Goal: Task Accomplishment & Management: Manage account settings

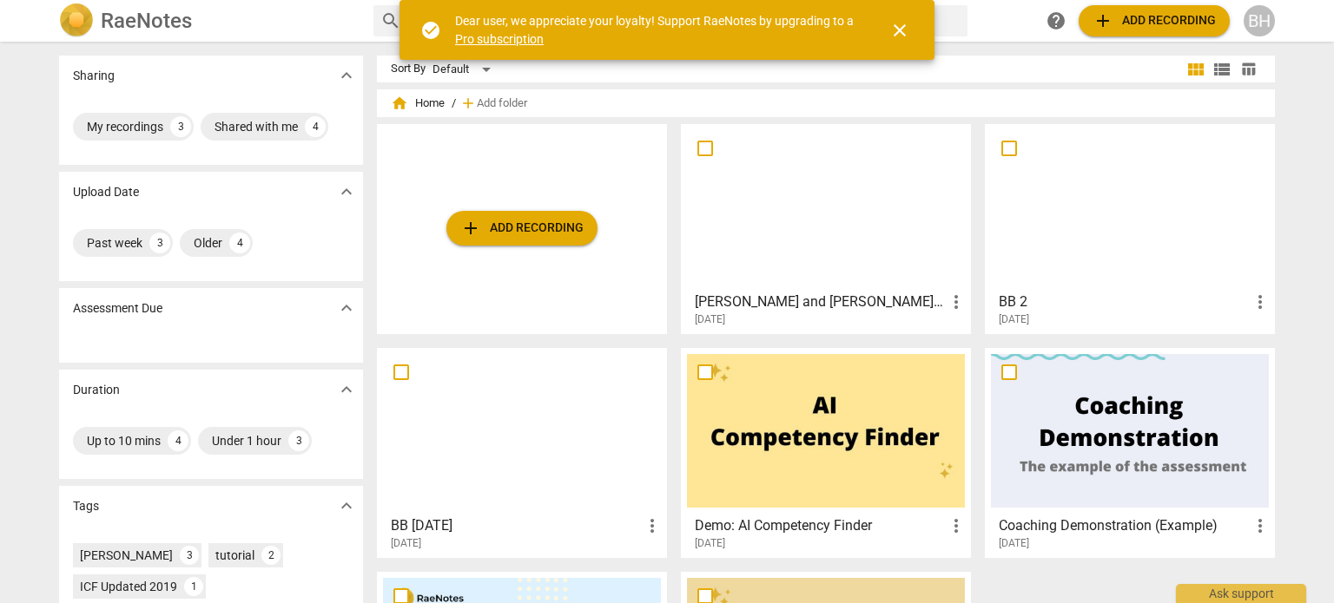
click at [1044, 247] on div at bounding box center [1130, 207] width 278 height 154
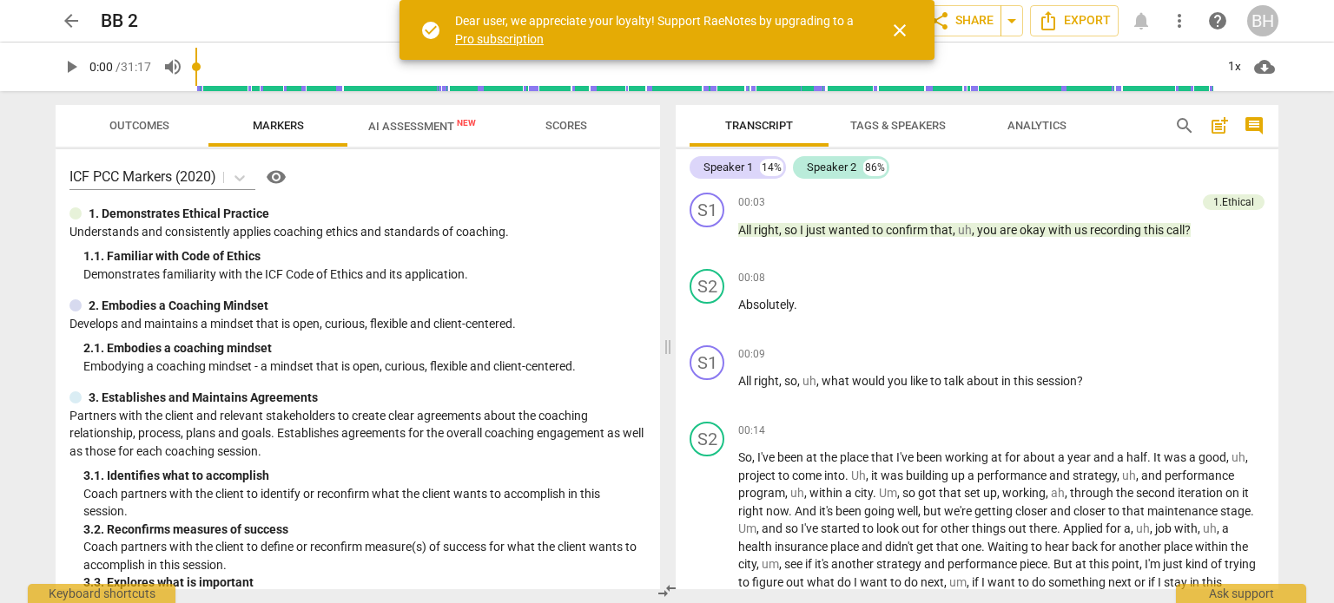
click at [71, 26] on span "arrow_back" at bounding box center [71, 20] width 21 height 21
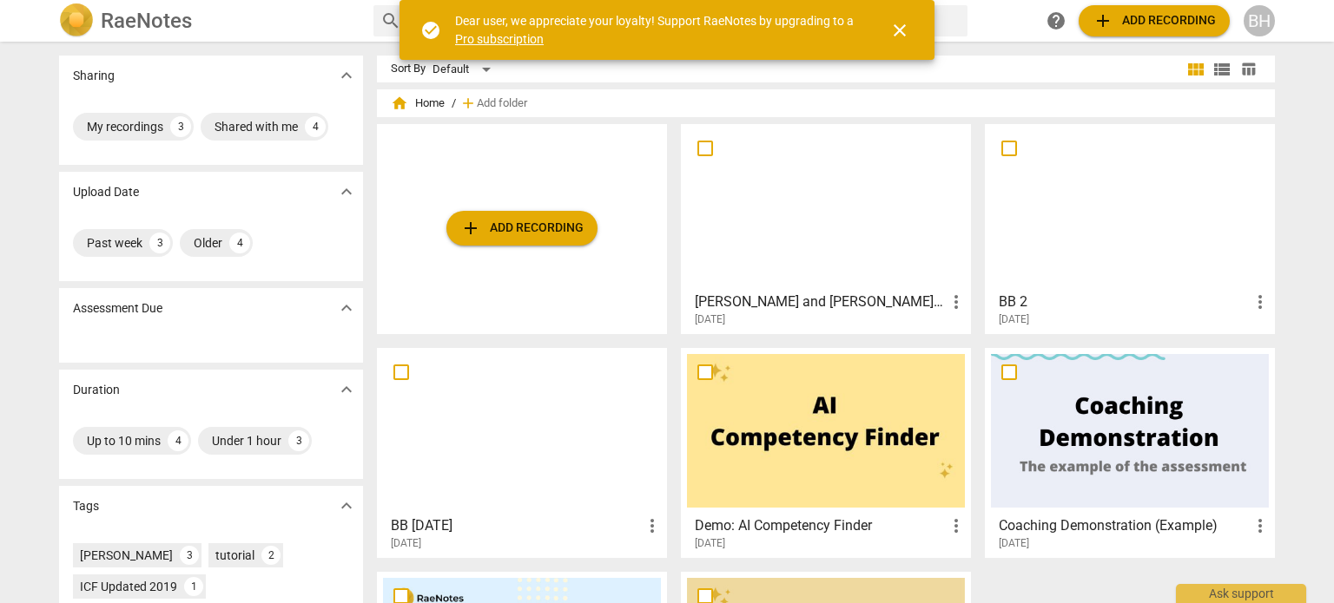
click at [478, 408] on div at bounding box center [522, 431] width 278 height 154
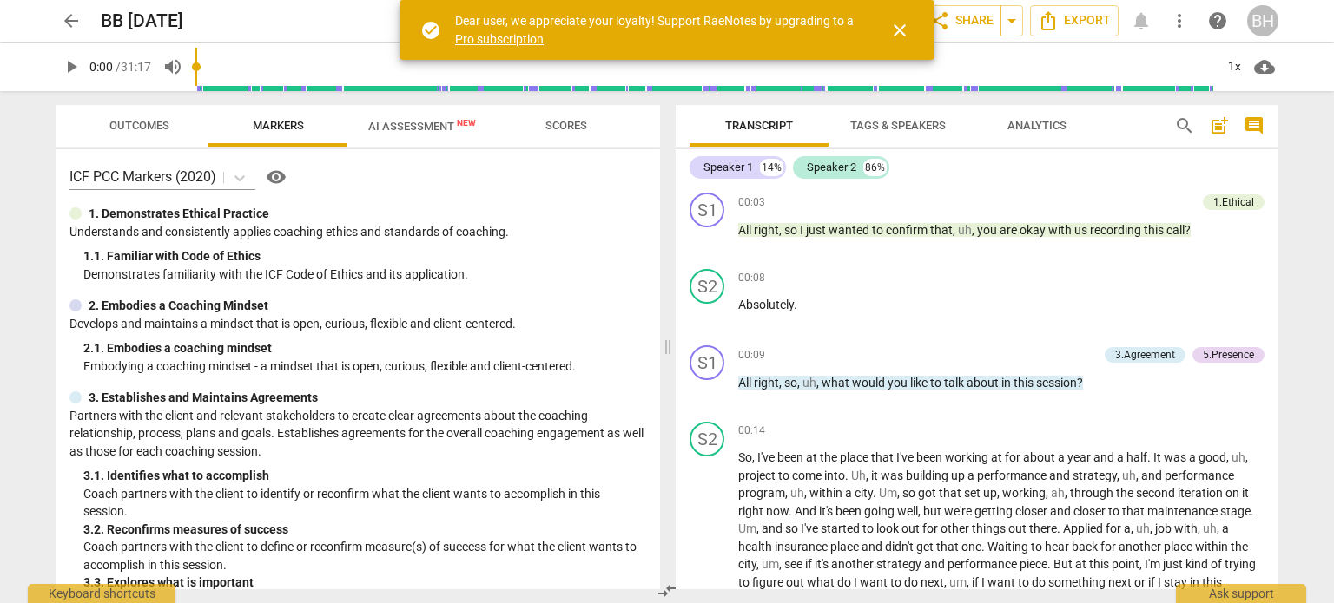
click at [554, 117] on span "Scores" at bounding box center [565, 126] width 83 height 23
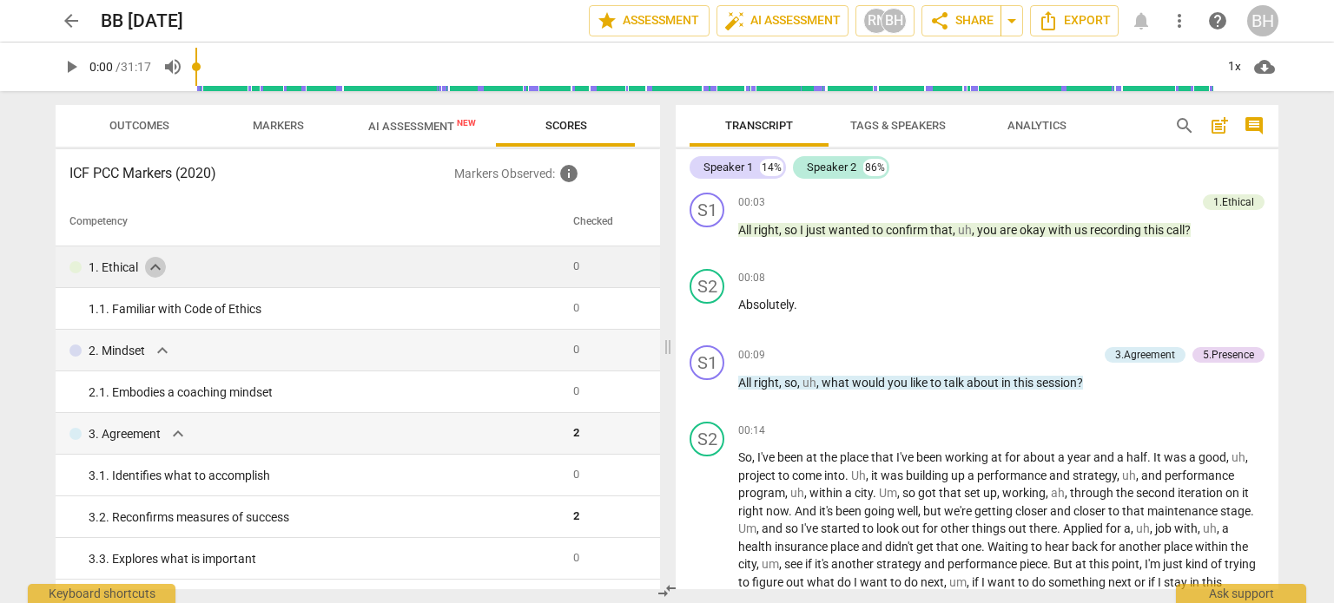
click at [153, 267] on span "expand_more" at bounding box center [155, 267] width 21 height 21
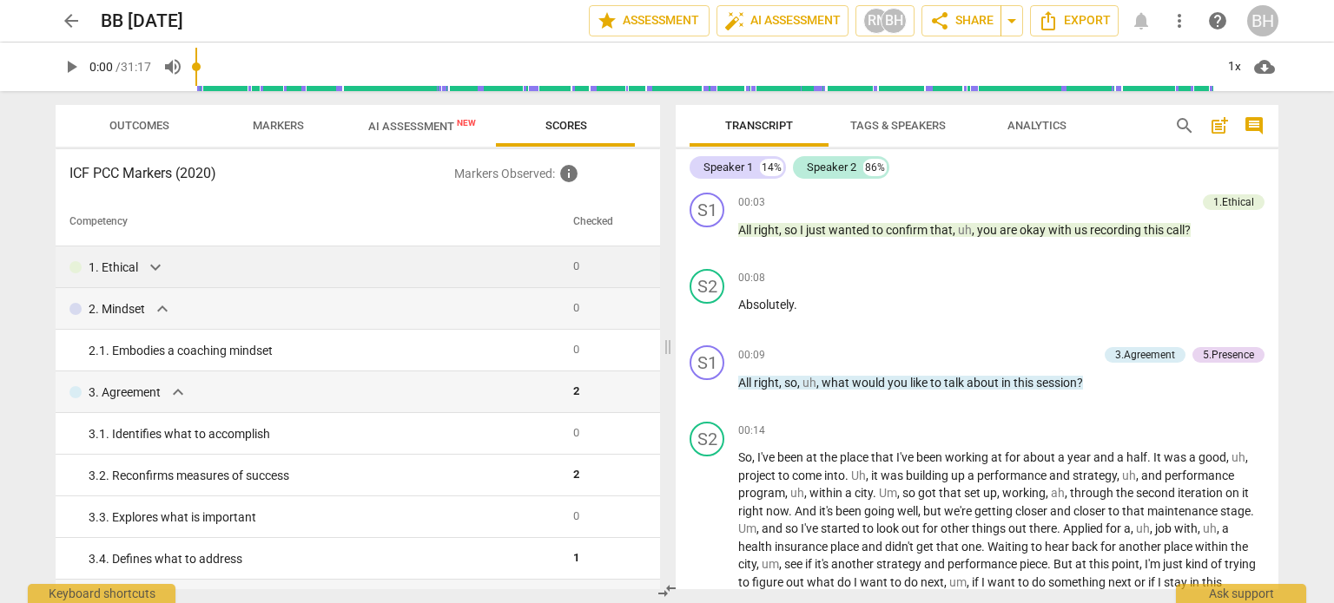
click at [155, 268] on span "expand_more" at bounding box center [155, 267] width 21 height 21
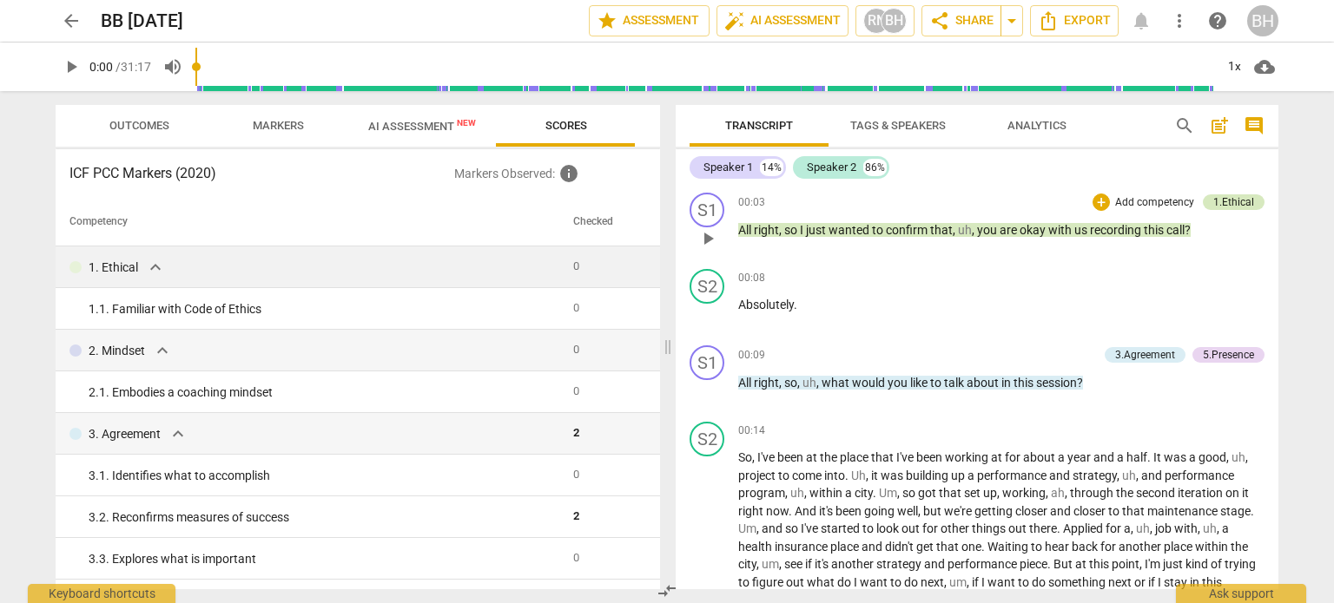
click at [1225, 197] on div "1.Ethical" at bounding box center [1233, 202] width 41 height 16
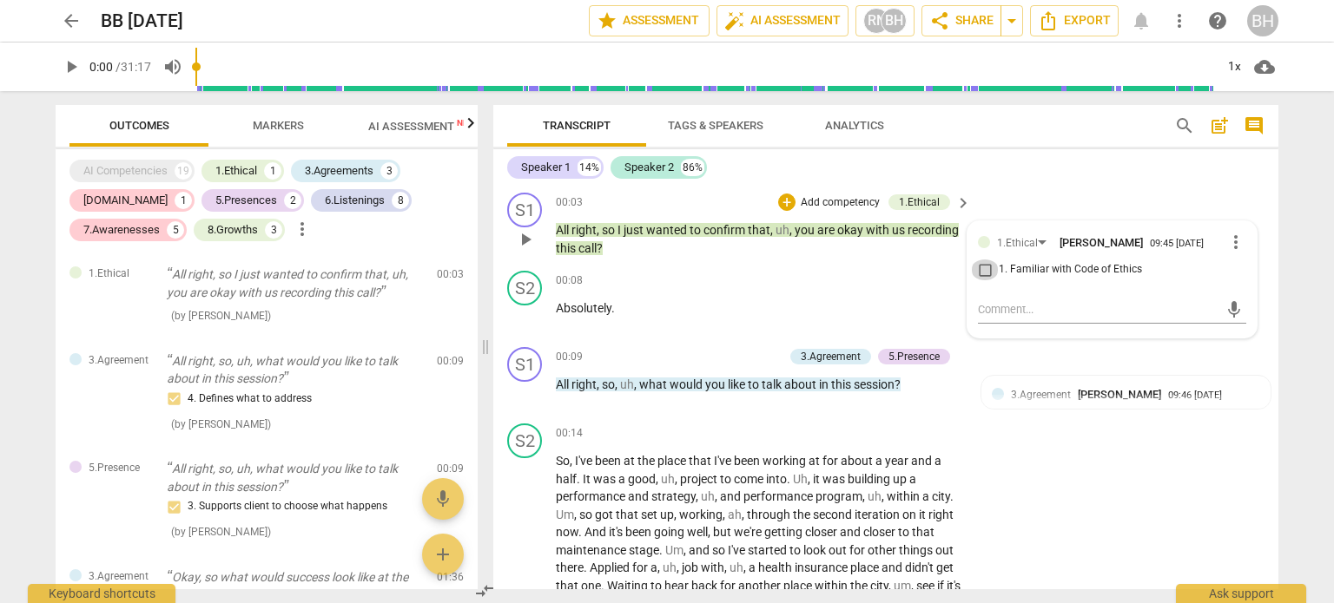
click at [983, 270] on input "1. Familiar with Code of Ethics" at bounding box center [985, 270] width 28 height 21
checkbox input "true"
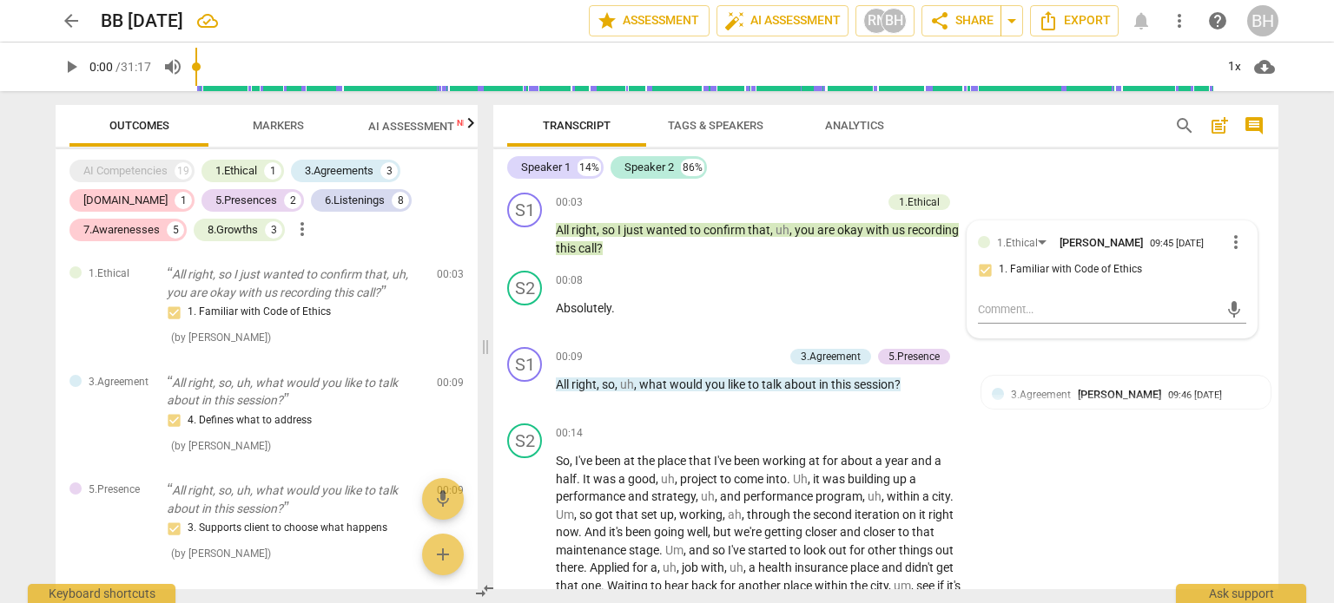
click at [1272, 230] on div "S1 play_arrow pause 00:03 + Add competency 1.Ethical keyboard_arrow_right All r…" at bounding box center [885, 388] width 785 height 404
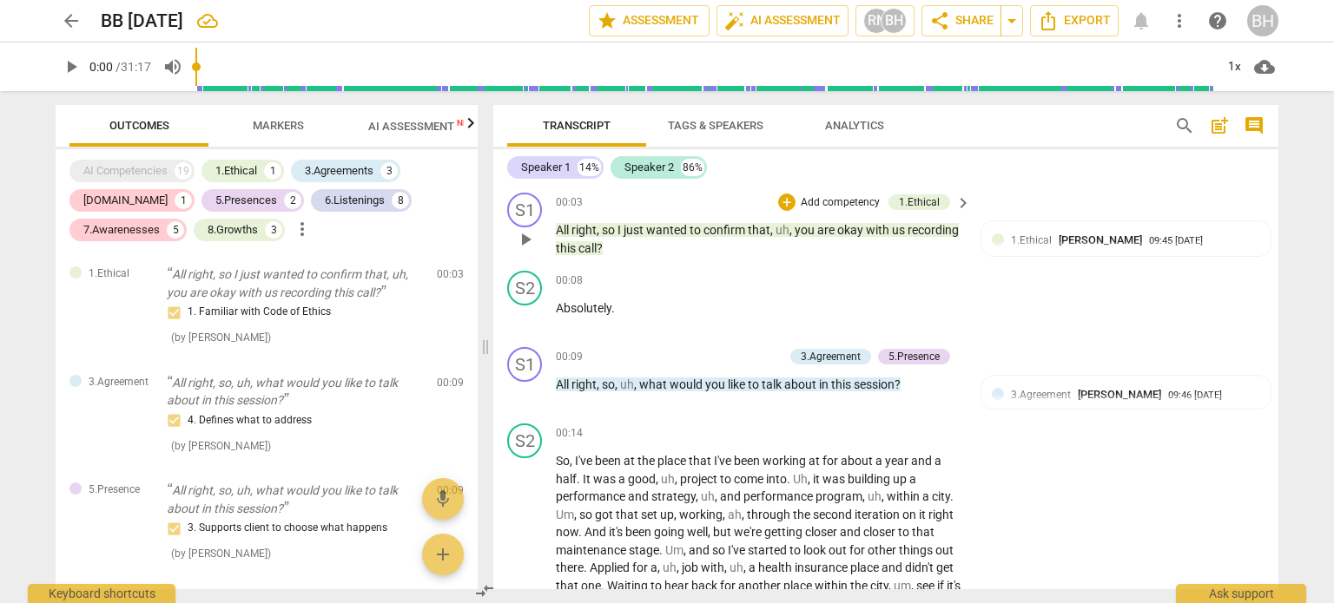
click at [1173, 188] on div "S1 play_arrow pause 00:03 + Add competency 1.Ethical keyboard_arrow_right All r…" at bounding box center [885, 225] width 785 height 78
click at [963, 355] on span "keyboard_arrow_right" at bounding box center [963, 357] width 21 height 21
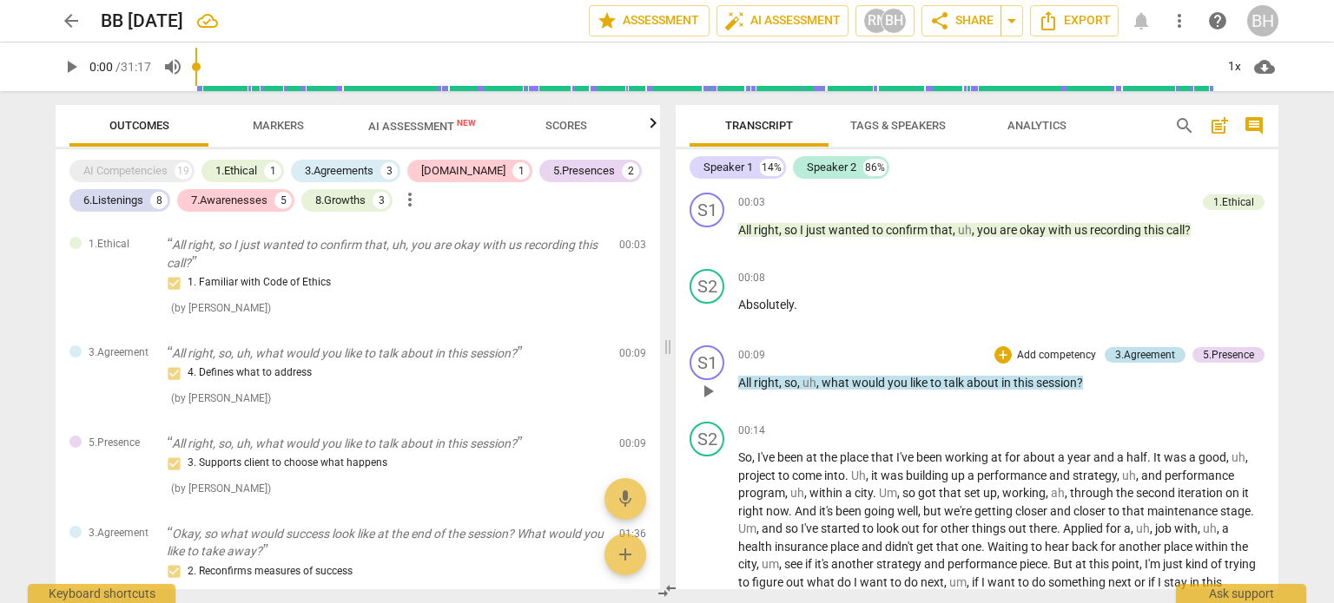
click at [1139, 352] on div "3.Agreement" at bounding box center [1145, 355] width 60 height 16
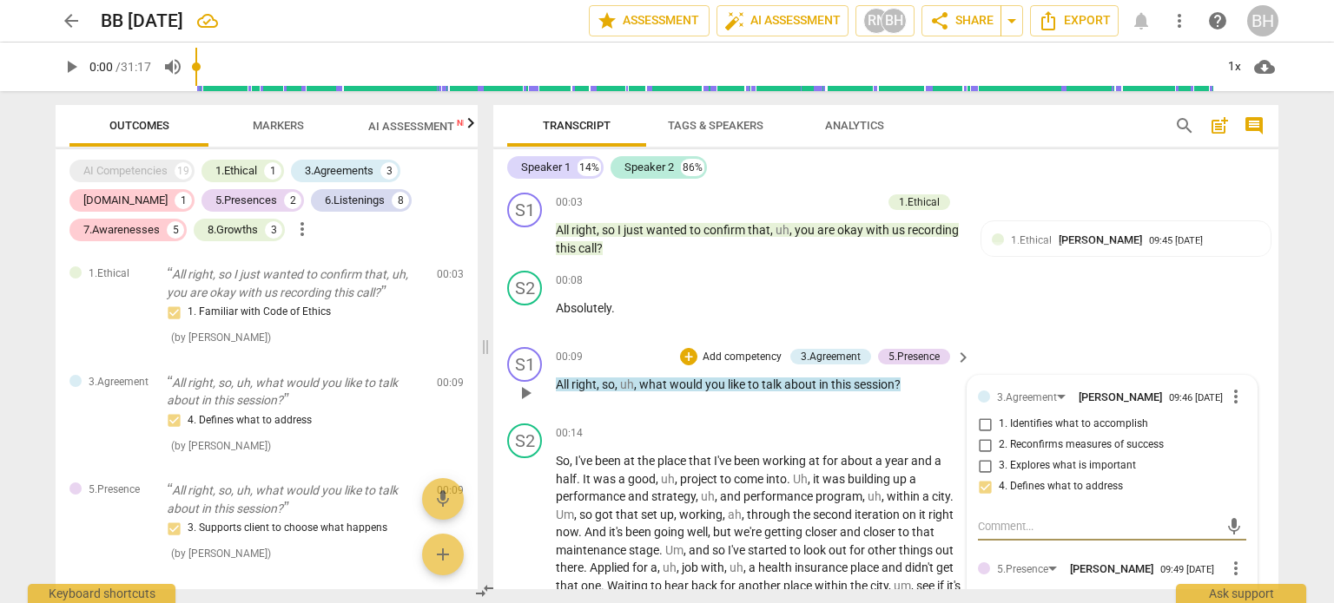
click at [981, 423] on input "1. Identifies what to accomplish" at bounding box center [985, 424] width 28 height 21
checkbox input "true"
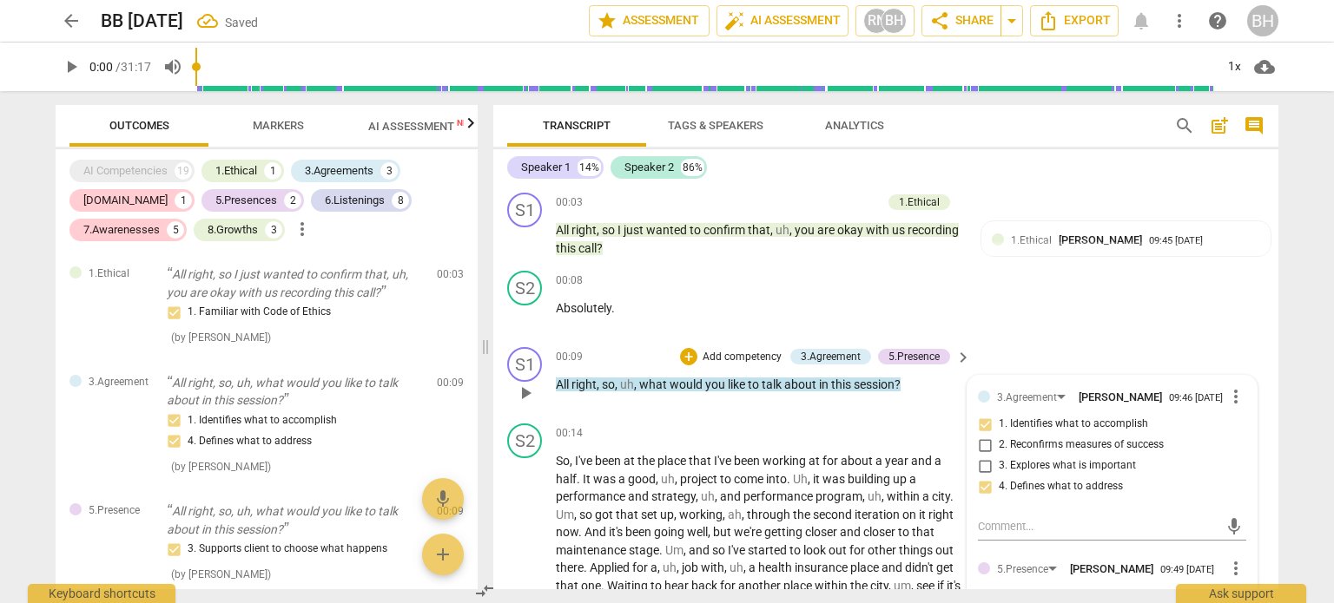
click at [986, 487] on input "4. Defines what to address" at bounding box center [985, 487] width 28 height 21
click at [983, 490] on input "4. Defines what to address" at bounding box center [985, 487] width 28 height 21
checkbox input "false"
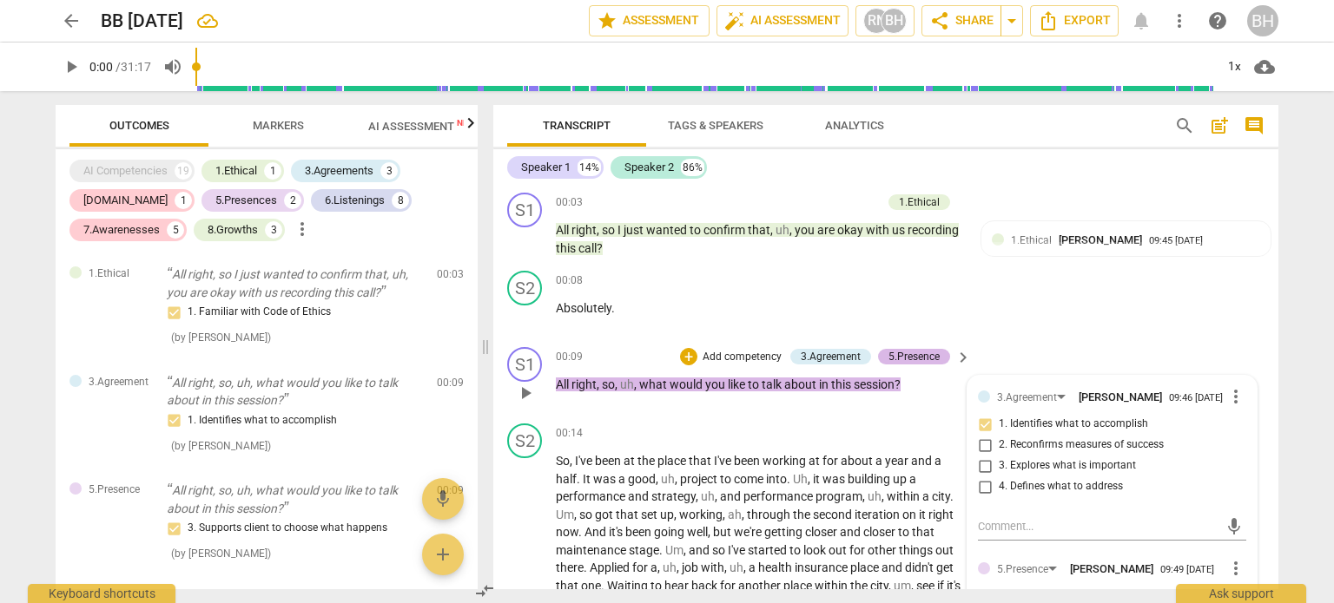
click at [923, 354] on div "5.Presence" at bounding box center [913, 357] width 51 height 16
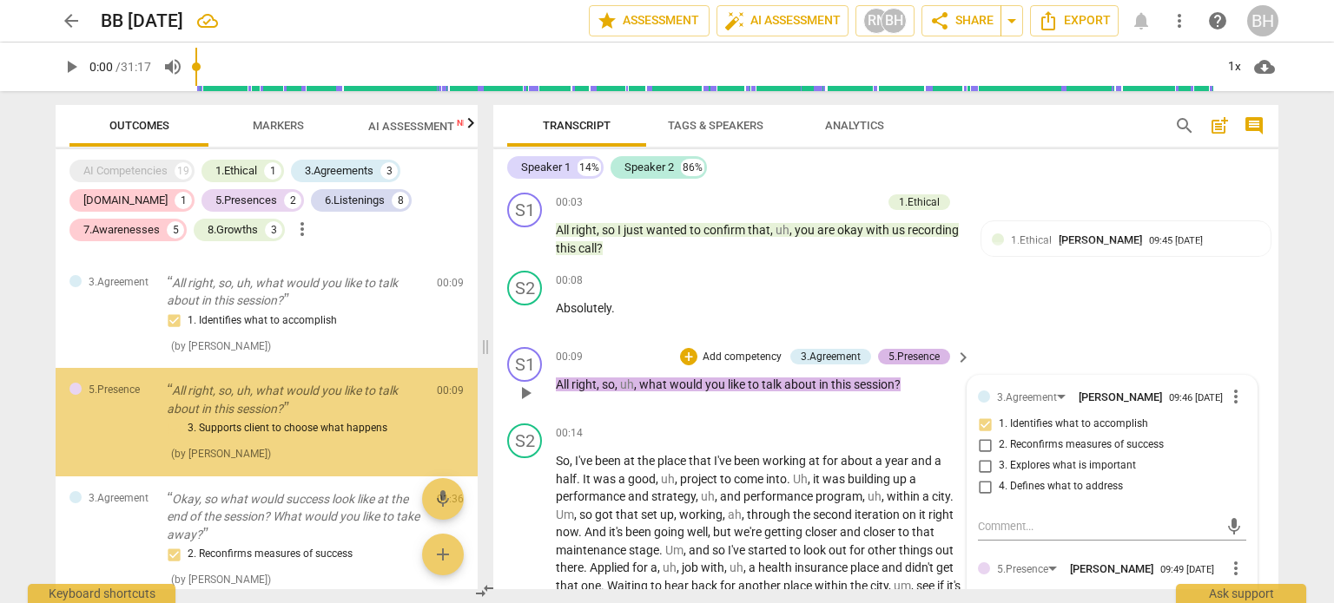
scroll to position [101, 0]
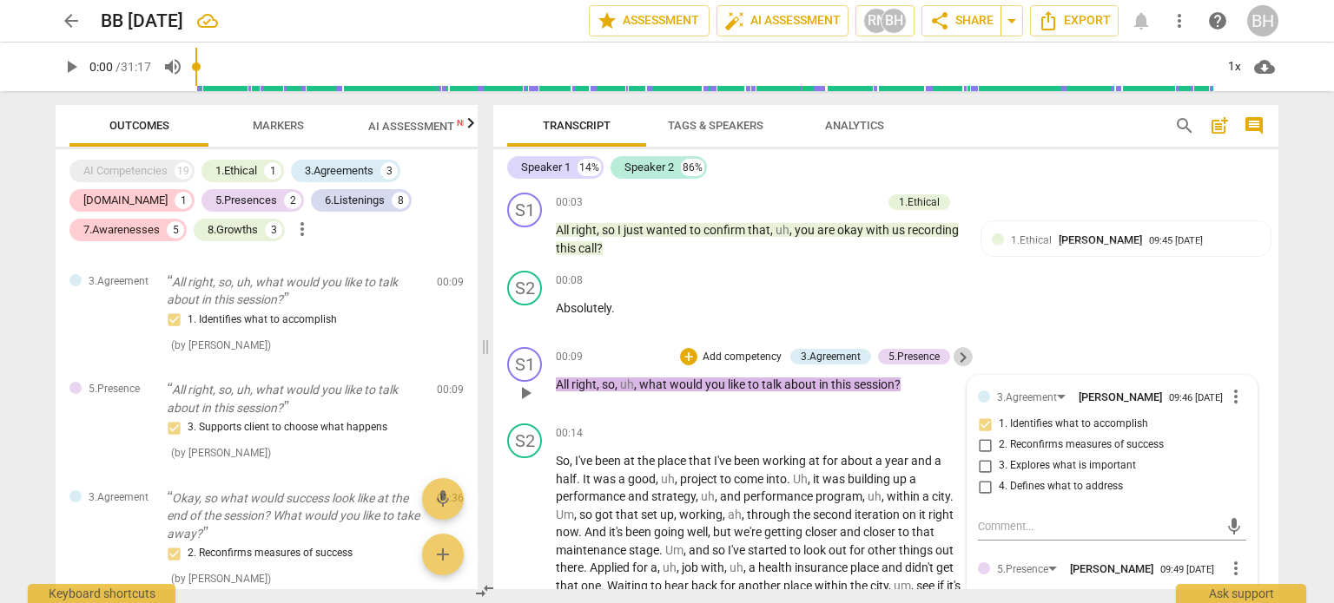
click at [957, 355] on span "keyboard_arrow_right" at bounding box center [963, 357] width 21 height 21
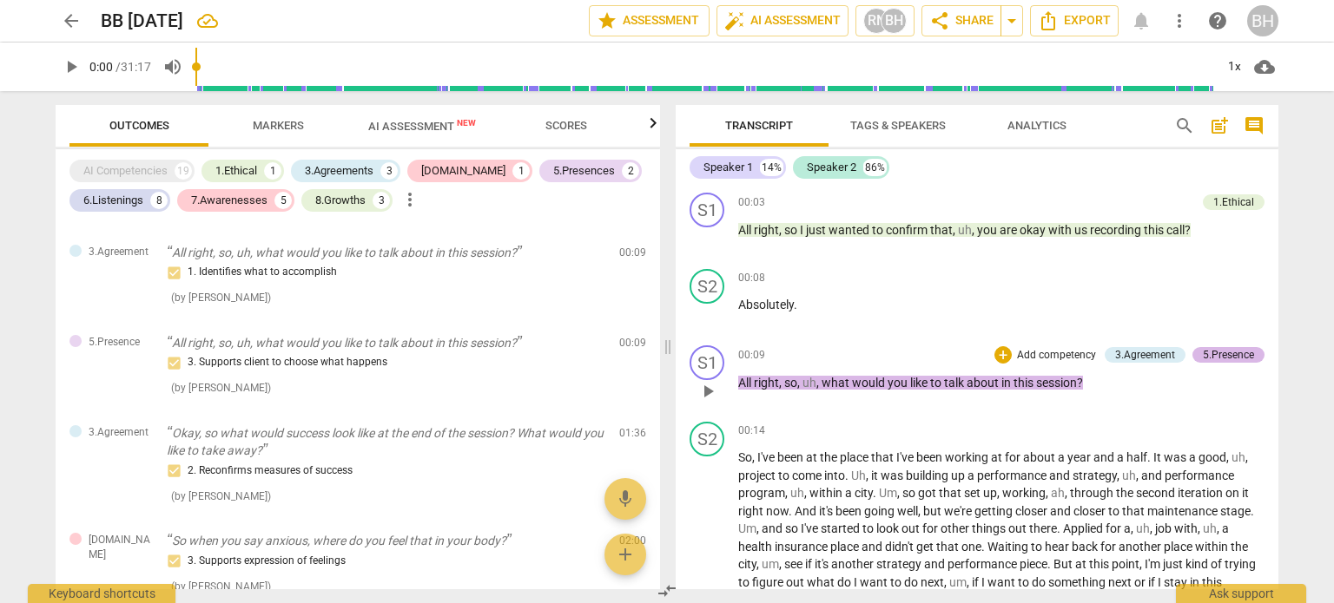
click at [1209, 358] on div "5.Presence" at bounding box center [1228, 355] width 51 height 16
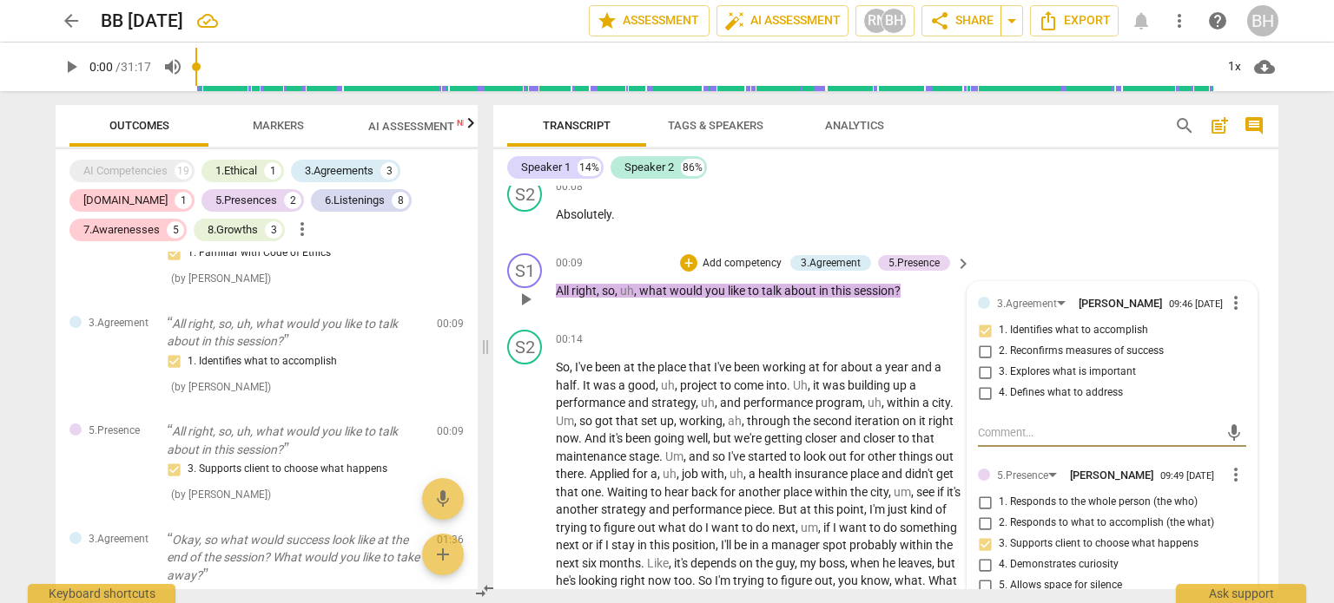
scroll to position [87, 0]
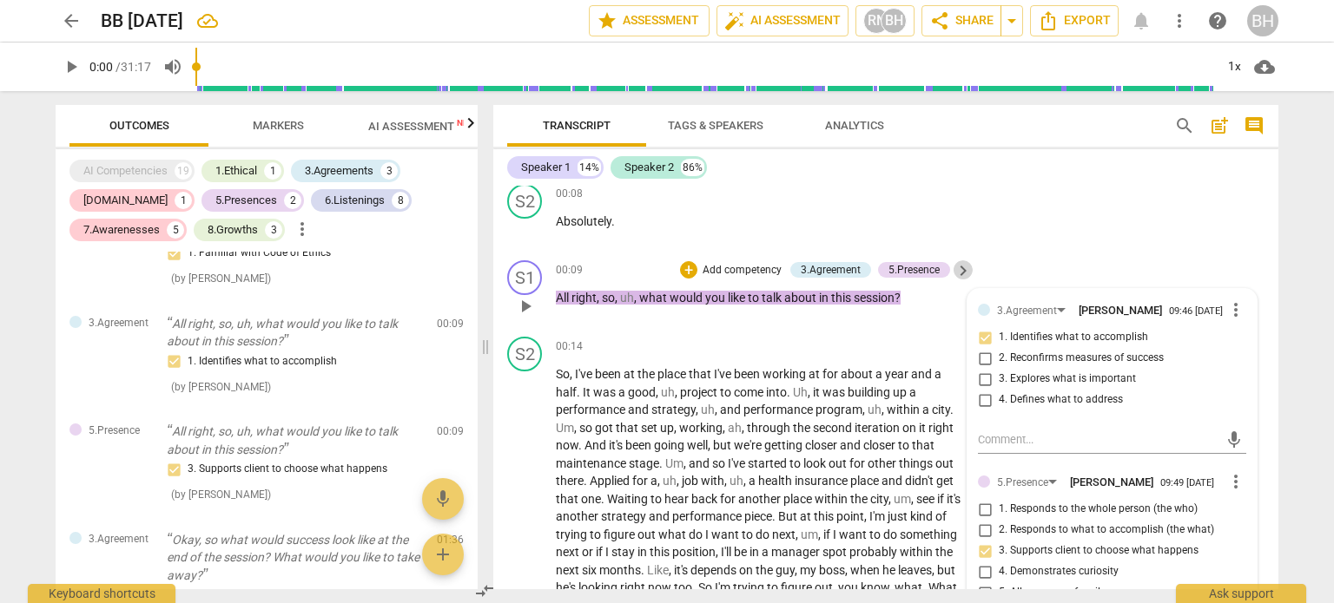
click at [962, 269] on span "keyboard_arrow_right" at bounding box center [963, 270] width 21 height 21
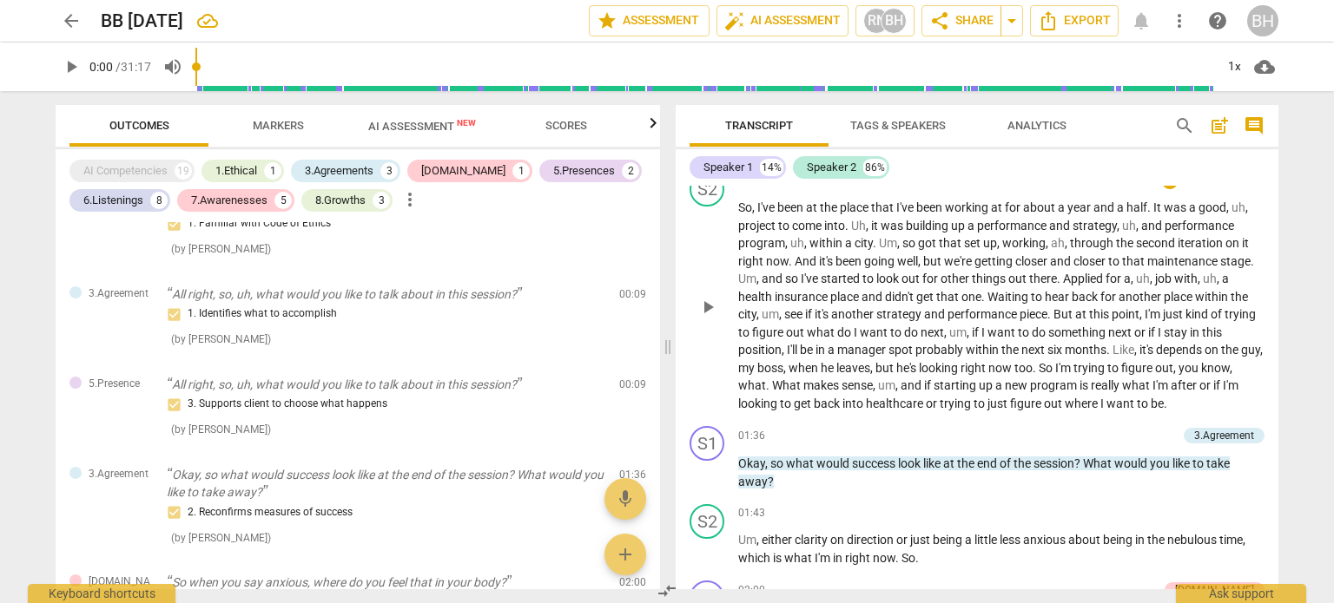
scroll to position [257, 0]
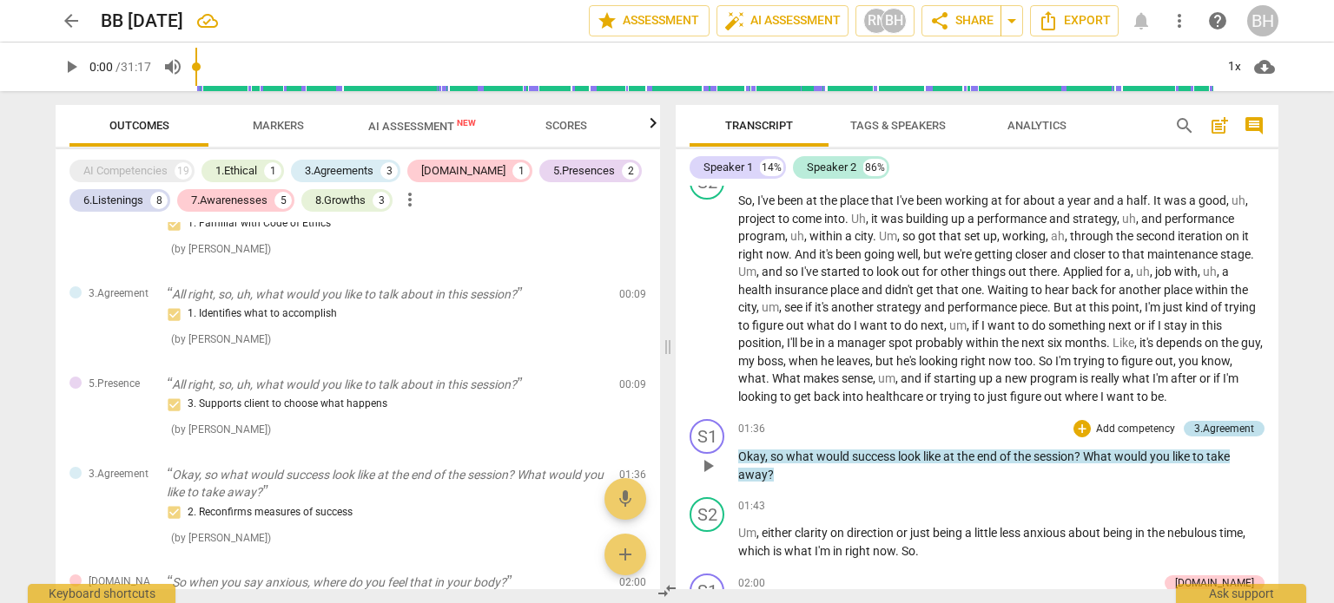
click at [1204, 426] on div "3.Agreement" at bounding box center [1224, 429] width 60 height 16
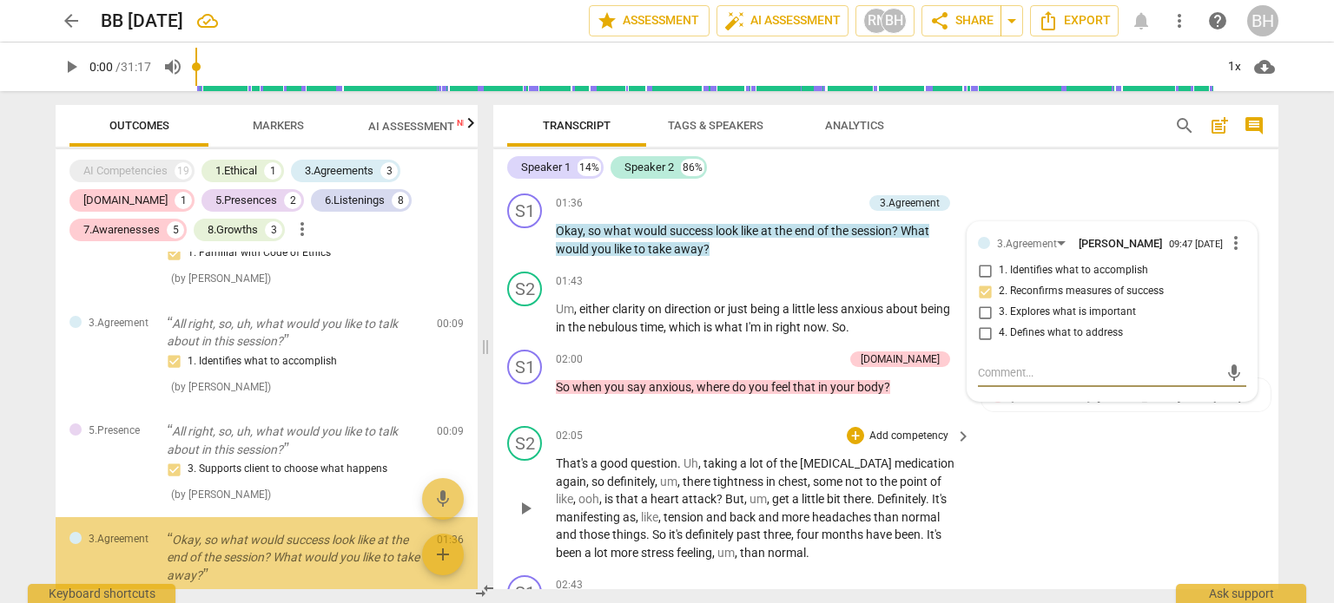
scroll to position [159, 0]
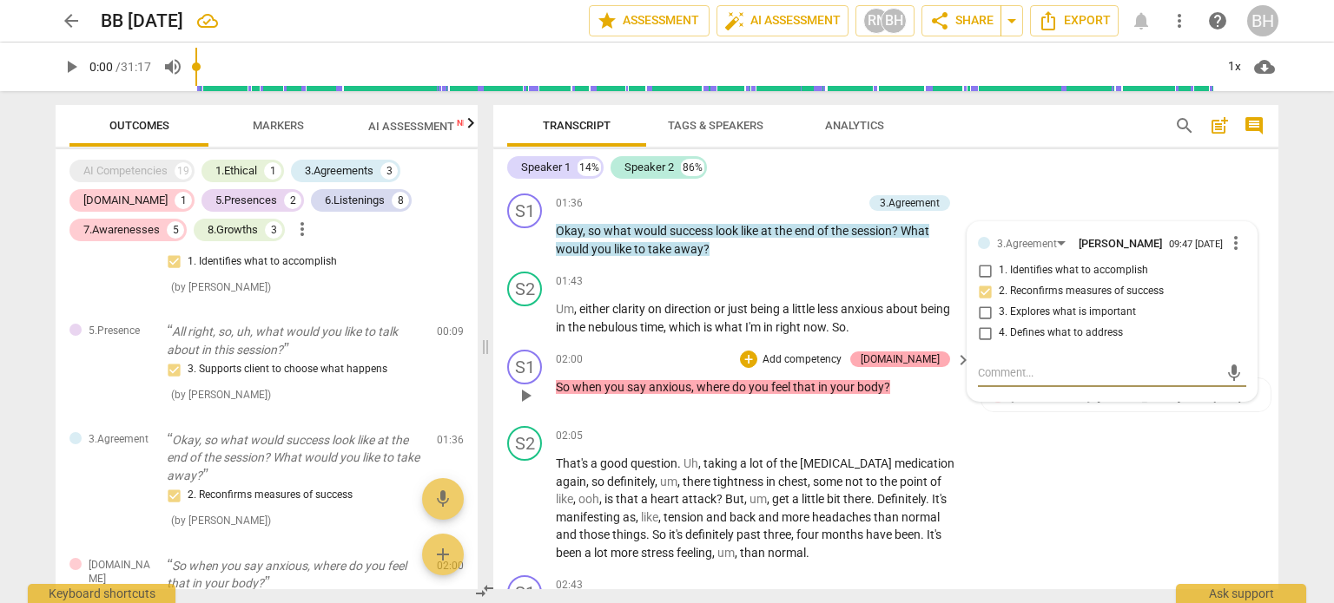
click at [926, 355] on div "[DOMAIN_NAME]" at bounding box center [899, 360] width 79 height 16
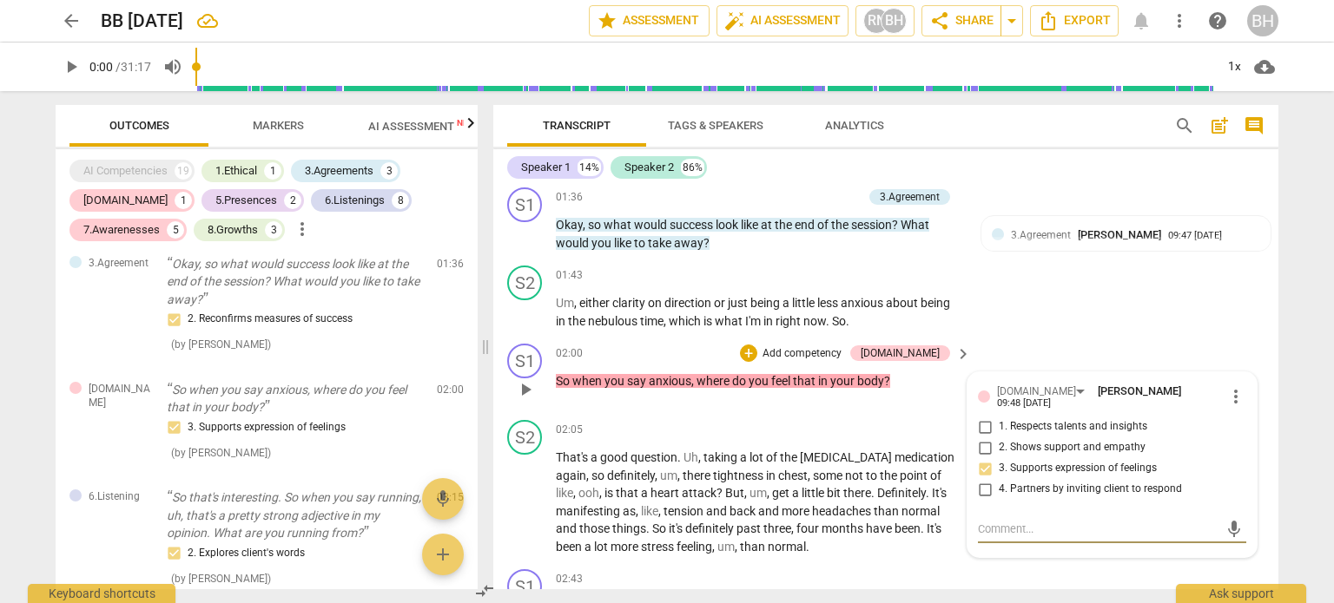
scroll to position [557, 0]
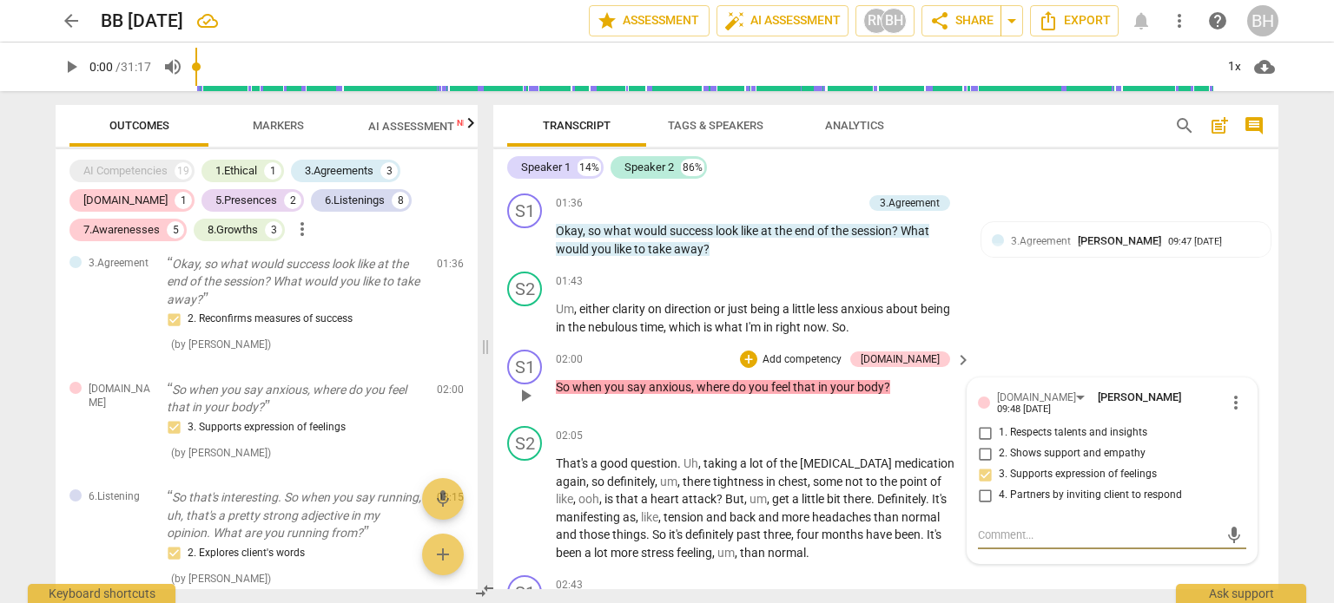
click at [1225, 399] on span "more_vert" at bounding box center [1235, 402] width 21 height 21
click at [1180, 396] on div at bounding box center [667, 301] width 1334 height 603
click at [829, 357] on p "Add competency" at bounding box center [802, 361] width 82 height 16
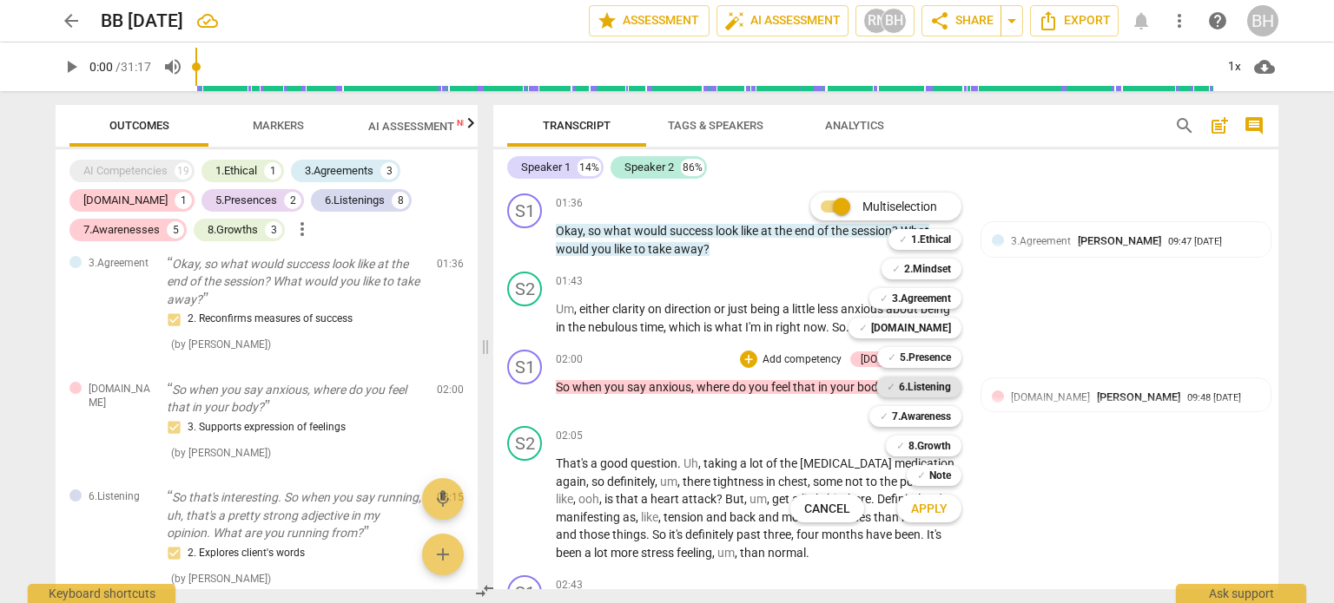
click at [934, 388] on b "6.Listening" at bounding box center [925, 387] width 52 height 21
click at [939, 385] on b "6.Listening" at bounding box center [925, 387] width 52 height 21
click at [937, 383] on b "6.Listening" at bounding box center [925, 387] width 52 height 21
click at [935, 416] on b "7.Awareness" at bounding box center [921, 416] width 59 height 21
drag, startPoint x: 909, startPoint y: 374, endPoint x: 918, endPoint y: 379, distance: 10.1
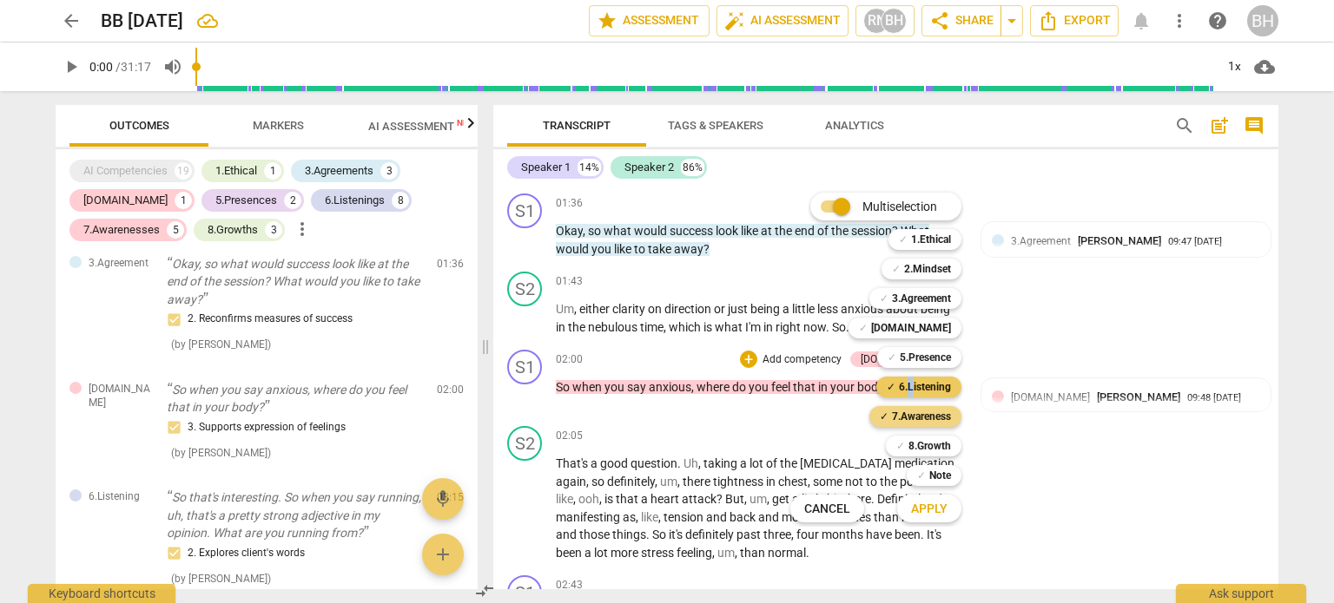
click at [913, 377] on div "✓ 6.Listening 6" at bounding box center [928, 387] width 118 height 30
click at [926, 385] on b "6.Listening" at bounding box center [925, 387] width 52 height 21
click at [931, 507] on span "Apply" at bounding box center [929, 509] width 36 height 17
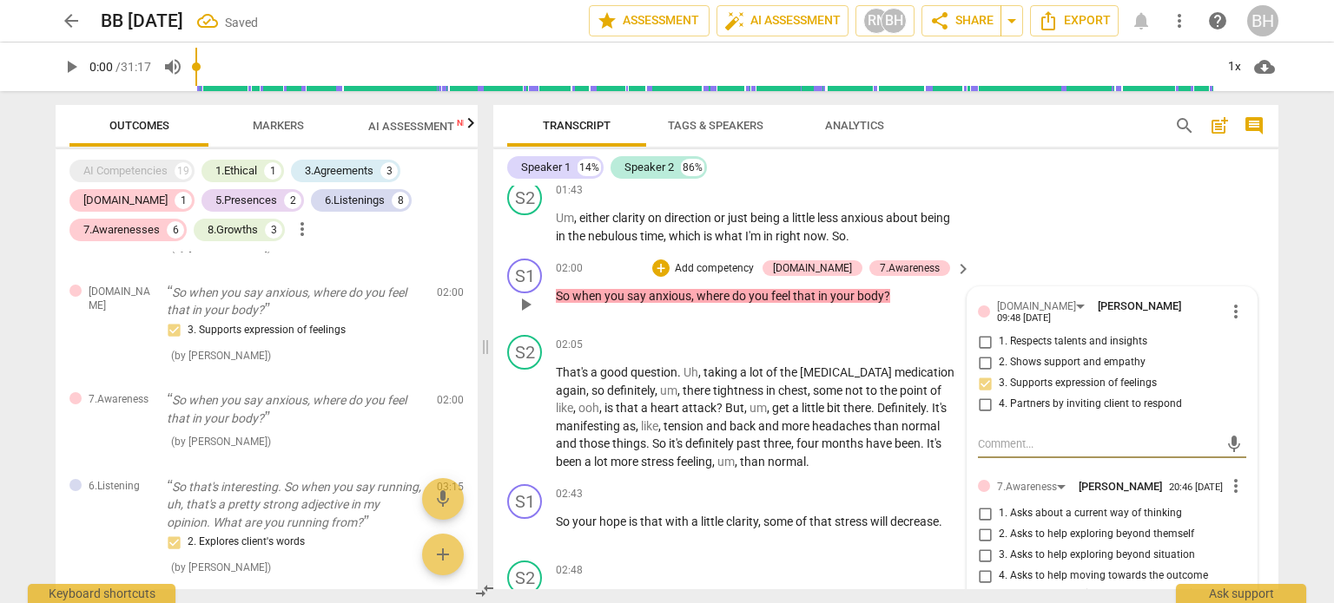
scroll to position [731, 0]
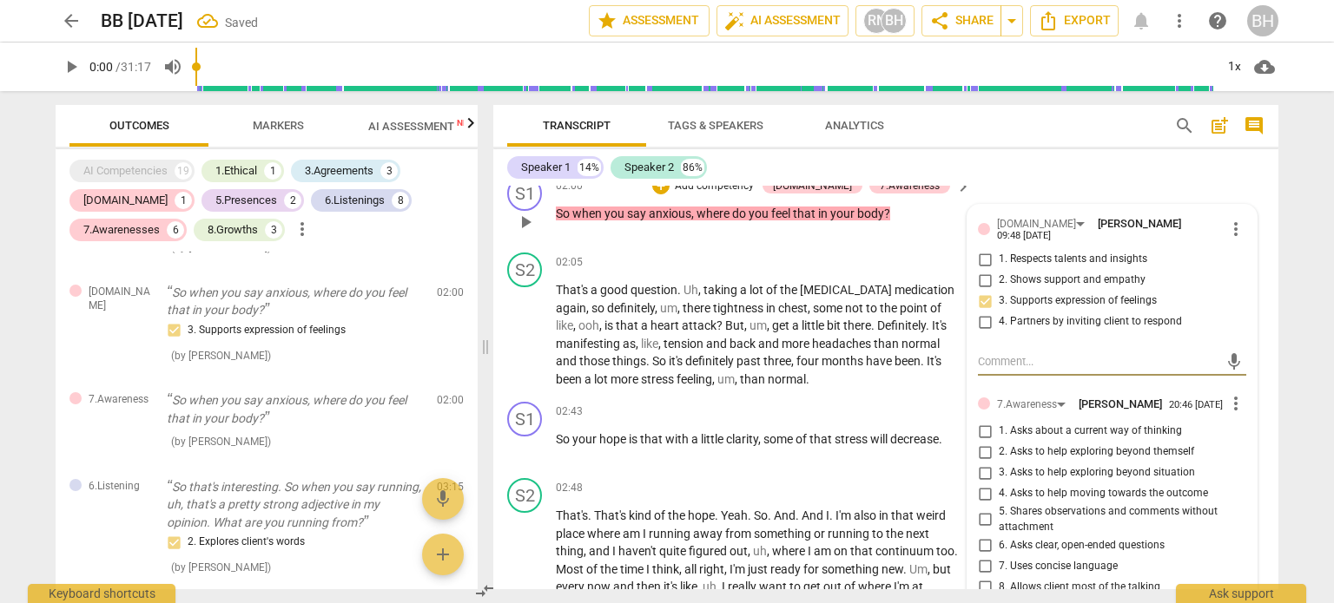
click at [986, 444] on input "2. Asks to help exploring beyond themself" at bounding box center [985, 452] width 28 height 21
checkbox input "true"
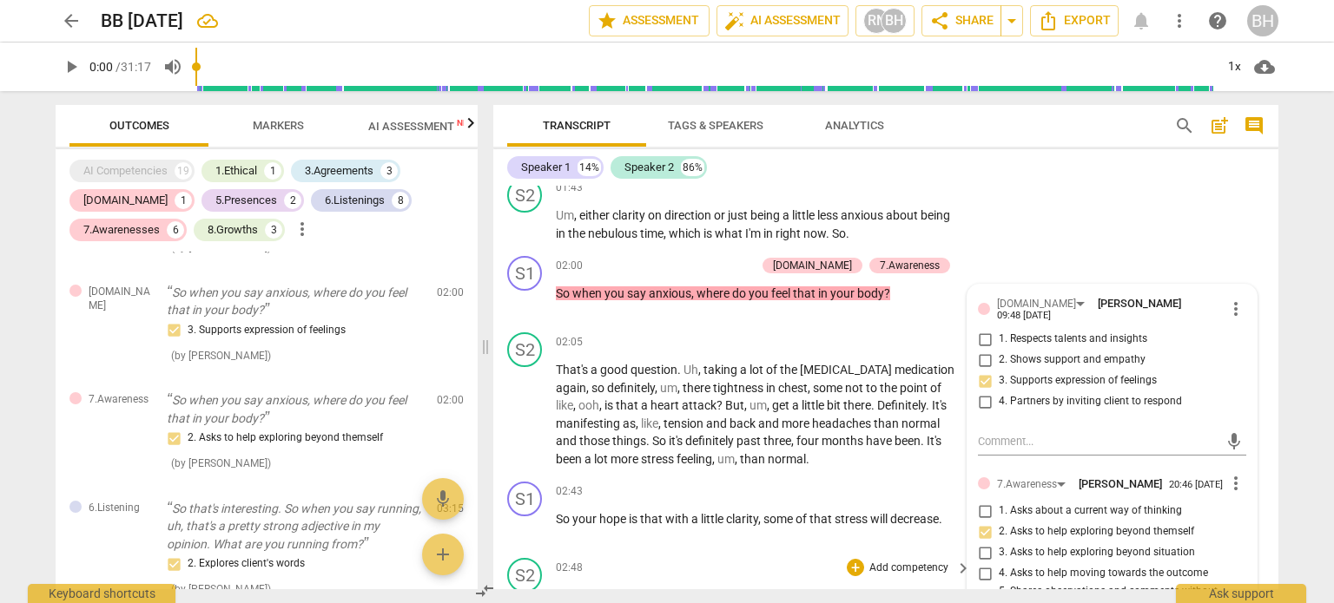
scroll to position [644, 0]
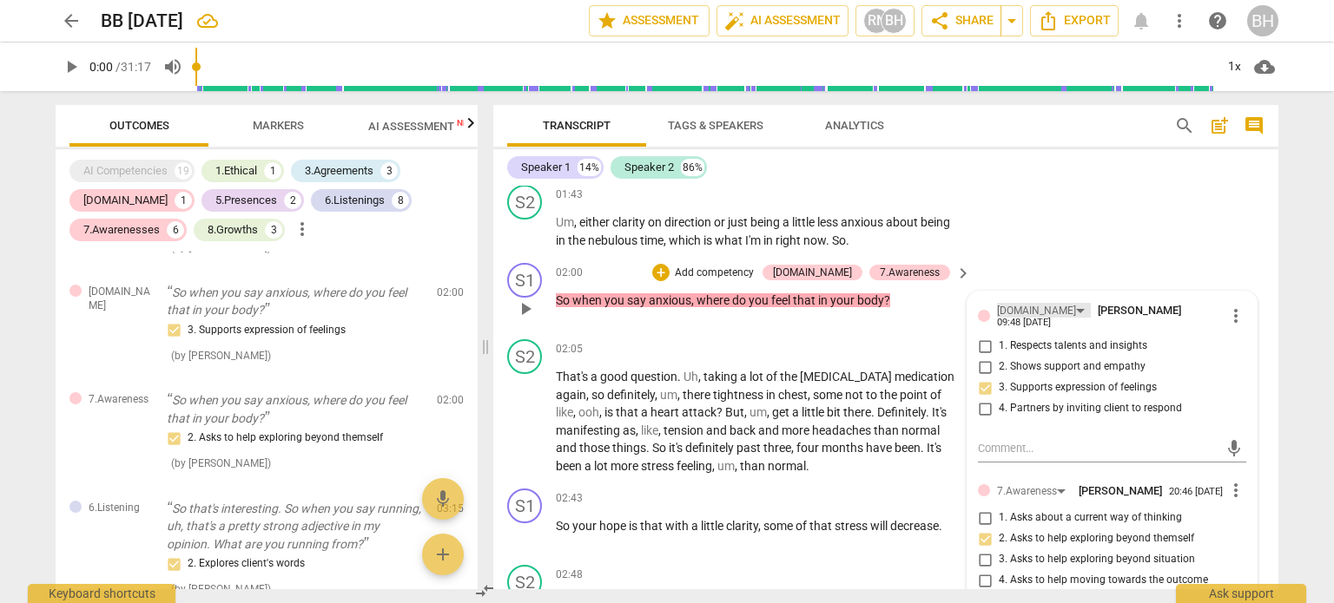
click at [1027, 313] on div "[DOMAIN_NAME]" at bounding box center [1044, 310] width 94 height 15
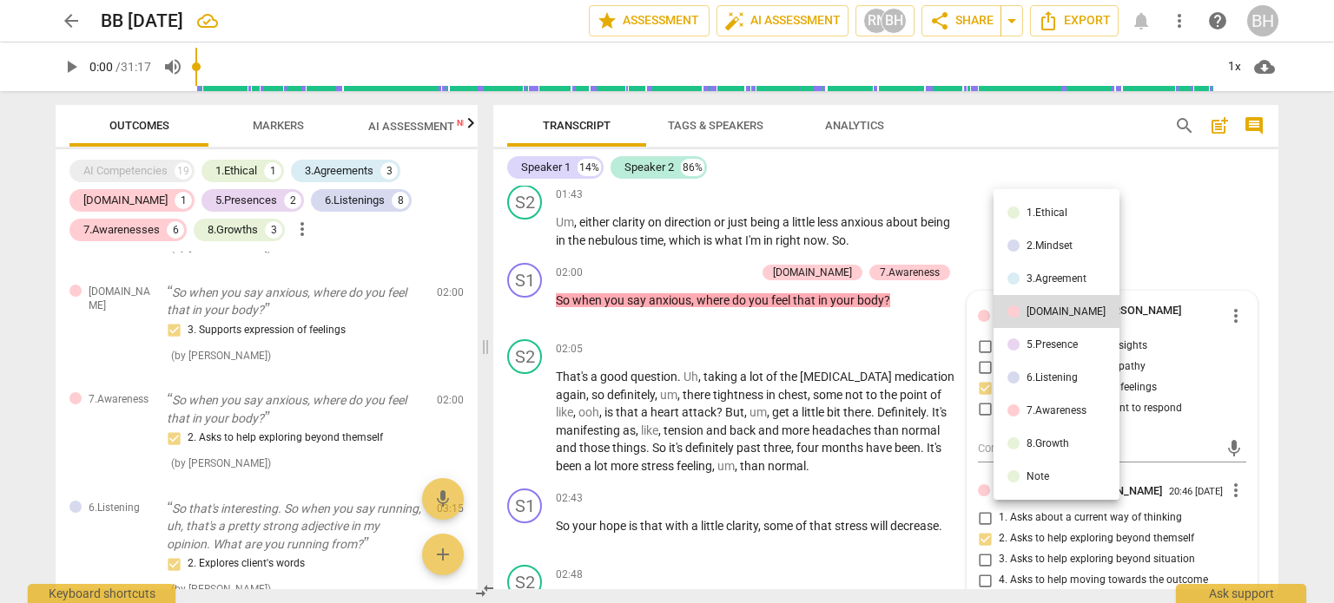
click at [941, 329] on div at bounding box center [667, 301] width 1334 height 603
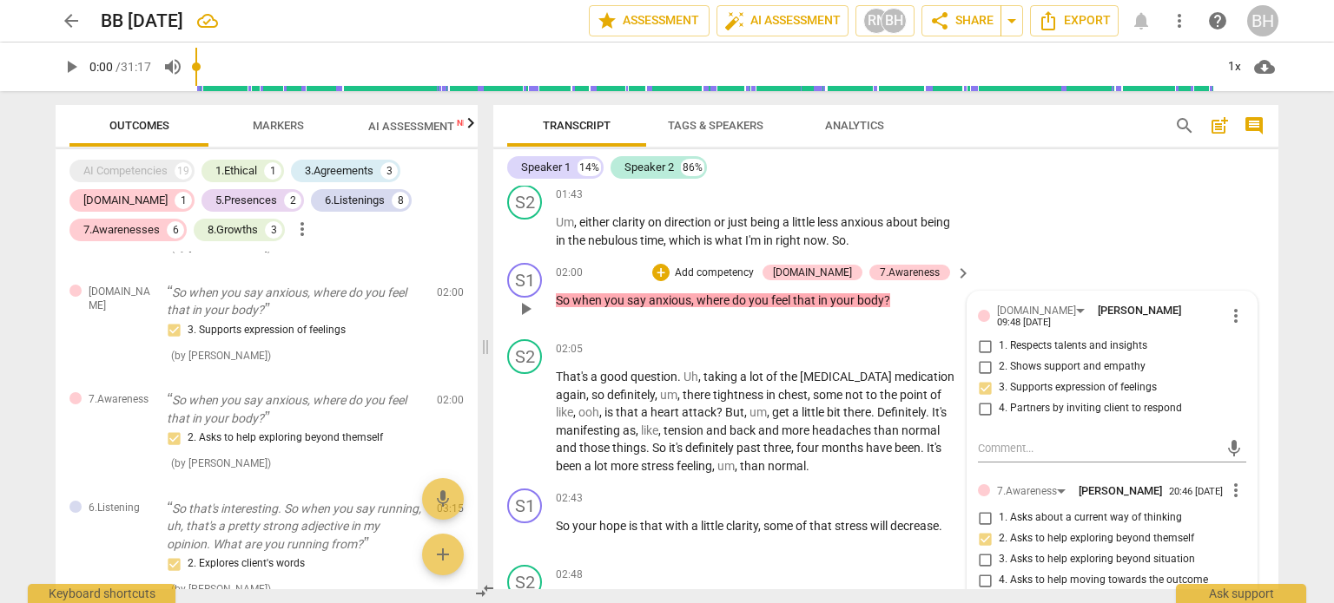
click at [957, 271] on span "keyboard_arrow_right" at bounding box center [963, 273] width 21 height 21
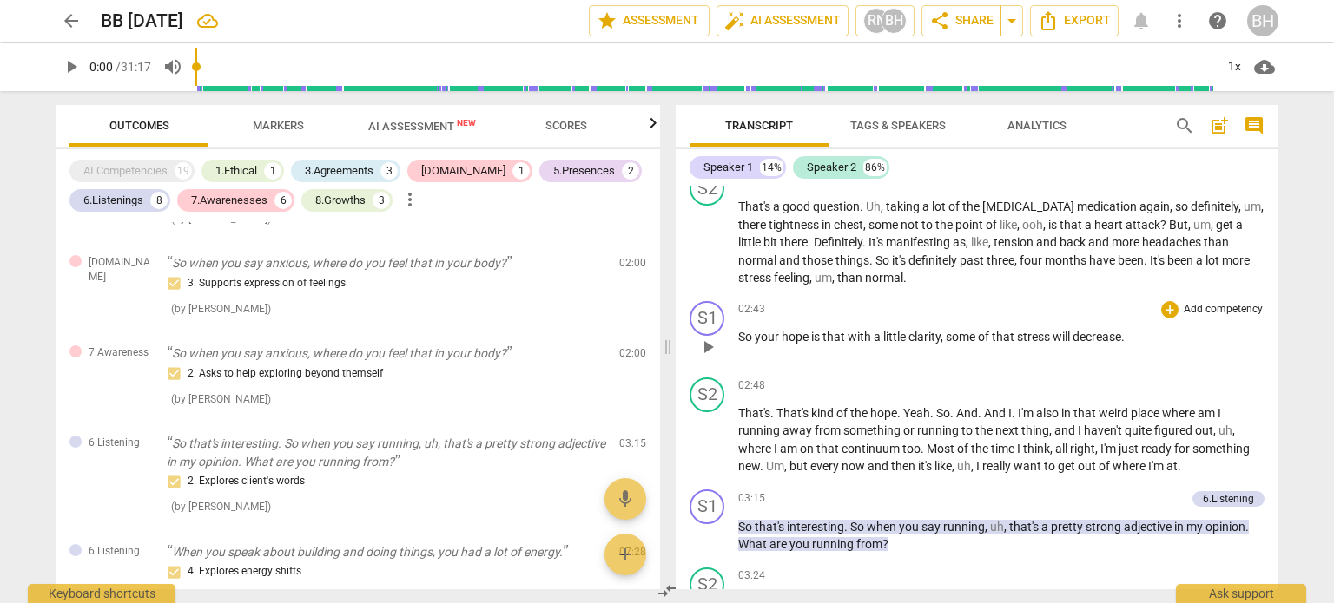
scroll to position [743, 0]
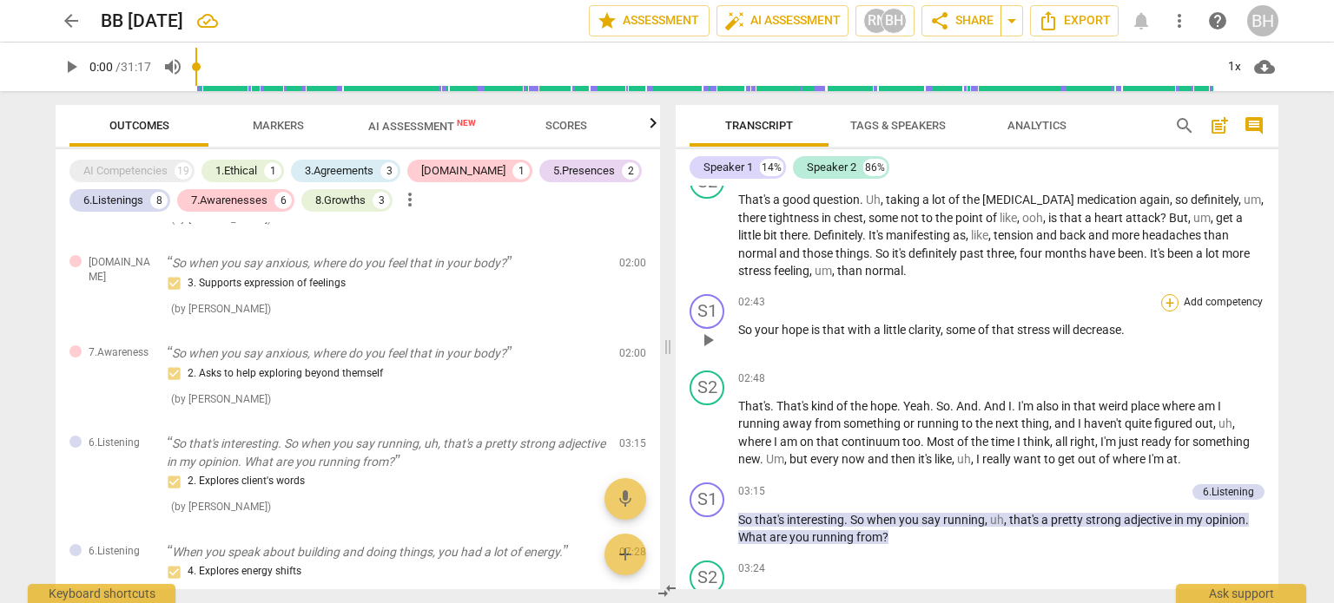
click at [1161, 301] on div "+" at bounding box center [1169, 302] width 17 height 17
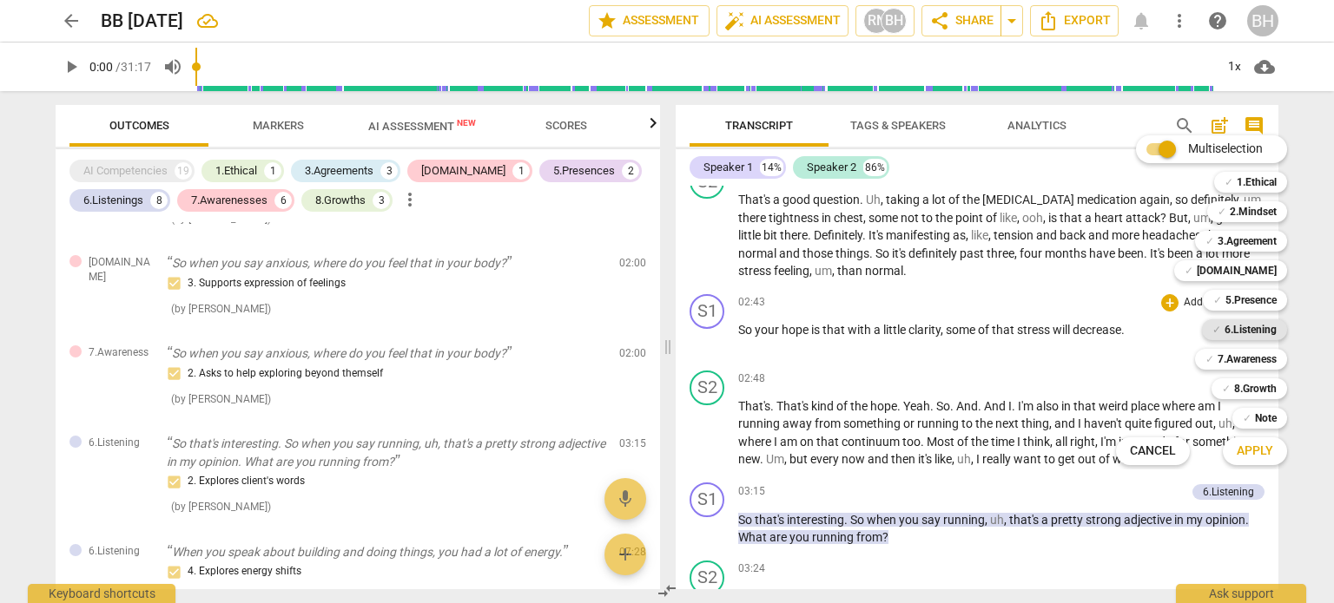
click at [1215, 333] on span "✓" at bounding box center [1216, 330] width 9 height 21
click at [1256, 454] on span "Apply" at bounding box center [1254, 451] width 36 height 17
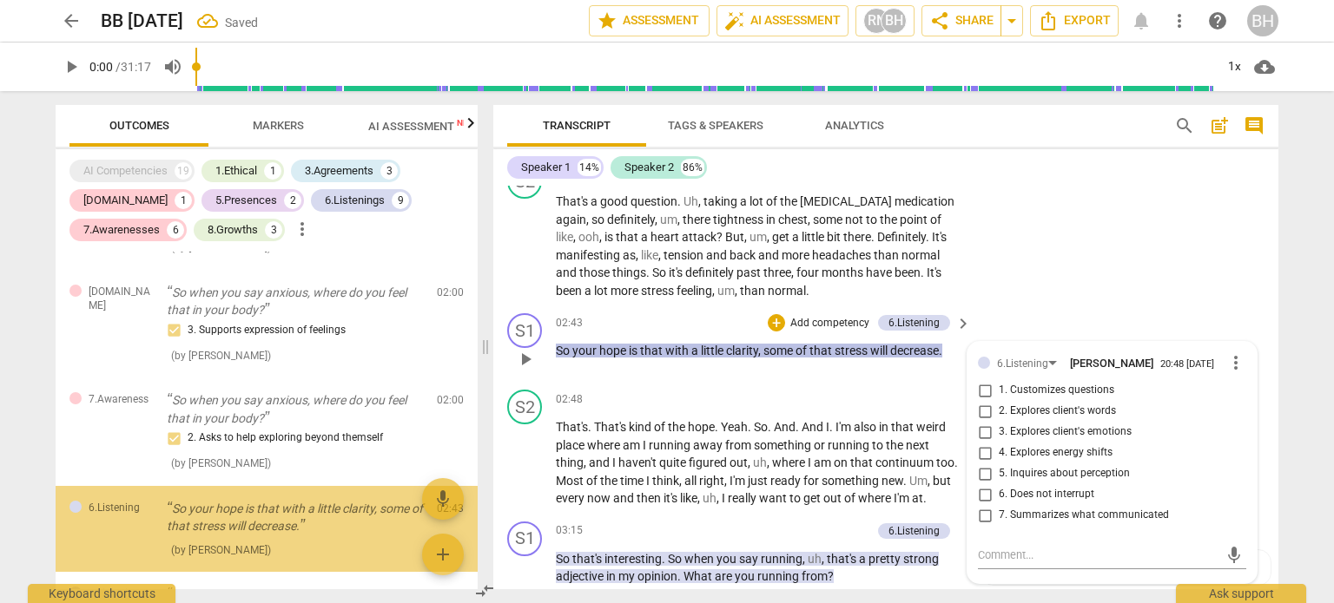
scroll to position [541, 0]
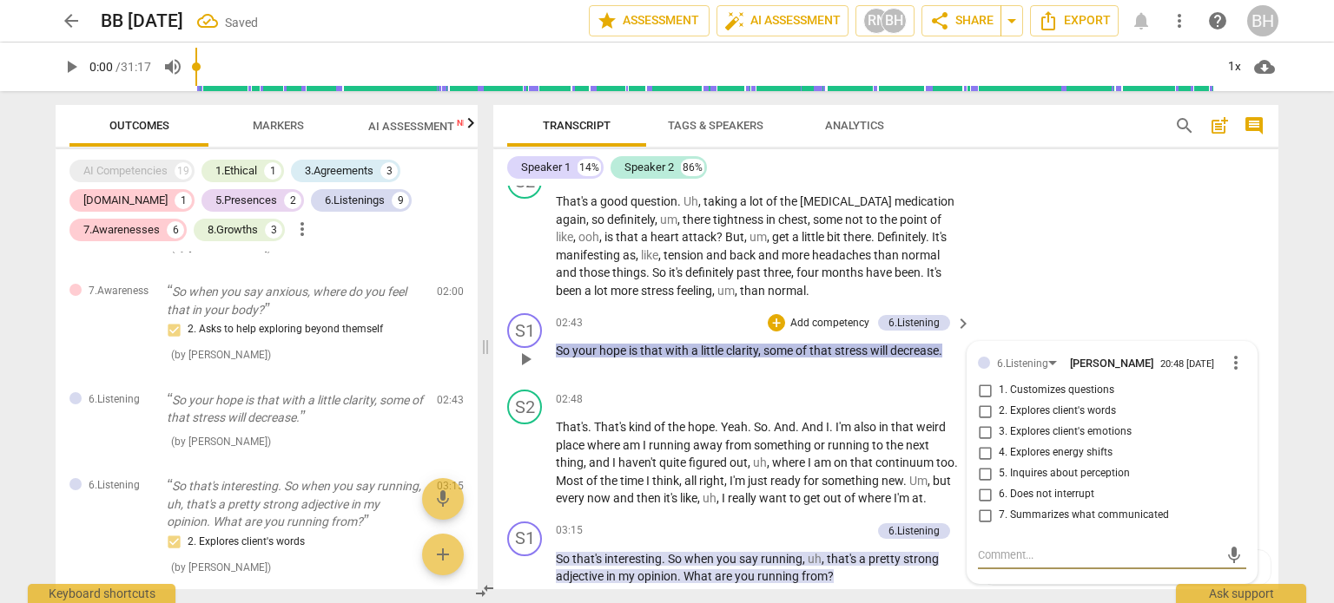
click at [983, 510] on input "7. Summarizes what communicated" at bounding box center [985, 515] width 28 height 21
checkbox input "true"
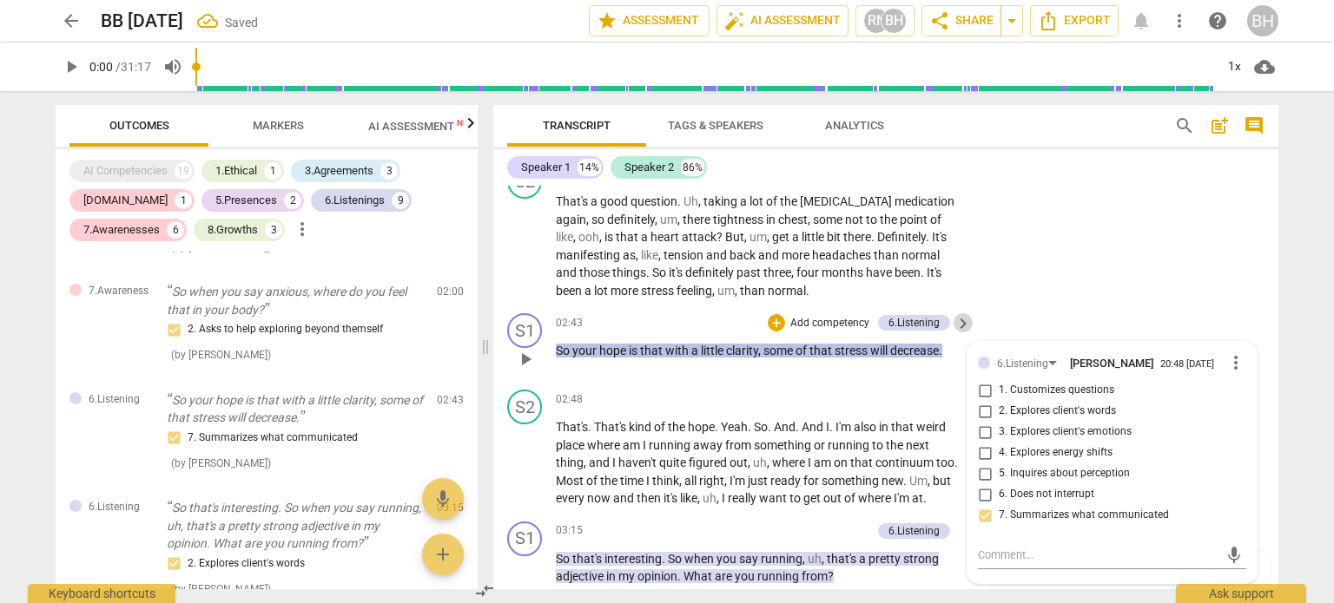
click at [955, 319] on span "keyboard_arrow_right" at bounding box center [963, 323] width 21 height 21
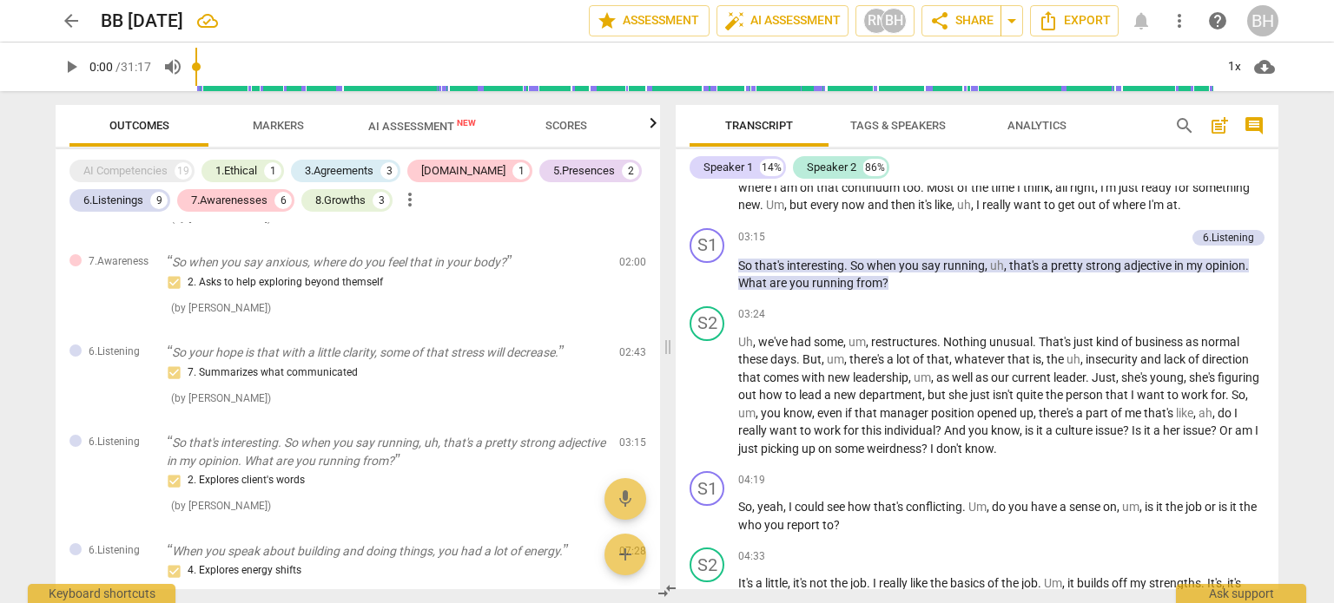
scroll to position [1004, 0]
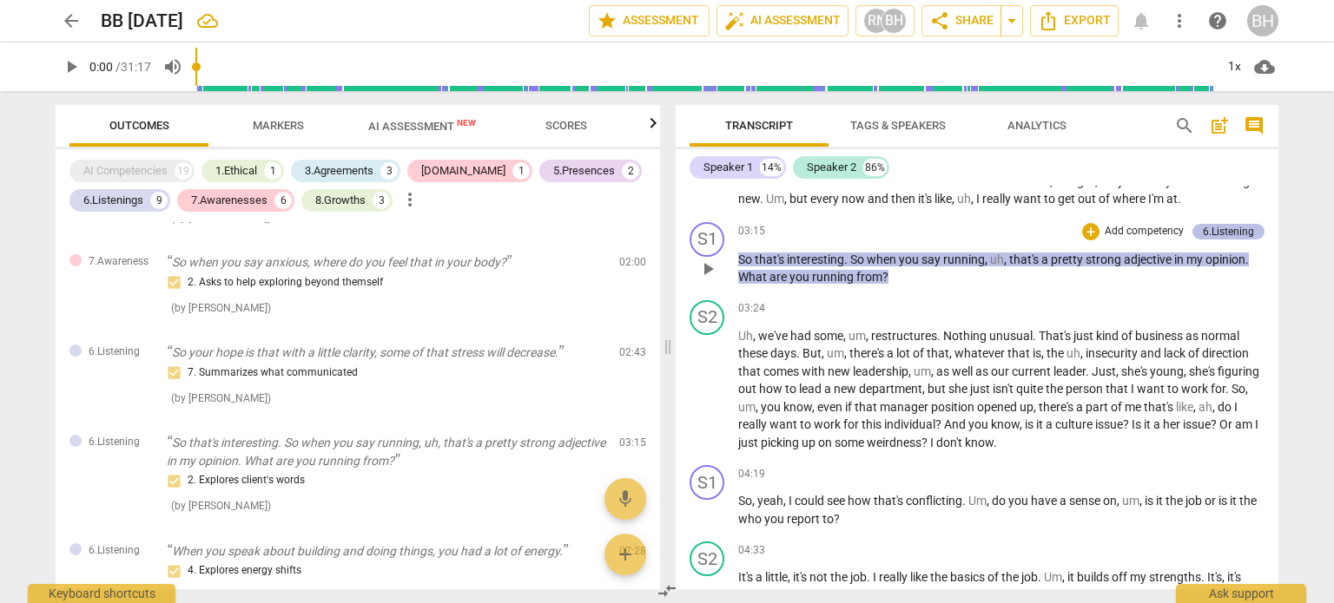
click at [1226, 224] on div "6.Listening" at bounding box center [1228, 232] width 51 height 16
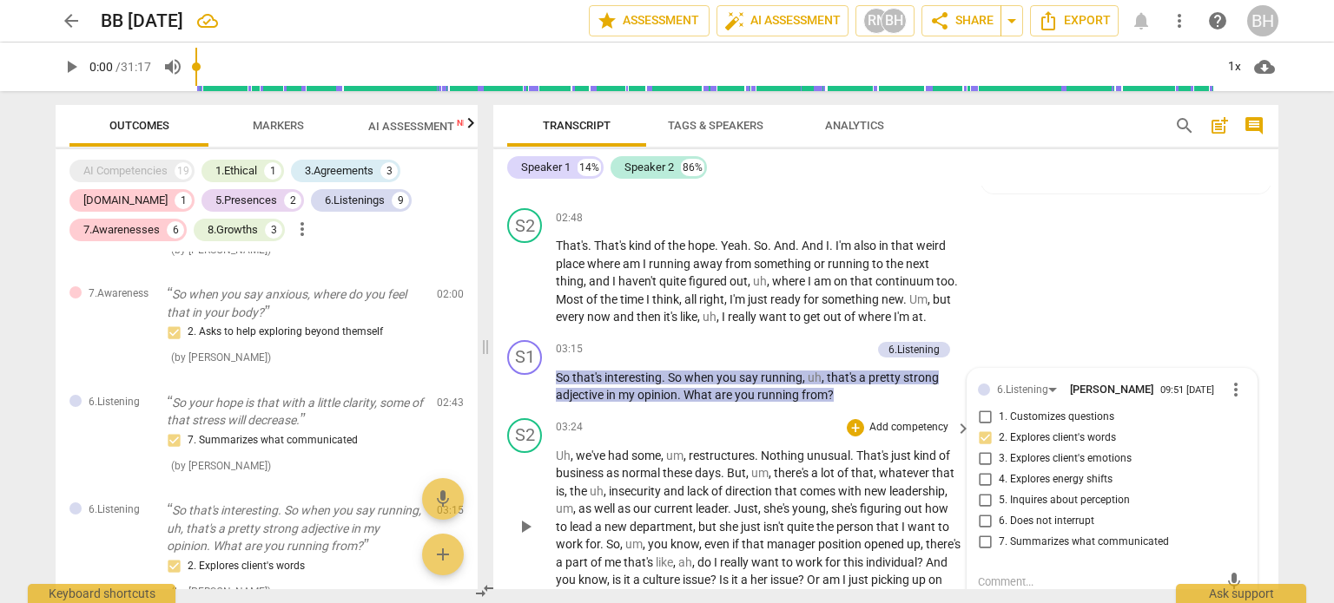
scroll to position [996, 0]
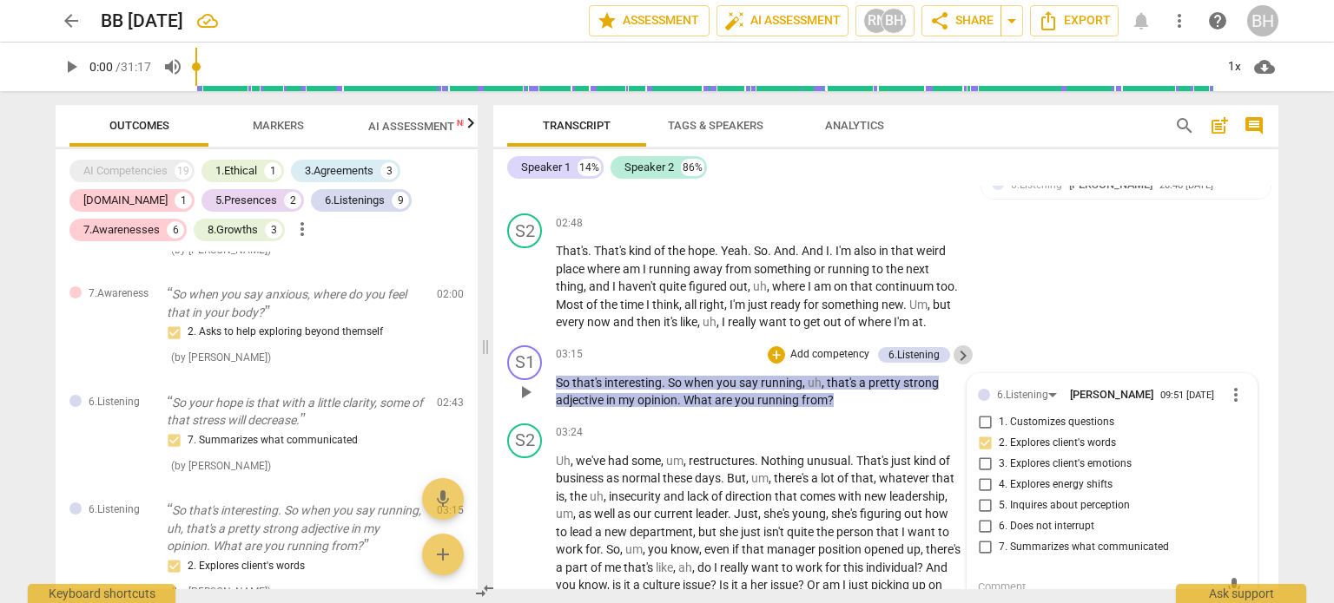
click at [954, 354] on span "keyboard_arrow_right" at bounding box center [963, 356] width 21 height 21
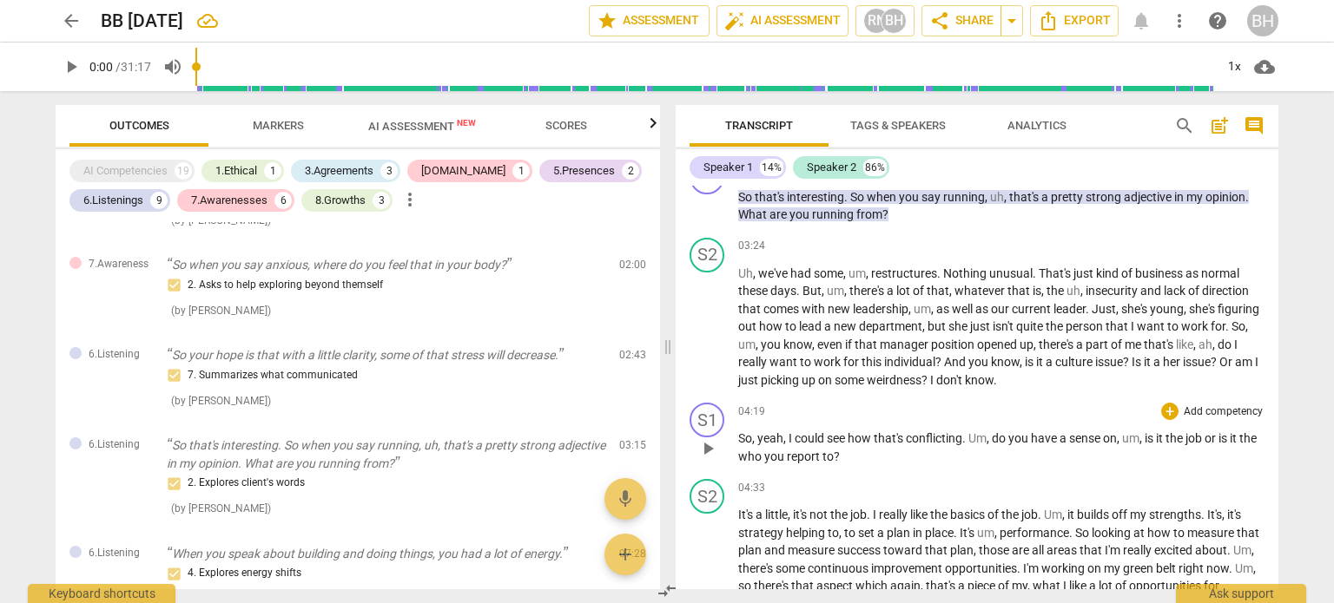
scroll to position [1072, 0]
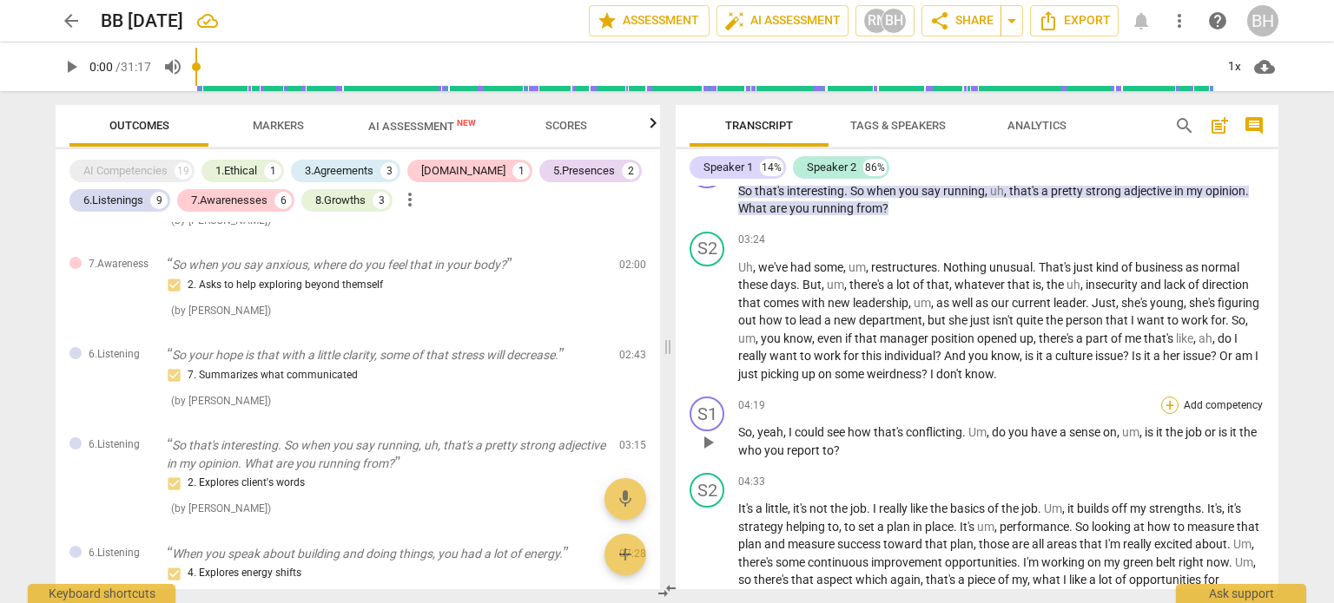
click at [1166, 399] on div "+" at bounding box center [1169, 405] width 17 height 17
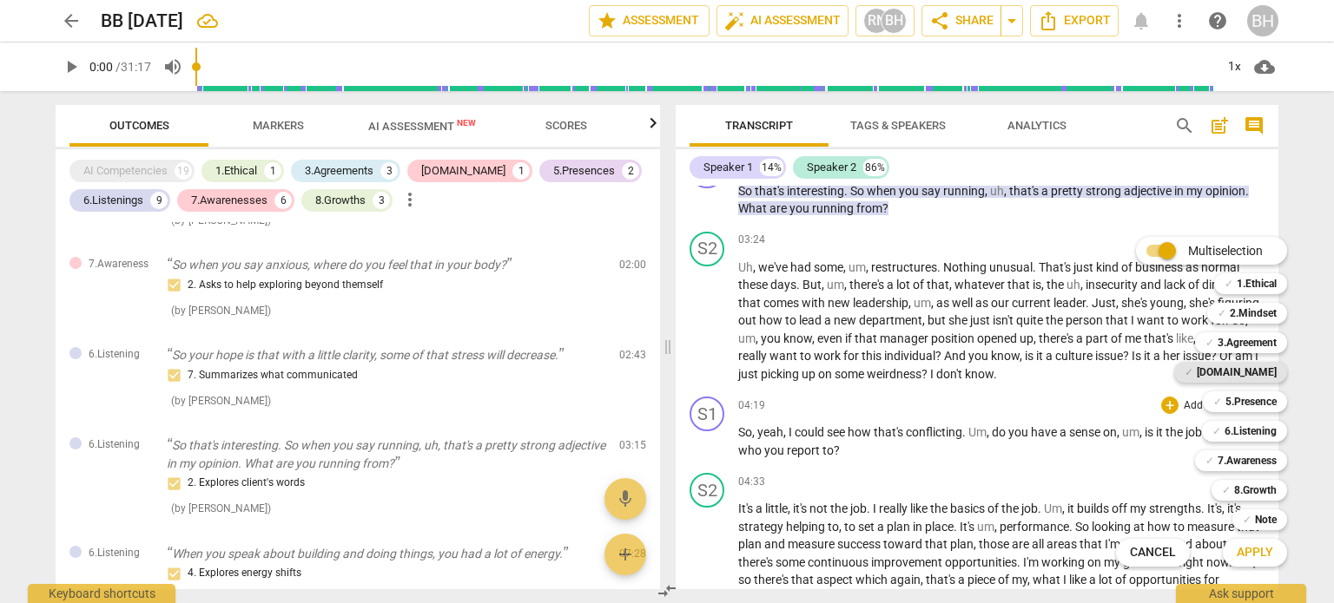
click at [1264, 368] on b "[DOMAIN_NAME]" at bounding box center [1237, 372] width 80 height 21
click at [1257, 544] on span "Apply" at bounding box center [1254, 552] width 36 height 17
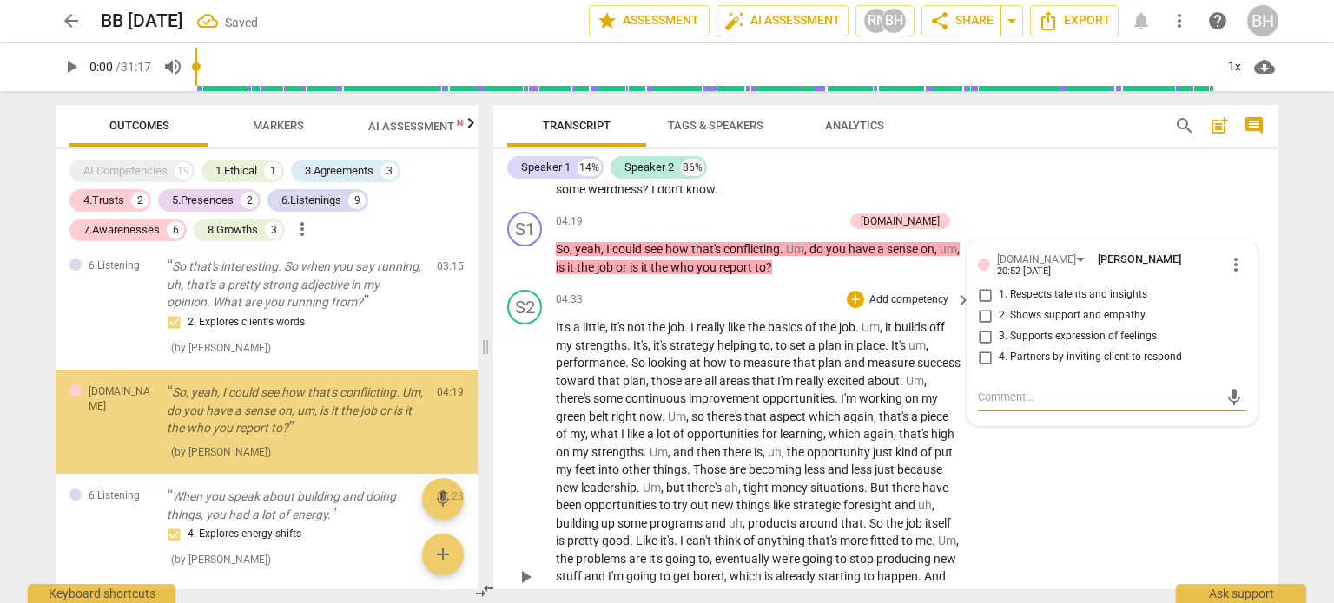
scroll to position [783, 0]
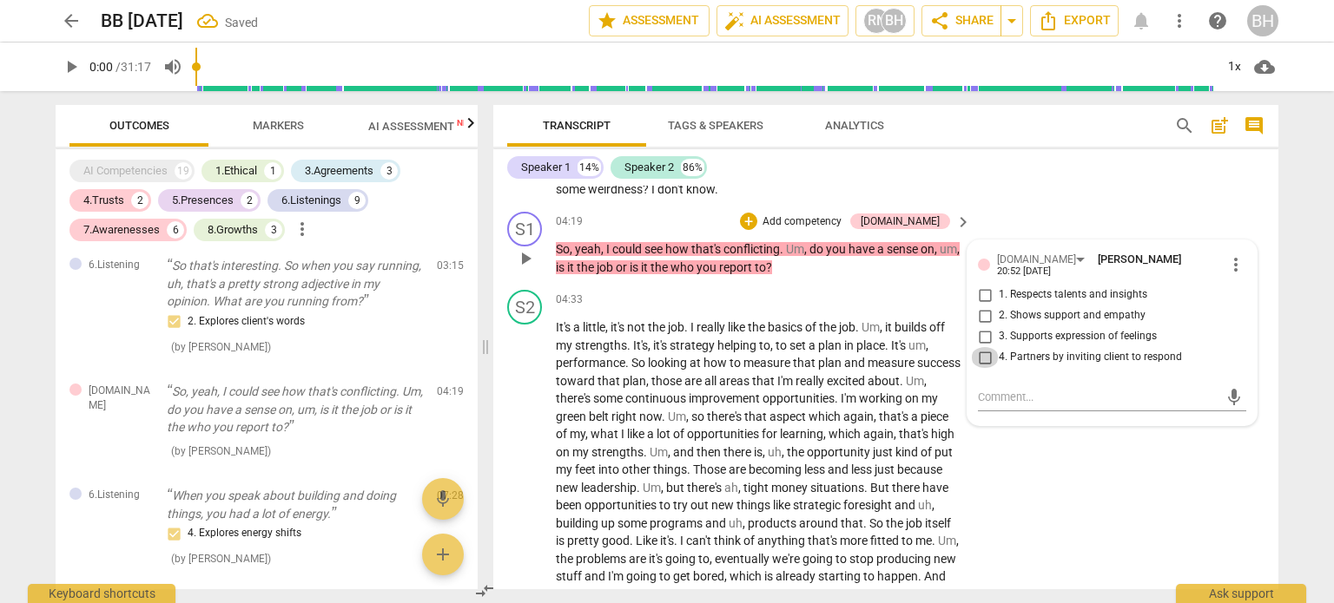
click at [979, 347] on input "4. Partners by inviting client to respond" at bounding box center [985, 357] width 28 height 21
checkbox input "true"
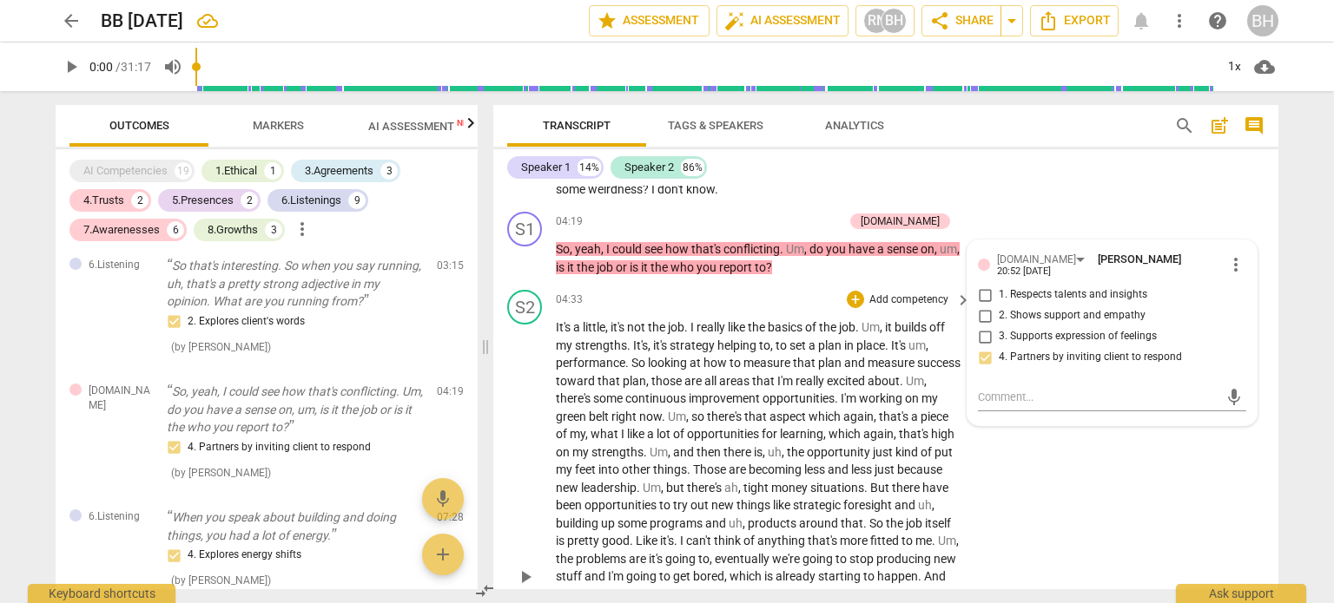
click at [959, 214] on span "keyboard_arrow_right" at bounding box center [963, 222] width 21 height 21
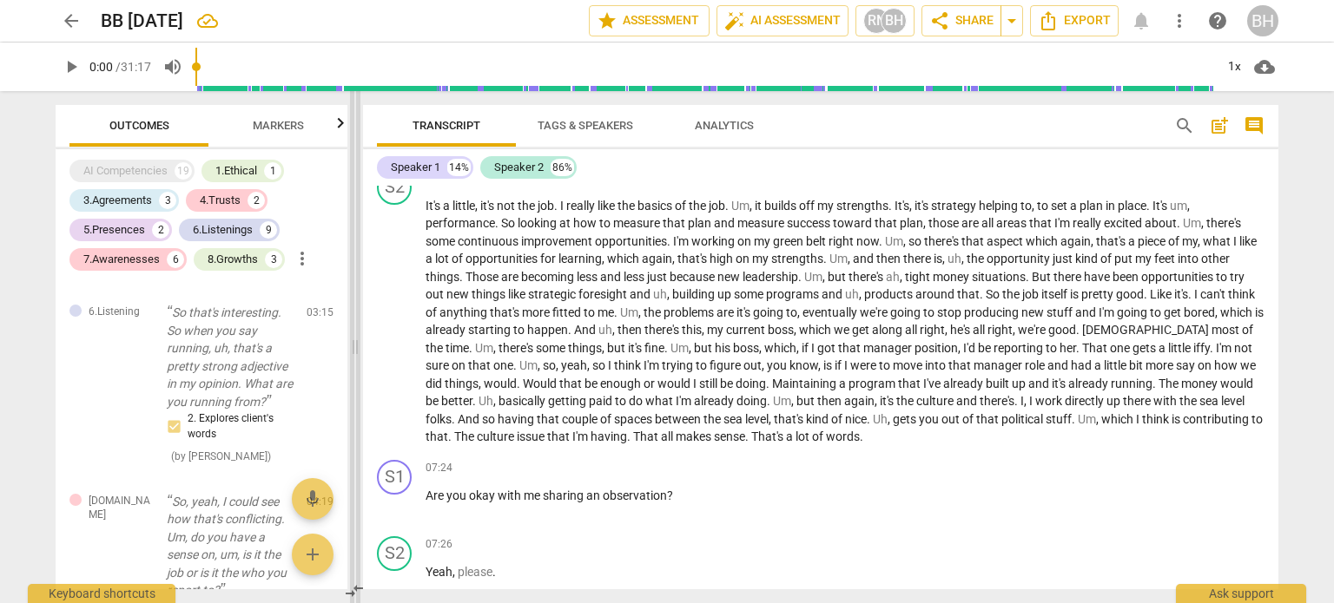
scroll to position [1212, 0]
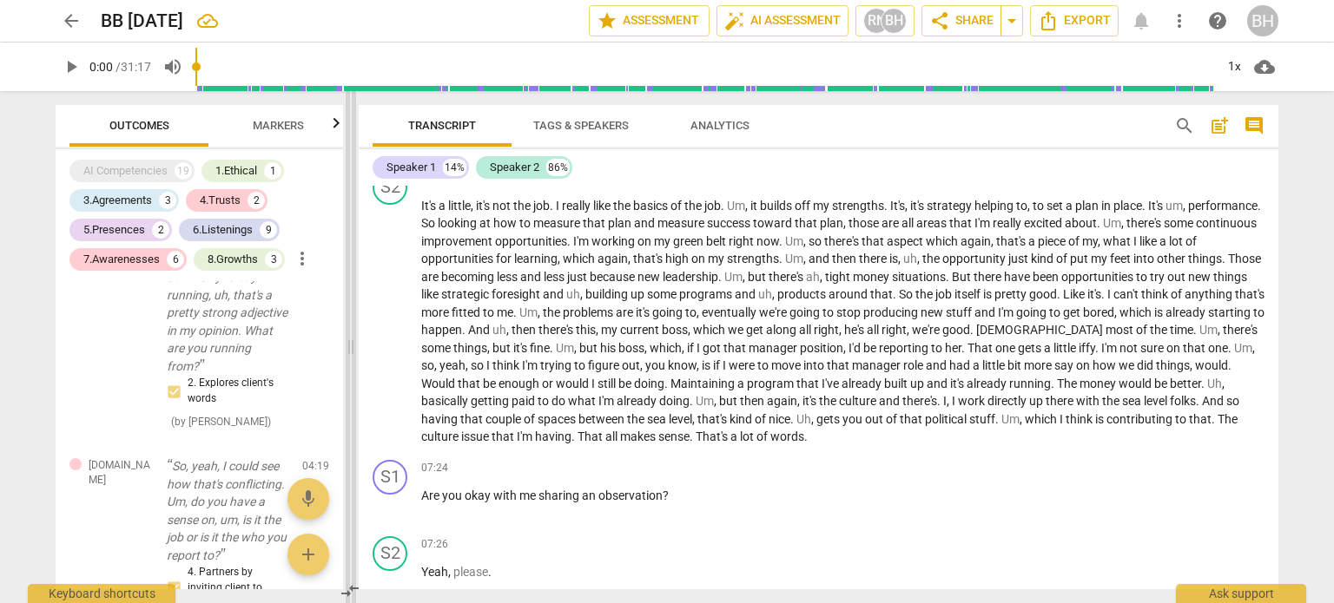
drag, startPoint x: 667, startPoint y: 348, endPoint x: 350, endPoint y: 371, distance: 317.7
click at [350, 371] on span at bounding box center [351, 347] width 10 height 512
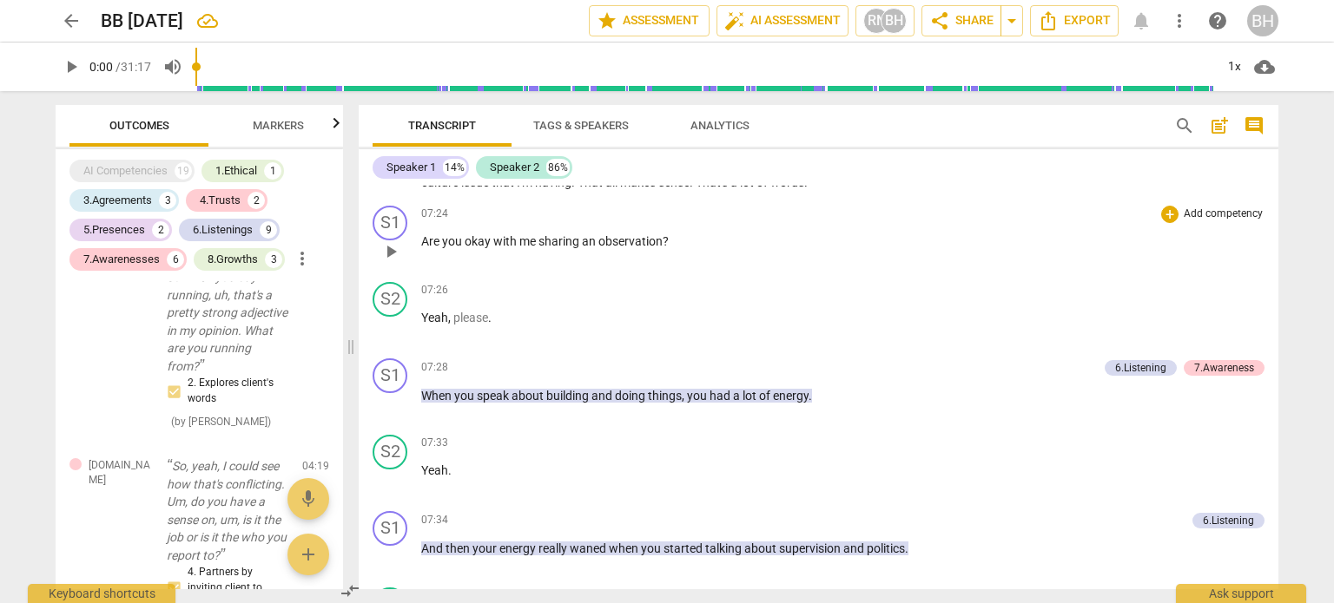
scroll to position [1473, 0]
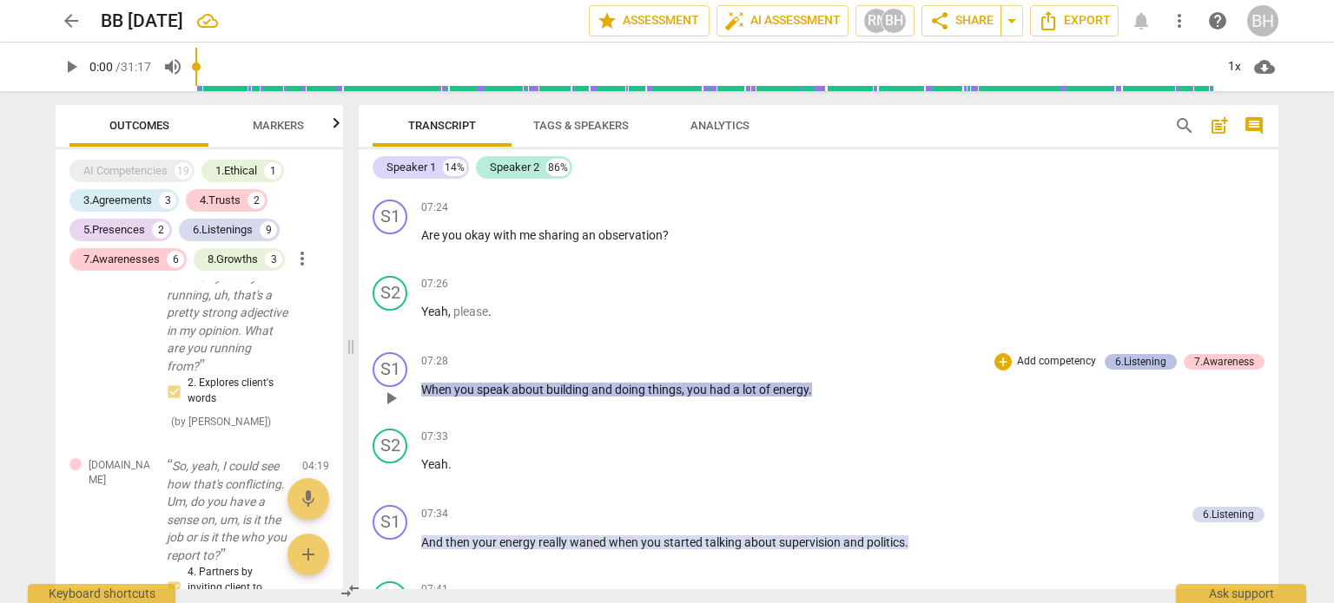
click at [1131, 354] on div "6.Listening" at bounding box center [1140, 362] width 51 height 16
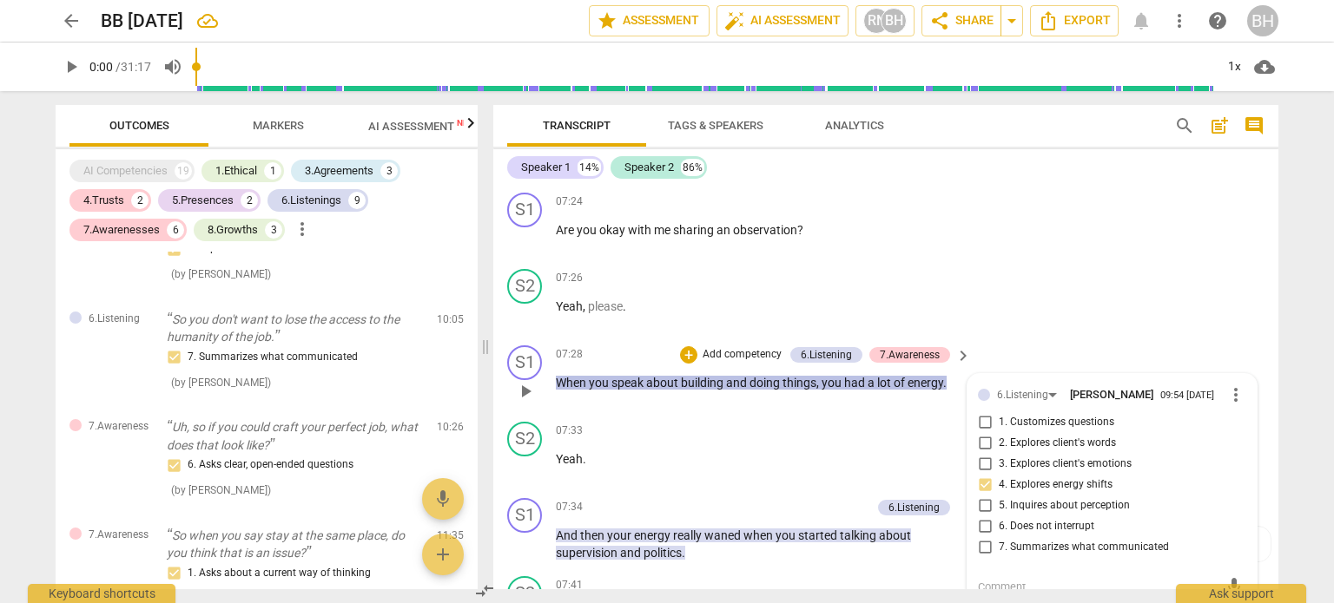
scroll to position [1554, 0]
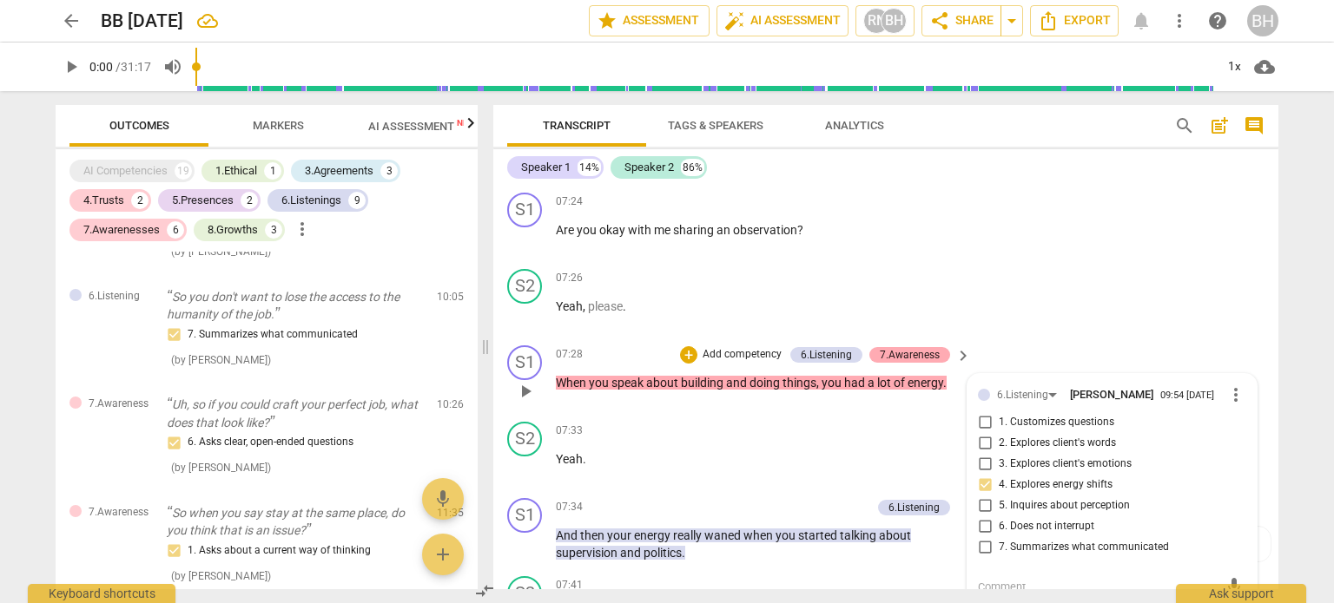
click at [922, 347] on div "7.Awareness" at bounding box center [910, 355] width 60 height 16
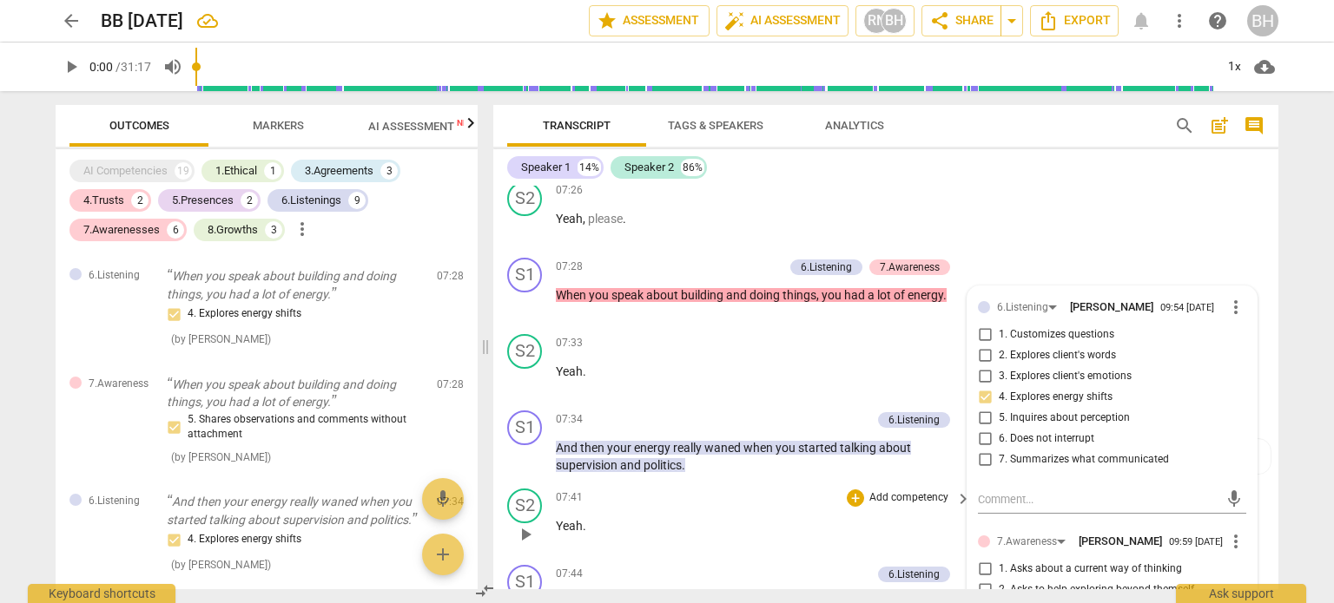
scroll to position [2153, 0]
click at [954, 267] on span "keyboard_arrow_right" at bounding box center [963, 269] width 21 height 21
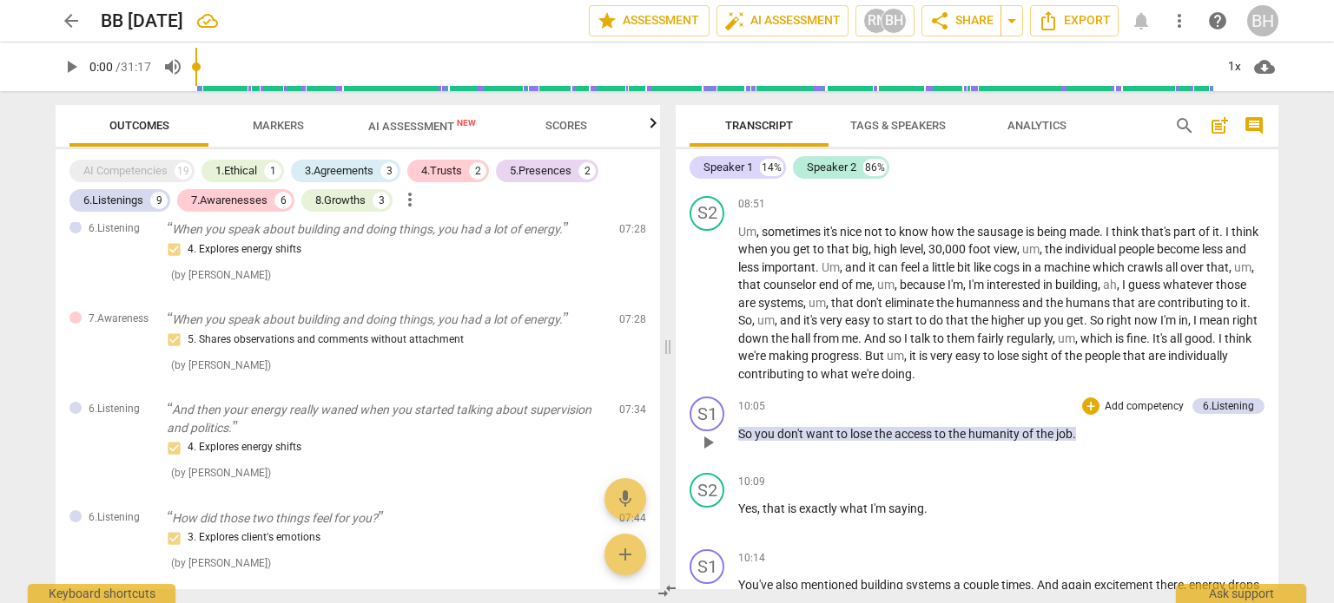
scroll to position [2568, 0]
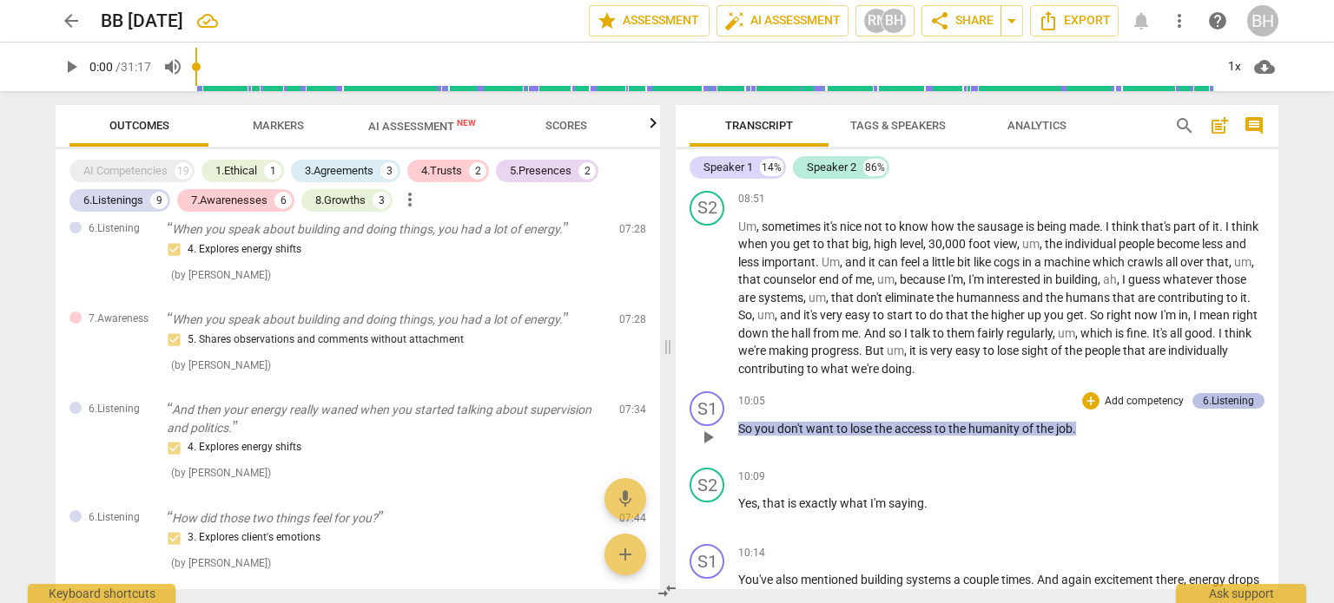
click at [1224, 394] on div "6.Listening" at bounding box center [1228, 401] width 51 height 16
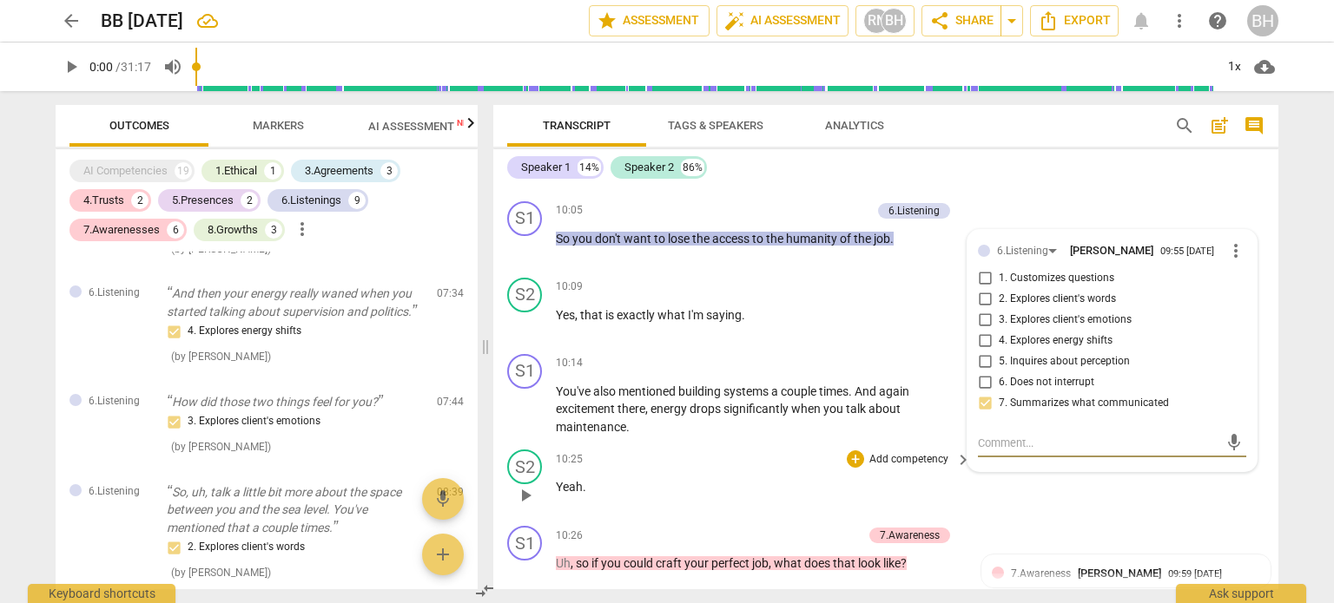
scroll to position [3108, 0]
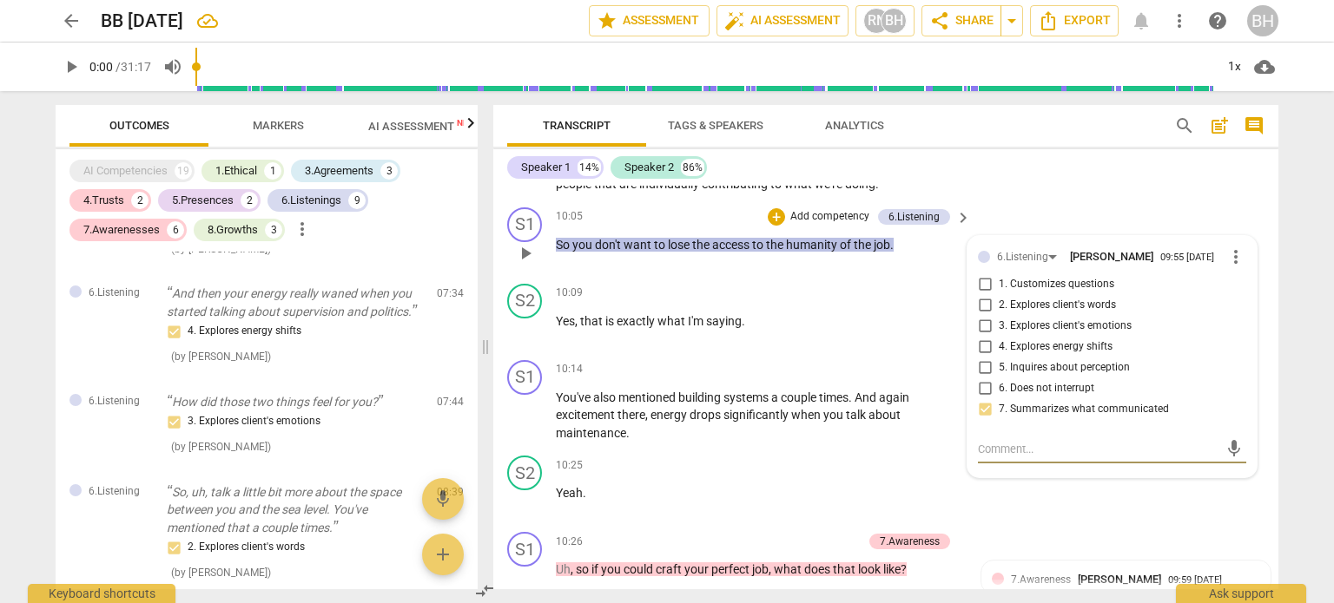
click at [964, 225] on span "keyboard_arrow_right" at bounding box center [963, 218] width 21 height 21
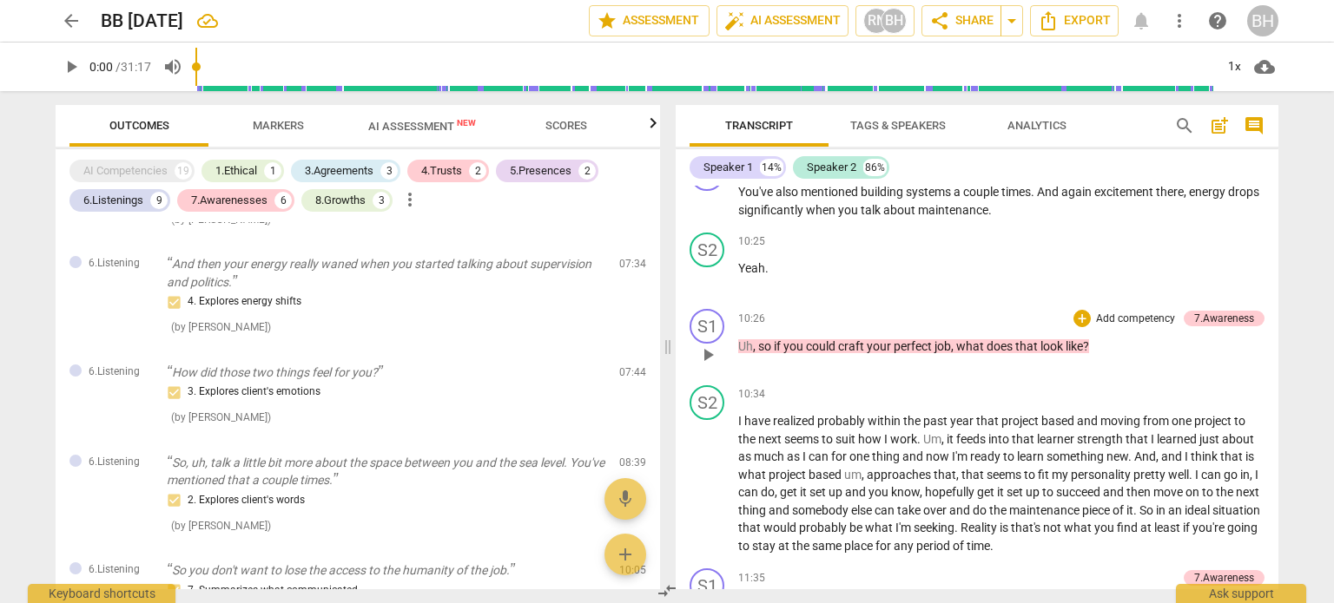
scroll to position [2962, 0]
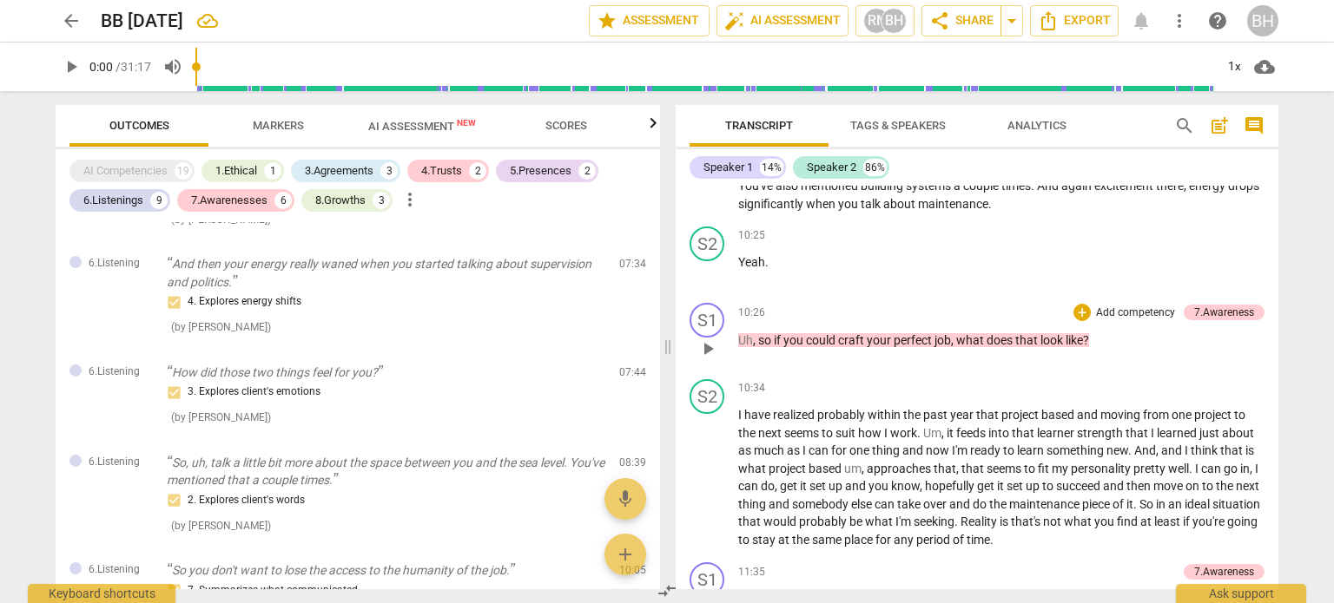
click at [1230, 303] on div "+ Add competency 7.Awareness" at bounding box center [1168, 312] width 191 height 19
click at [1234, 305] on div "7.Awareness" at bounding box center [1224, 313] width 60 height 16
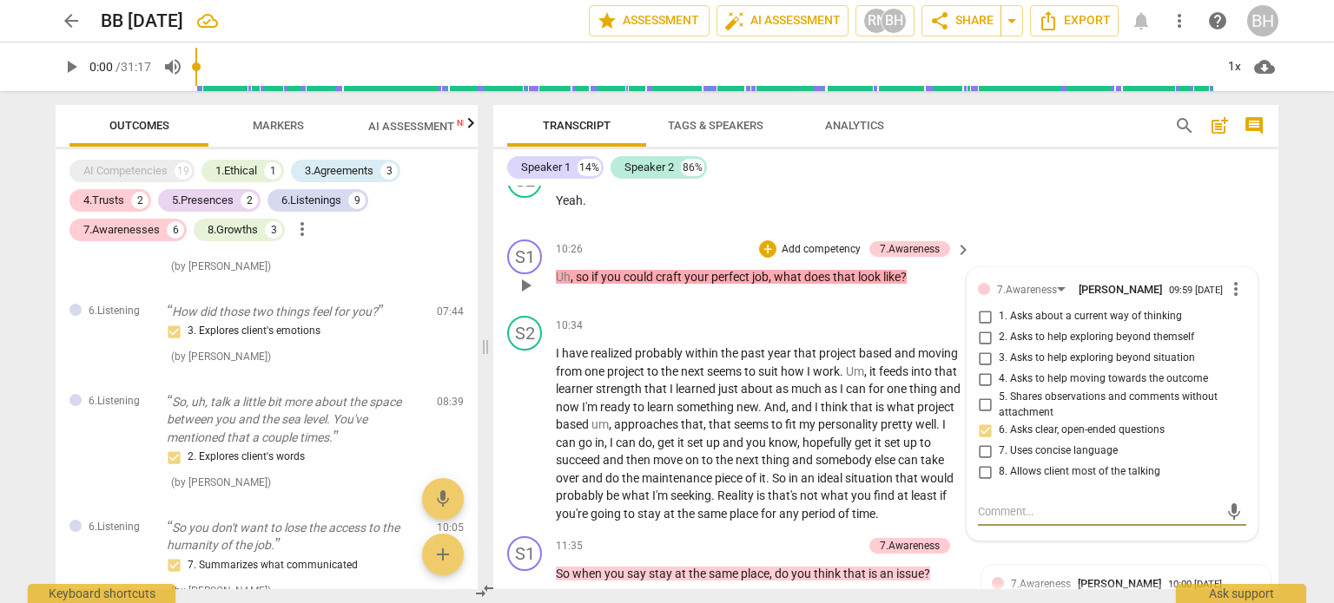
scroll to position [3393, 0]
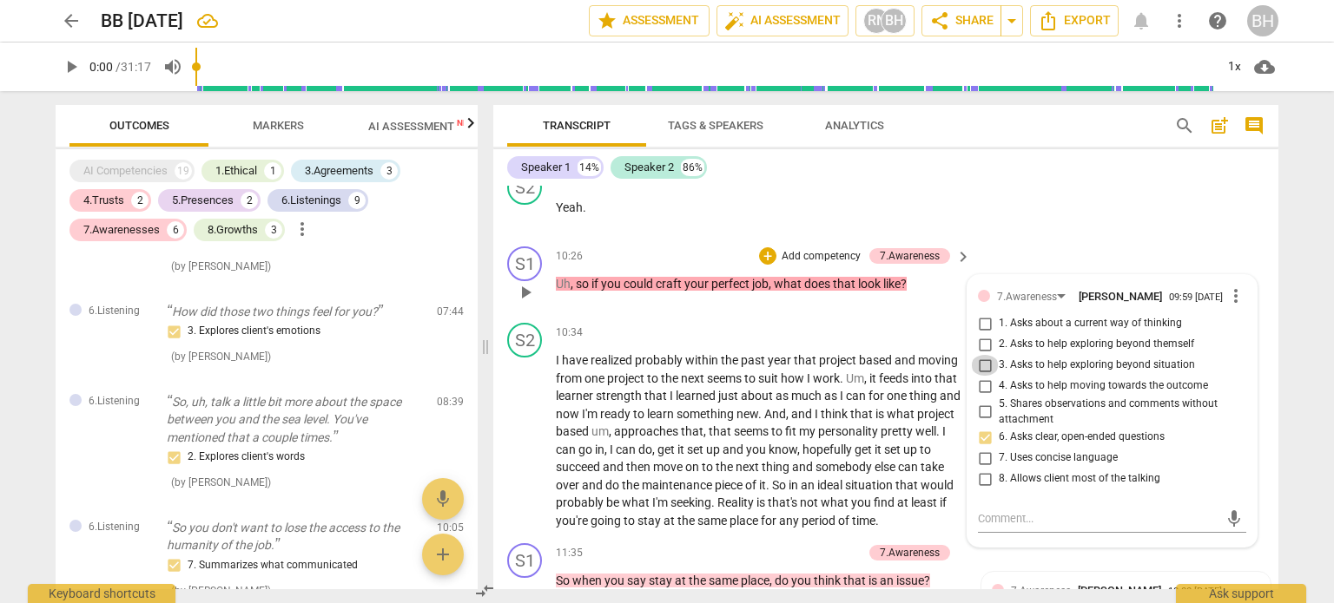
click at [979, 374] on input "3. Asks to help exploring beyond situation" at bounding box center [985, 365] width 28 height 21
checkbox input "true"
click at [958, 267] on span "keyboard_arrow_right" at bounding box center [963, 257] width 21 height 21
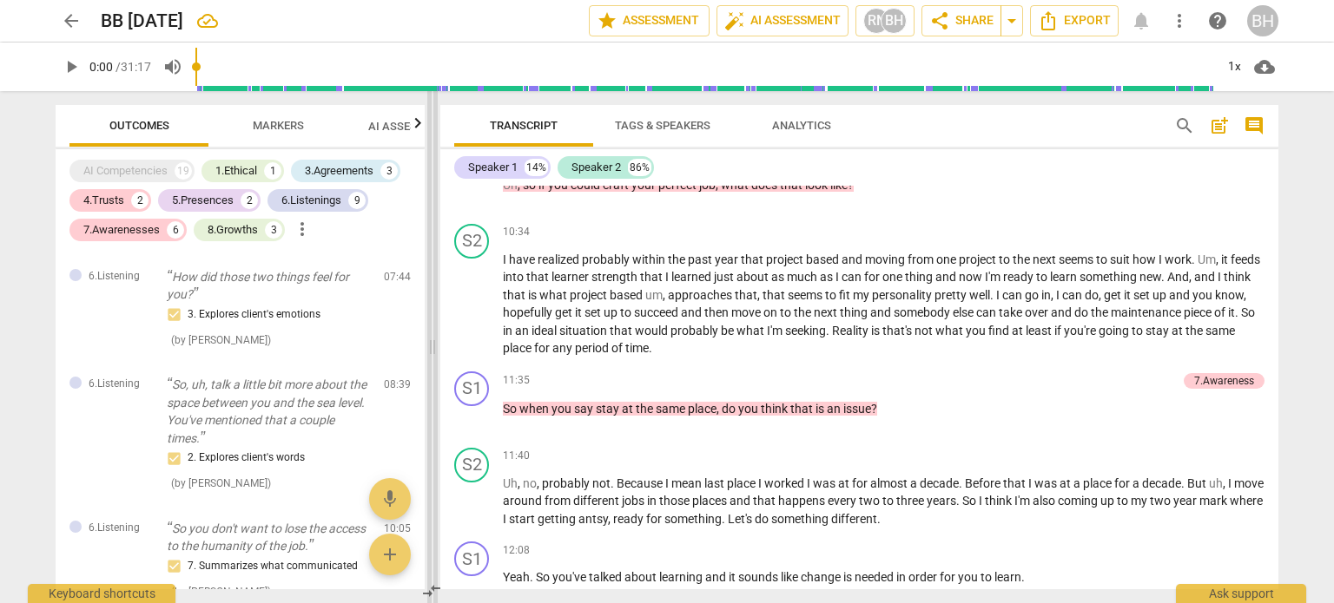
scroll to position [2720, 0]
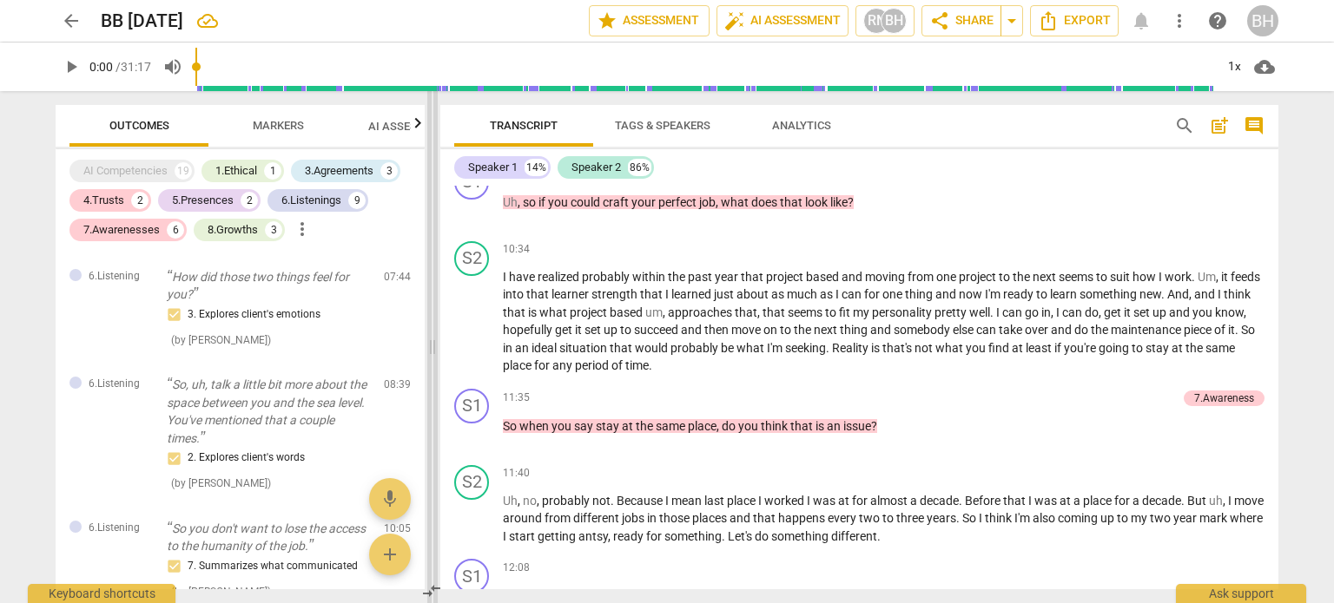
drag, startPoint x: 669, startPoint y: 350, endPoint x: 434, endPoint y: 364, distance: 235.7
click at [434, 364] on span at bounding box center [432, 347] width 10 height 512
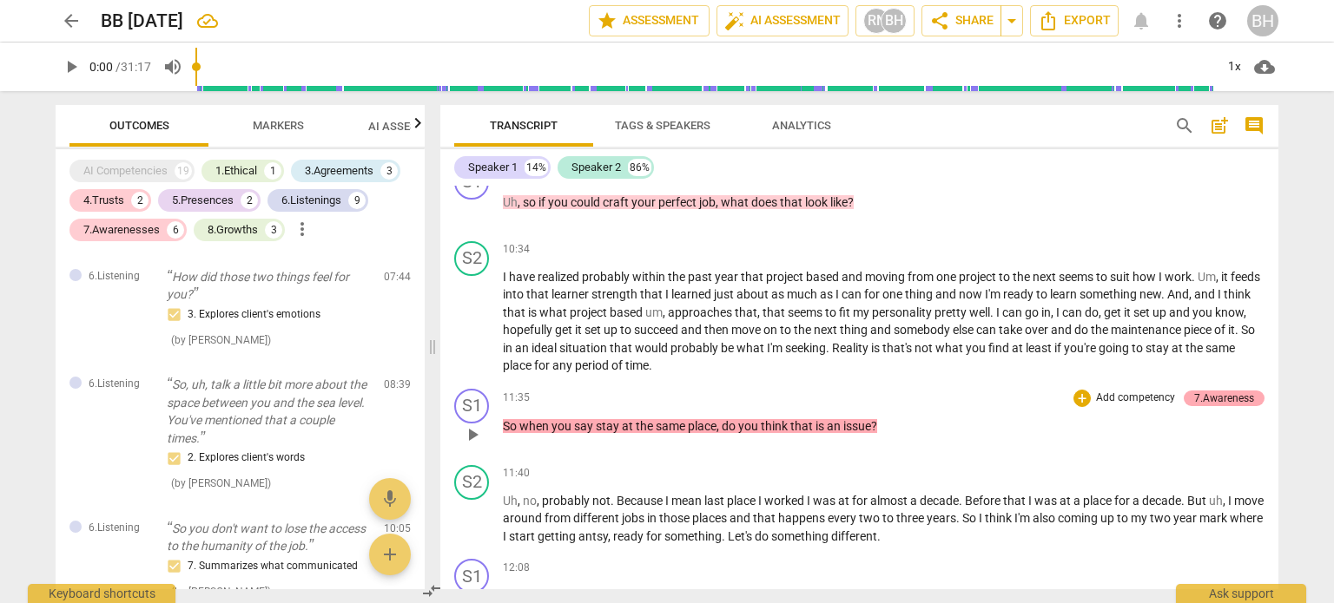
click at [1209, 398] on div "7.Awareness" at bounding box center [1224, 399] width 60 height 16
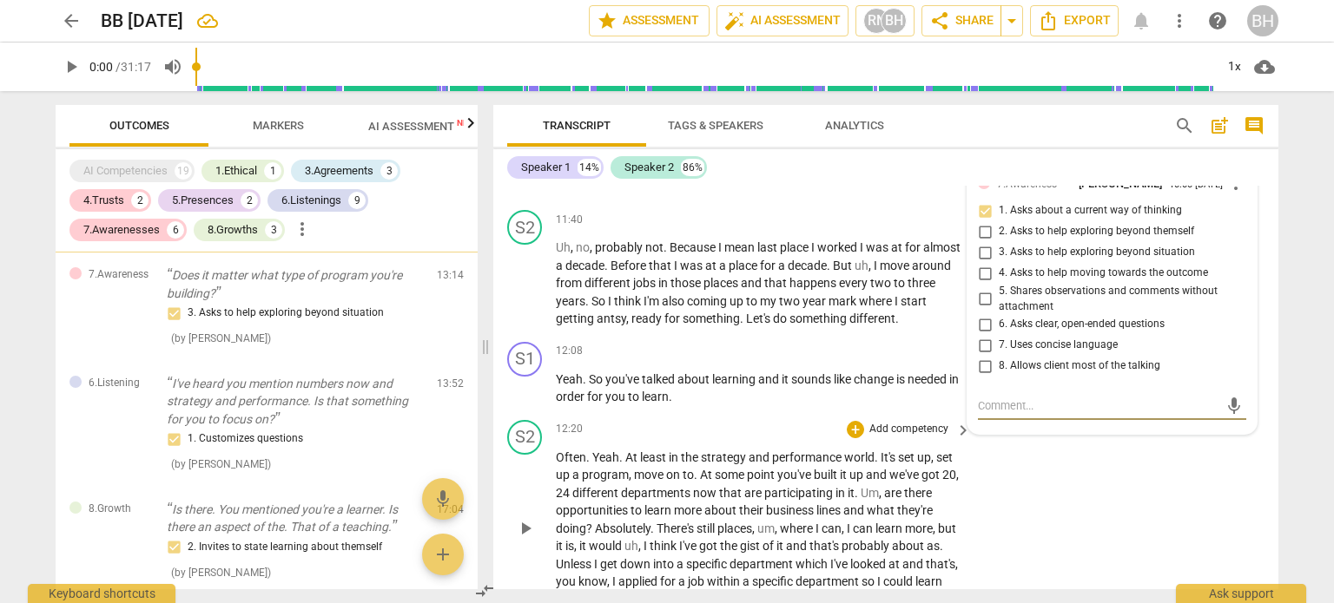
scroll to position [3743, 0]
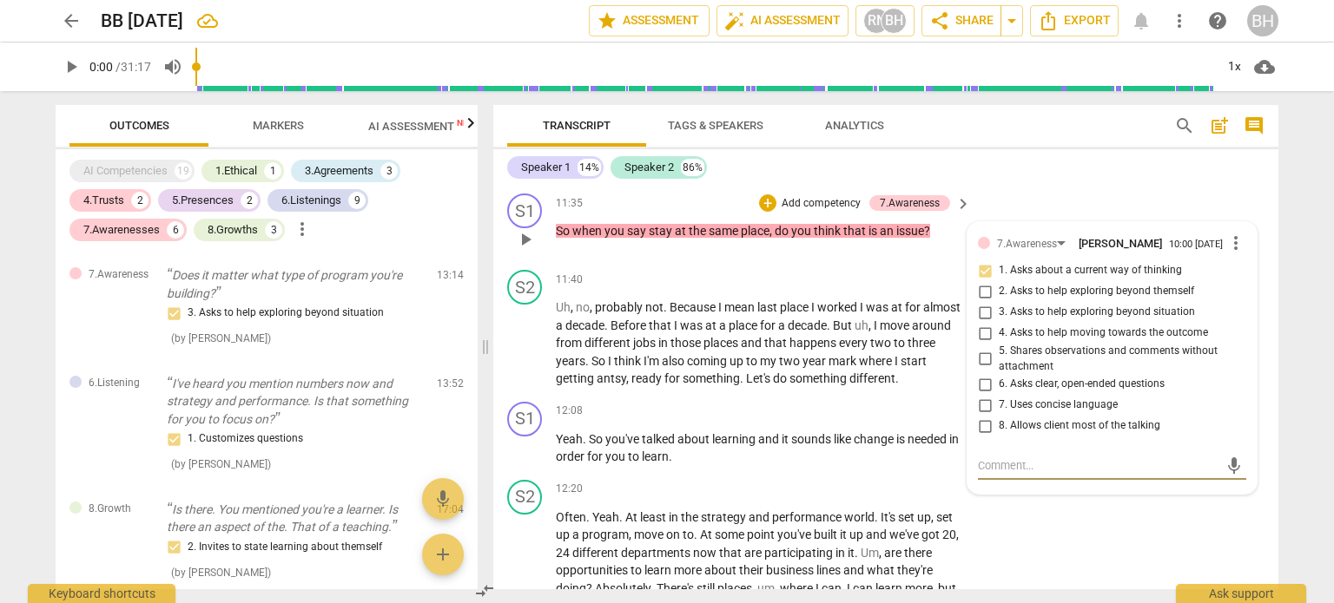
click at [956, 211] on span "keyboard_arrow_right" at bounding box center [963, 204] width 21 height 21
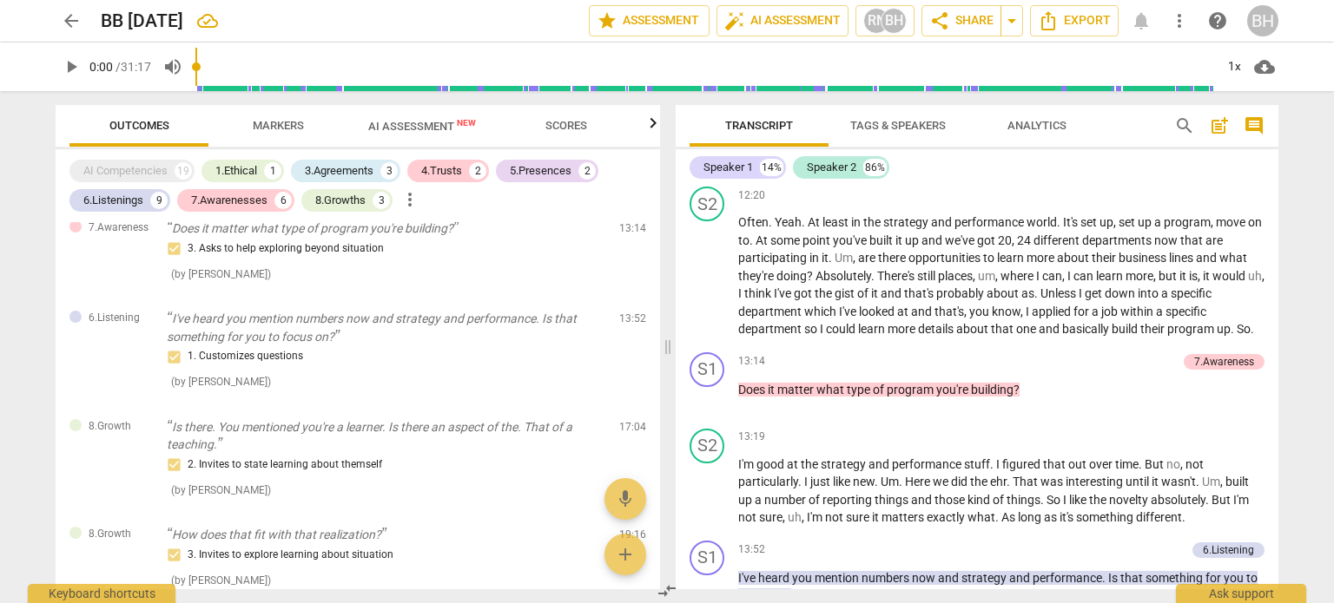
scroll to position [3610, 0]
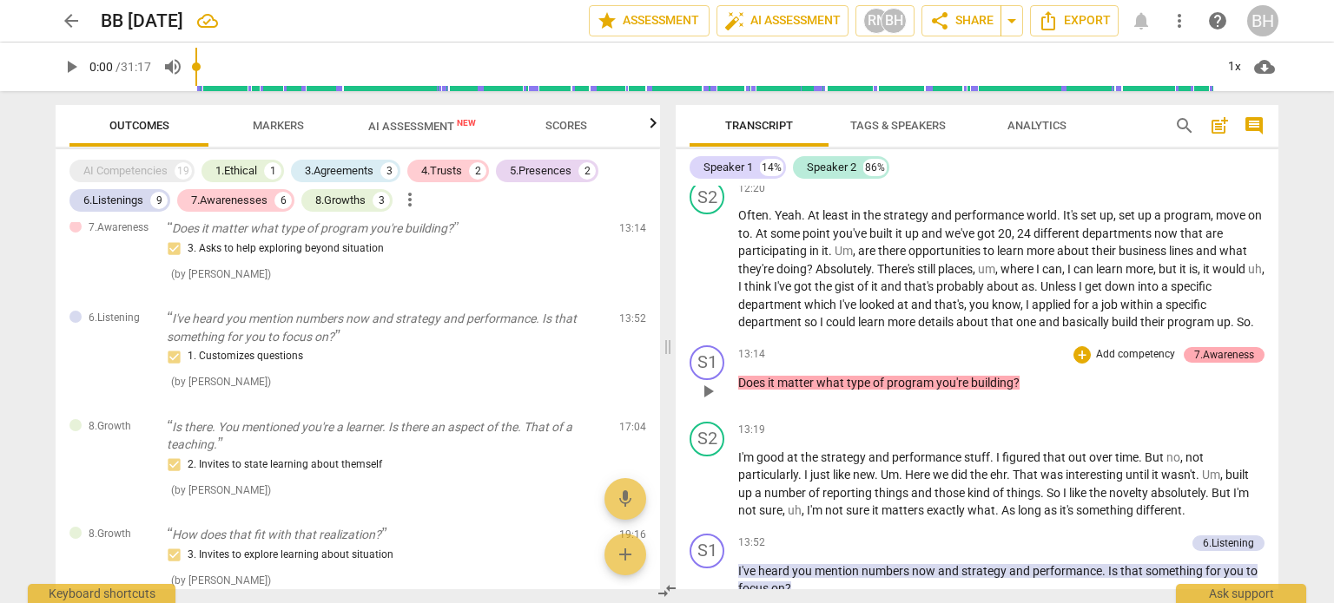
click at [1227, 347] on div "7.Awareness" at bounding box center [1224, 355] width 60 height 16
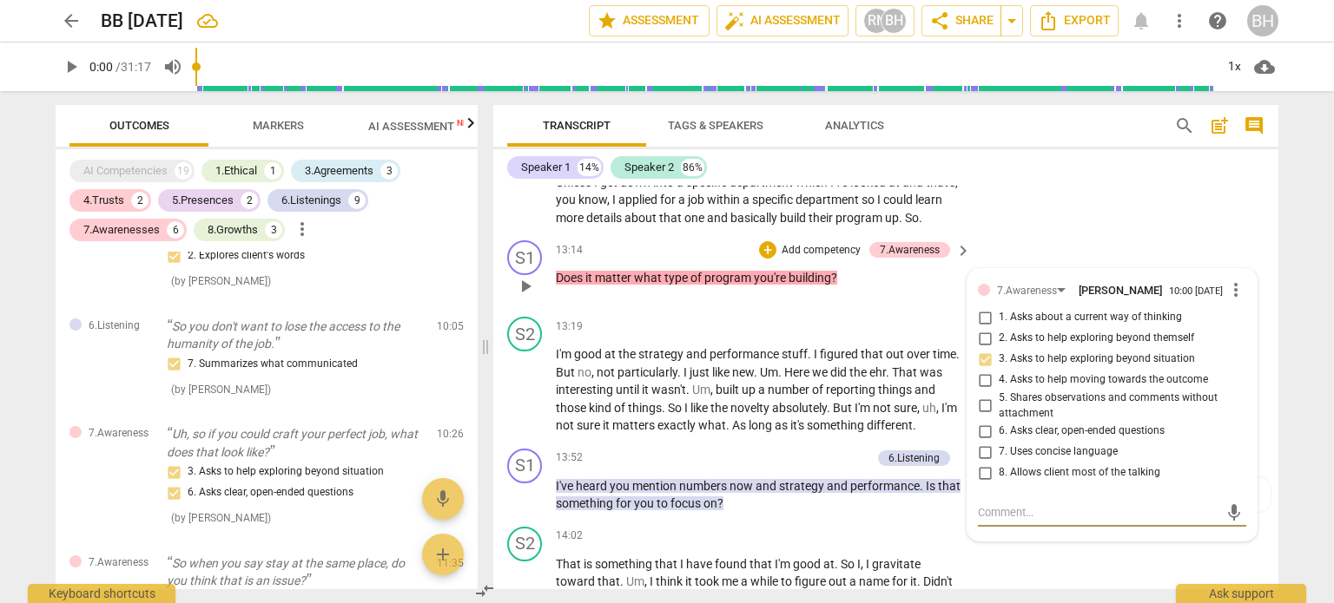
scroll to position [4178, 0]
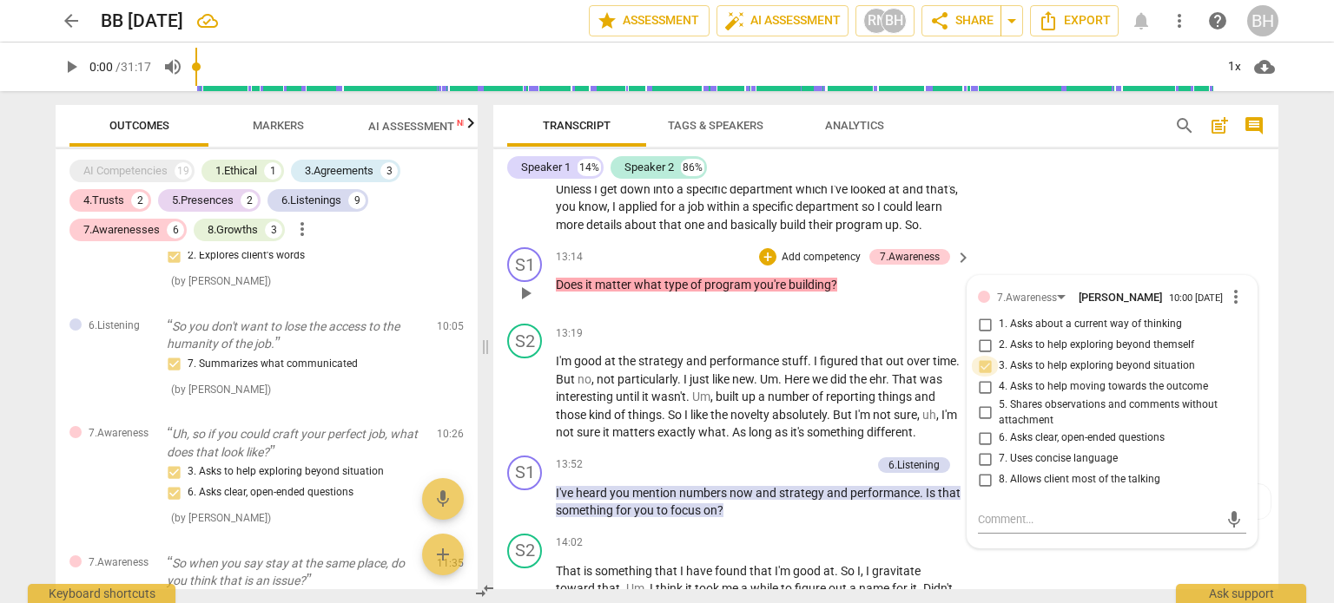
click at [981, 375] on input "3. Asks to help exploring beyond situation" at bounding box center [985, 366] width 28 height 21
click at [986, 373] on input "3. Asks to help exploring beyond situation" at bounding box center [985, 366] width 28 height 21
checkbox input "false"
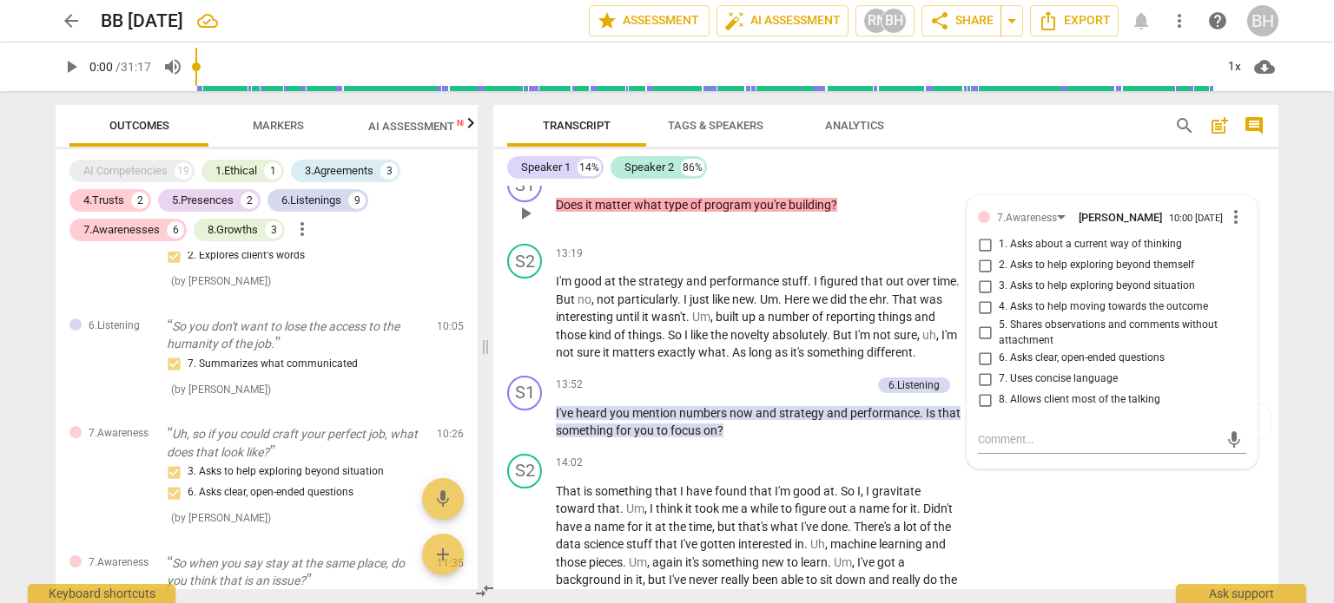
scroll to position [4265, 0]
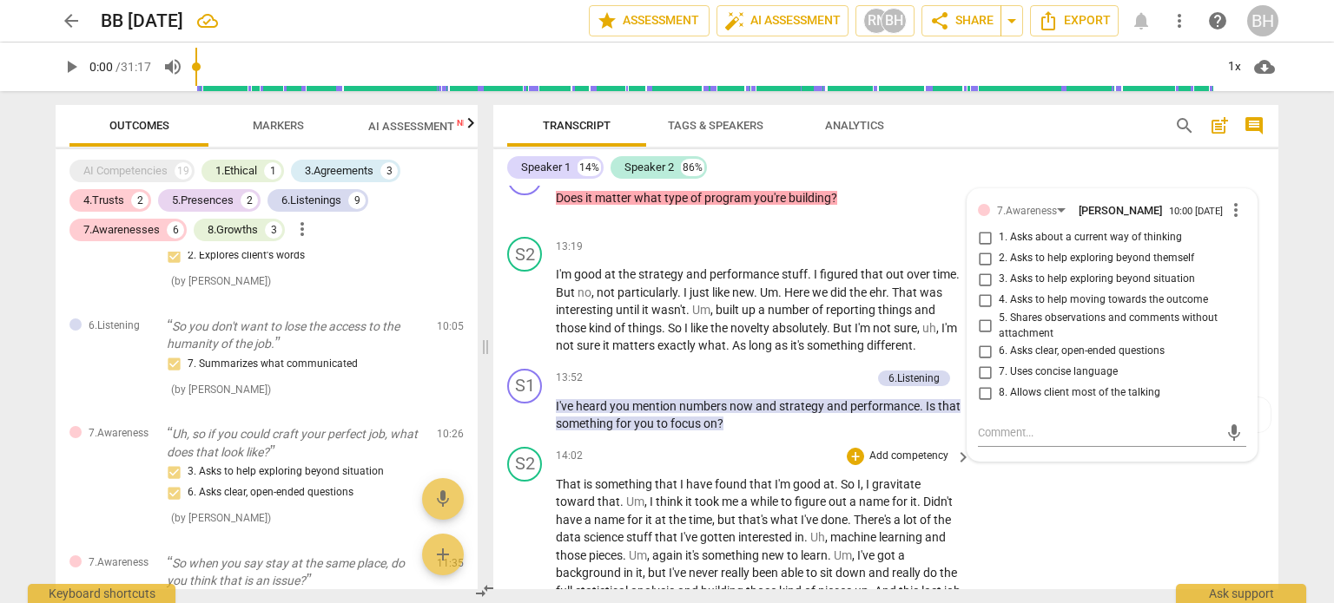
click at [777, 446] on div "S2 play_arrow pause 14:02 + Add competency keyboard_arrow_right That is somethi…" at bounding box center [885, 603] width 785 height 327
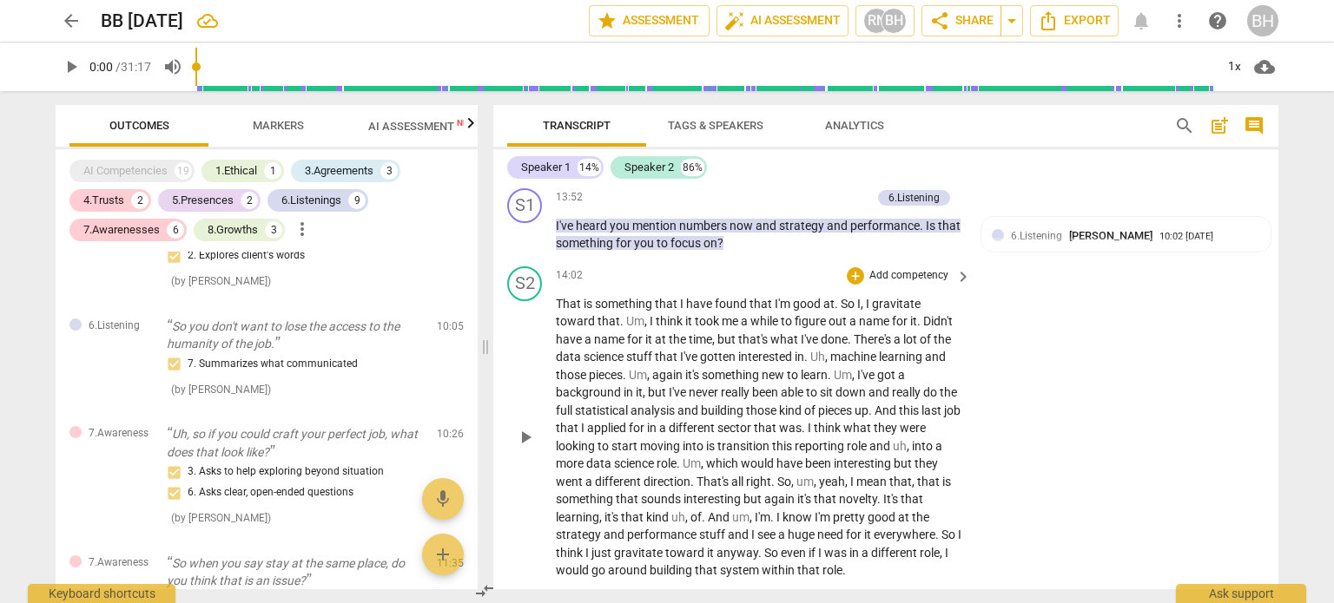
scroll to position [4439, 0]
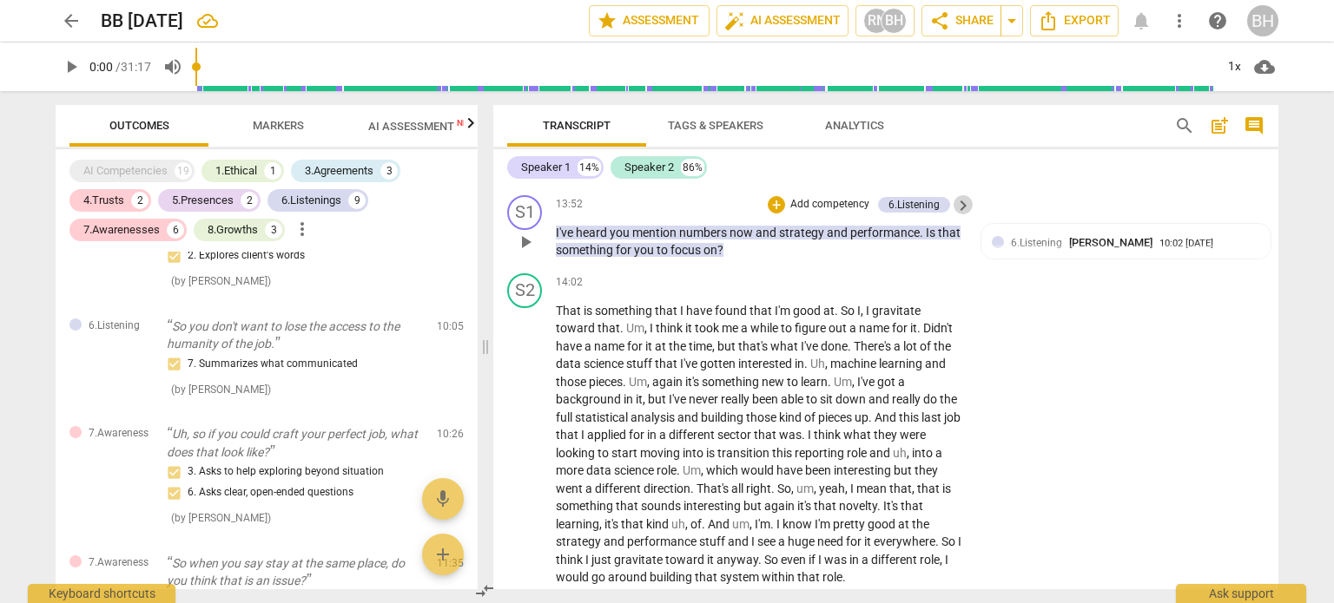
click at [953, 211] on span "keyboard_arrow_right" at bounding box center [963, 205] width 21 height 21
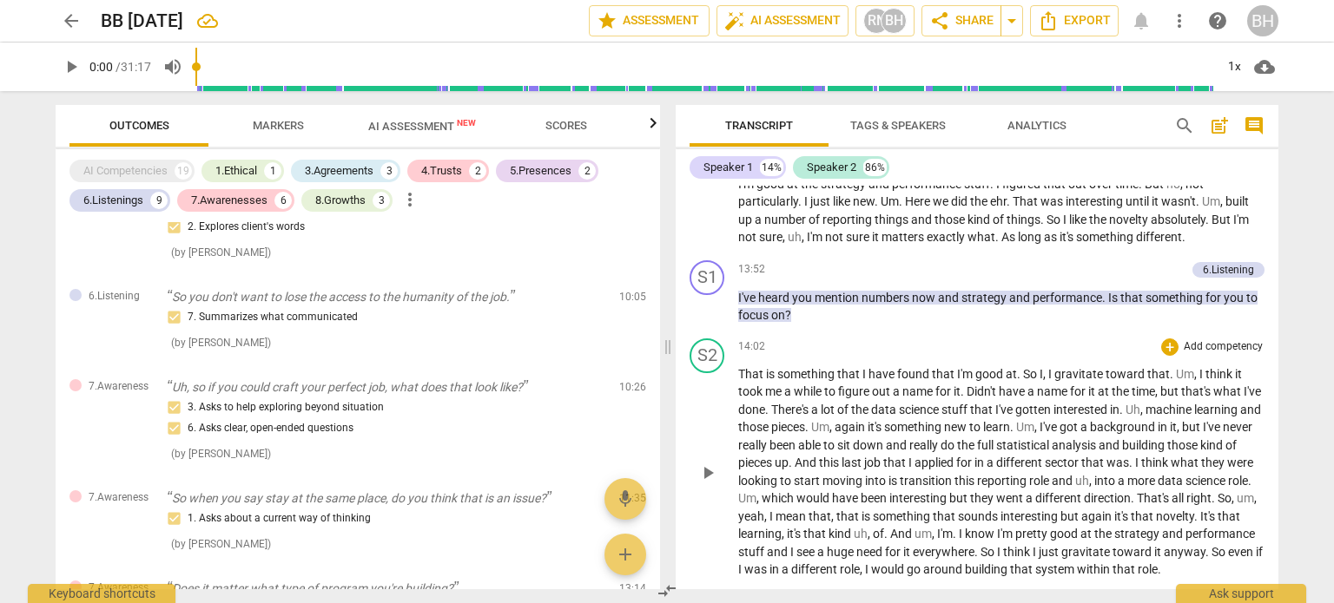
scroll to position [3880, 0]
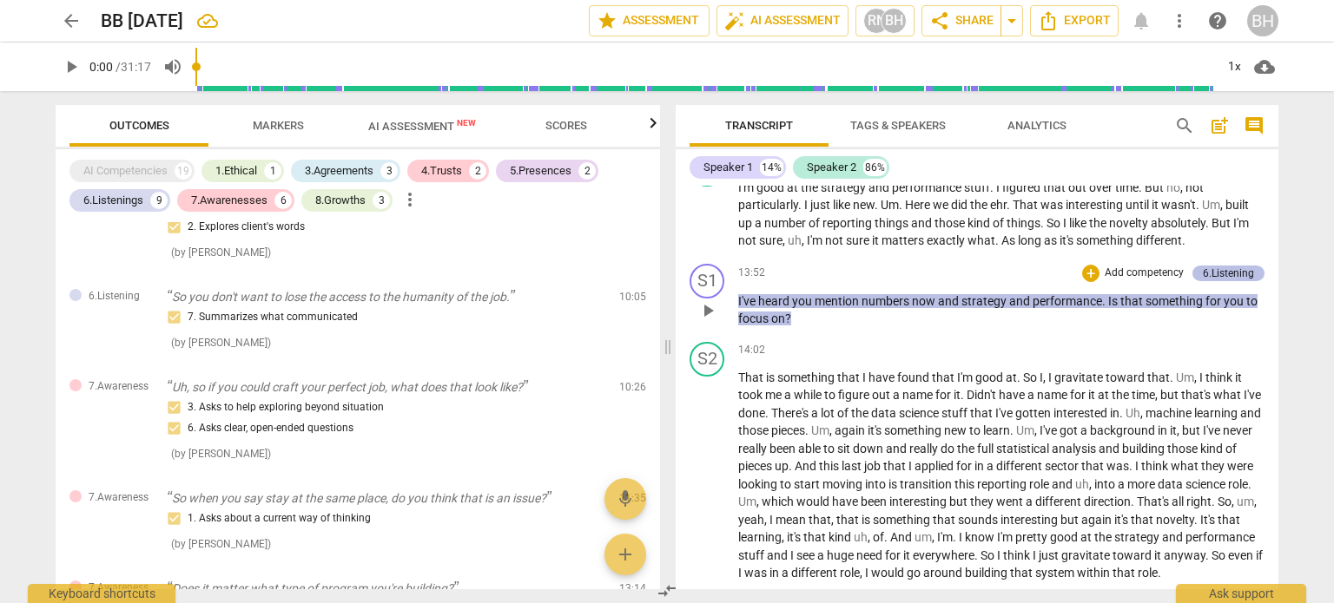
click at [1228, 266] on div "6.Listening" at bounding box center [1228, 274] width 51 height 16
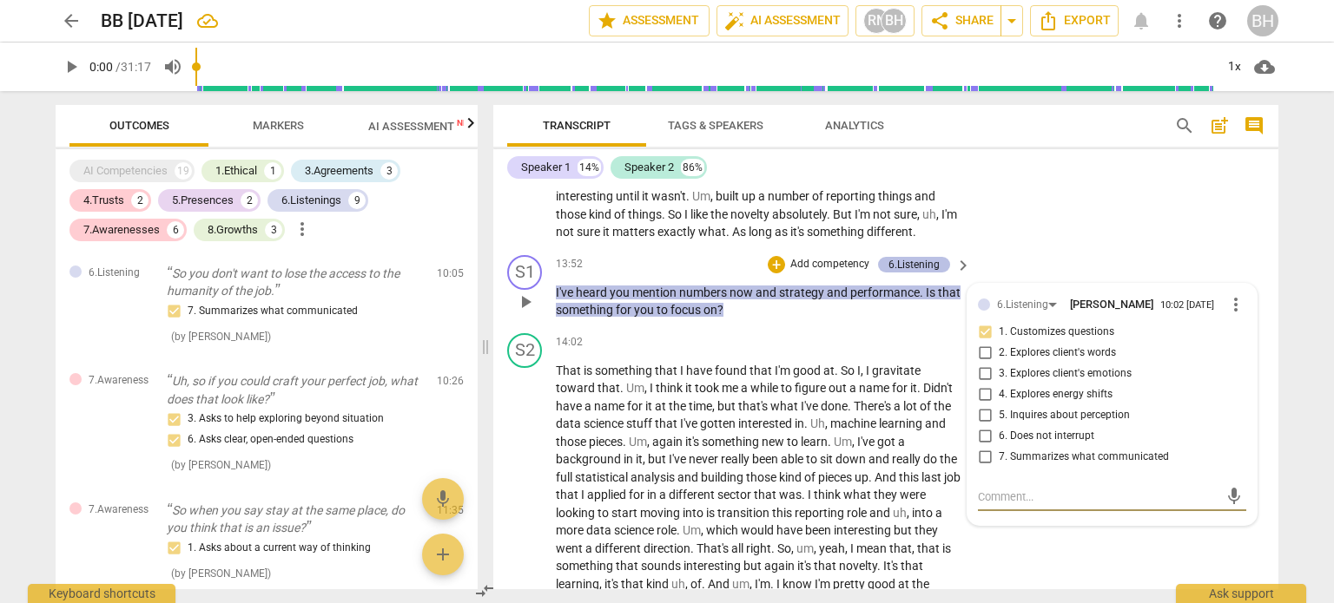
scroll to position [1601, 0]
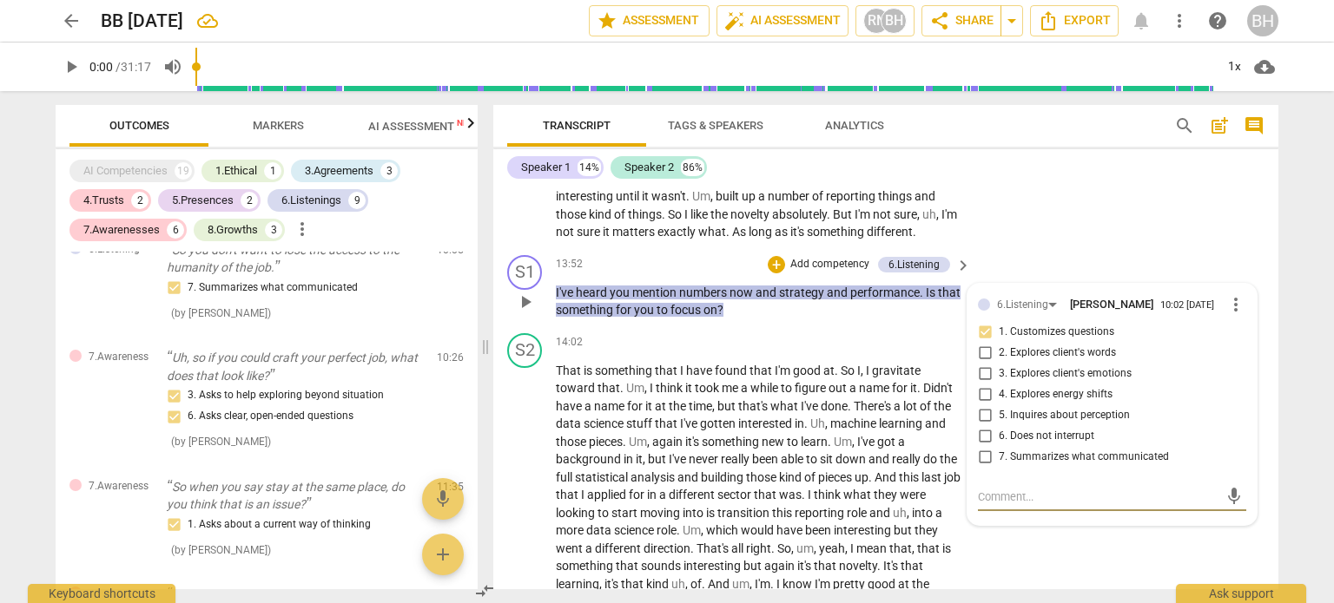
click at [986, 340] on input "1. Customizes questions" at bounding box center [985, 332] width 28 height 21
click at [983, 333] on input "1. Customizes questions" at bounding box center [985, 332] width 28 height 21
checkbox input "false"
click at [979, 465] on input "7. Summarizes what communicated" at bounding box center [985, 457] width 28 height 21
checkbox input "true"
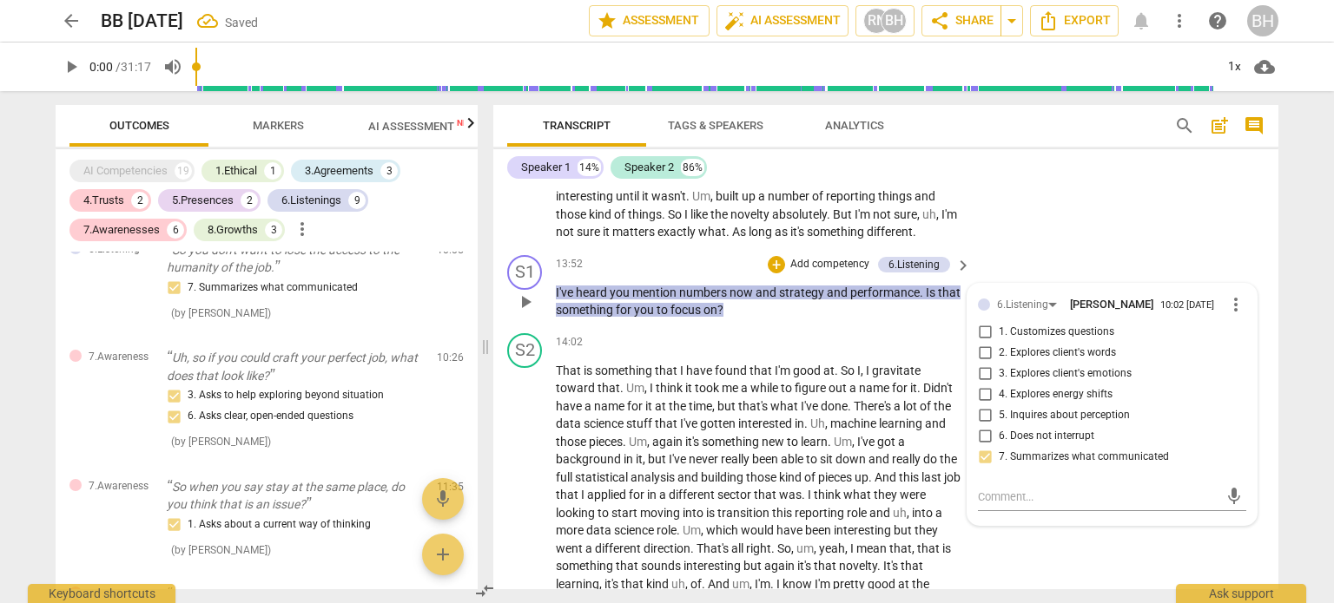
click at [956, 270] on span "keyboard_arrow_right" at bounding box center [963, 265] width 21 height 21
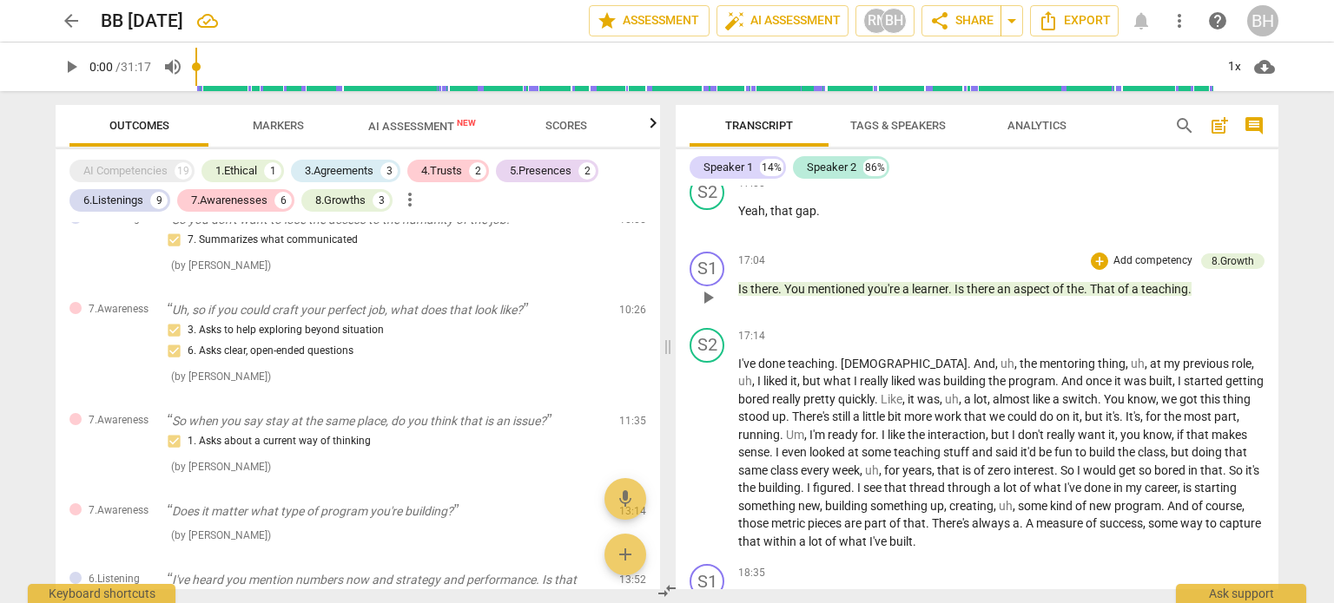
scroll to position [4748, 0]
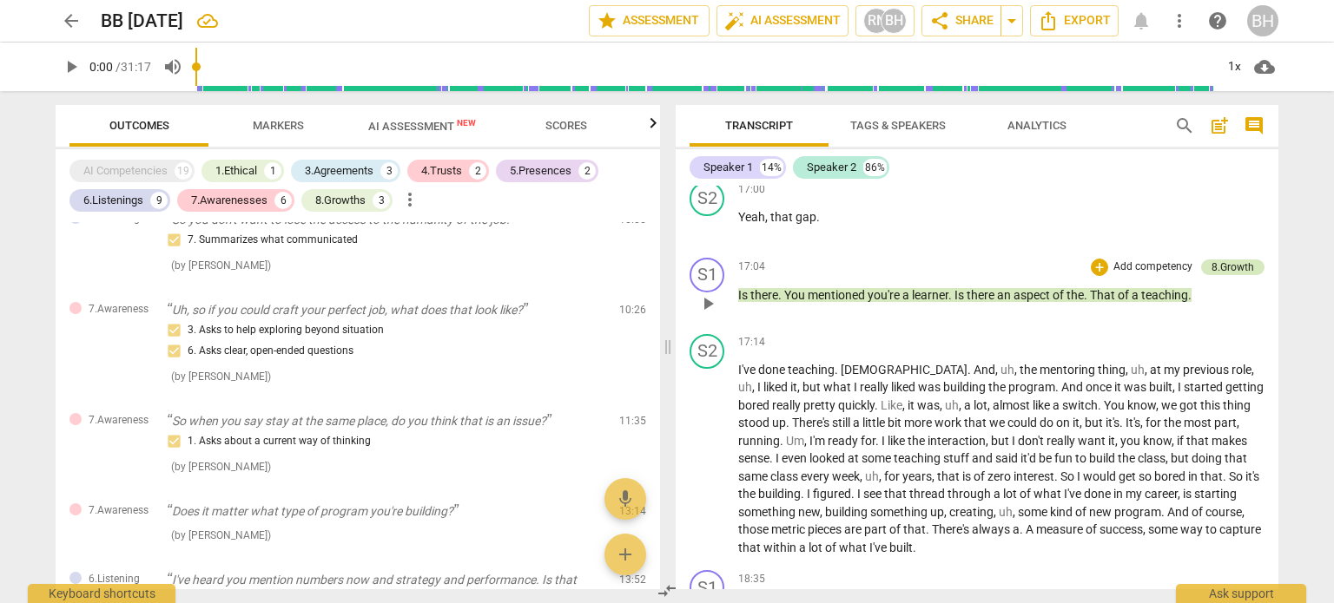
click at [1218, 274] on div "8.Growth" at bounding box center [1232, 268] width 43 height 16
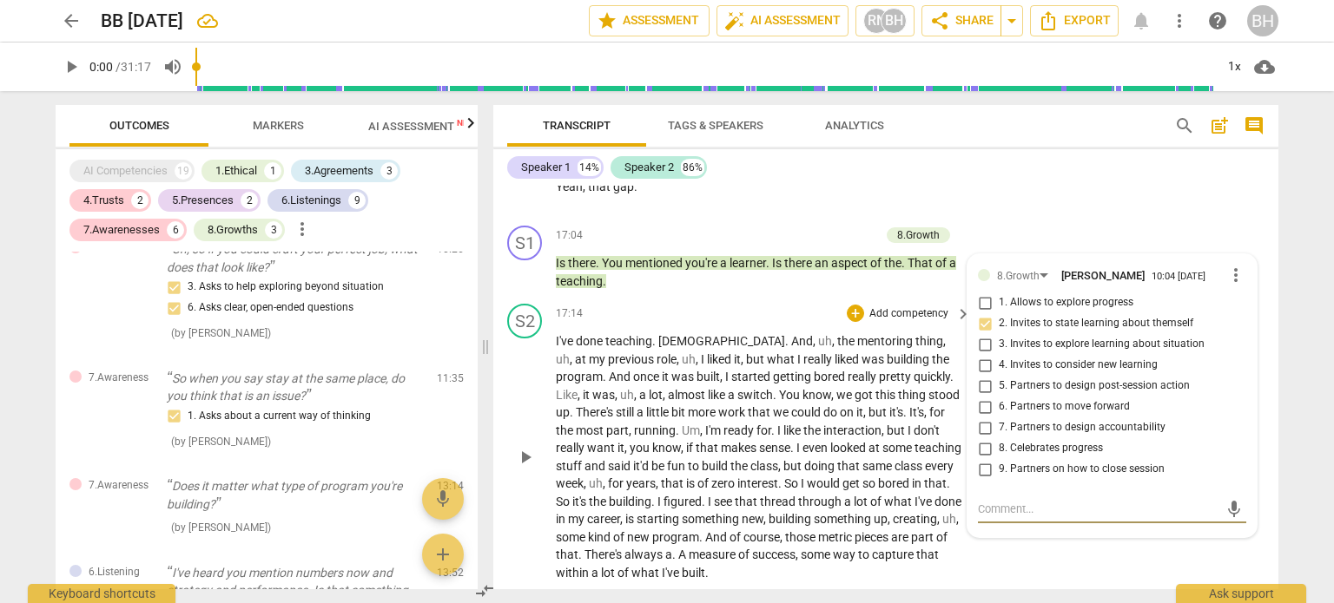
scroll to position [5363, 0]
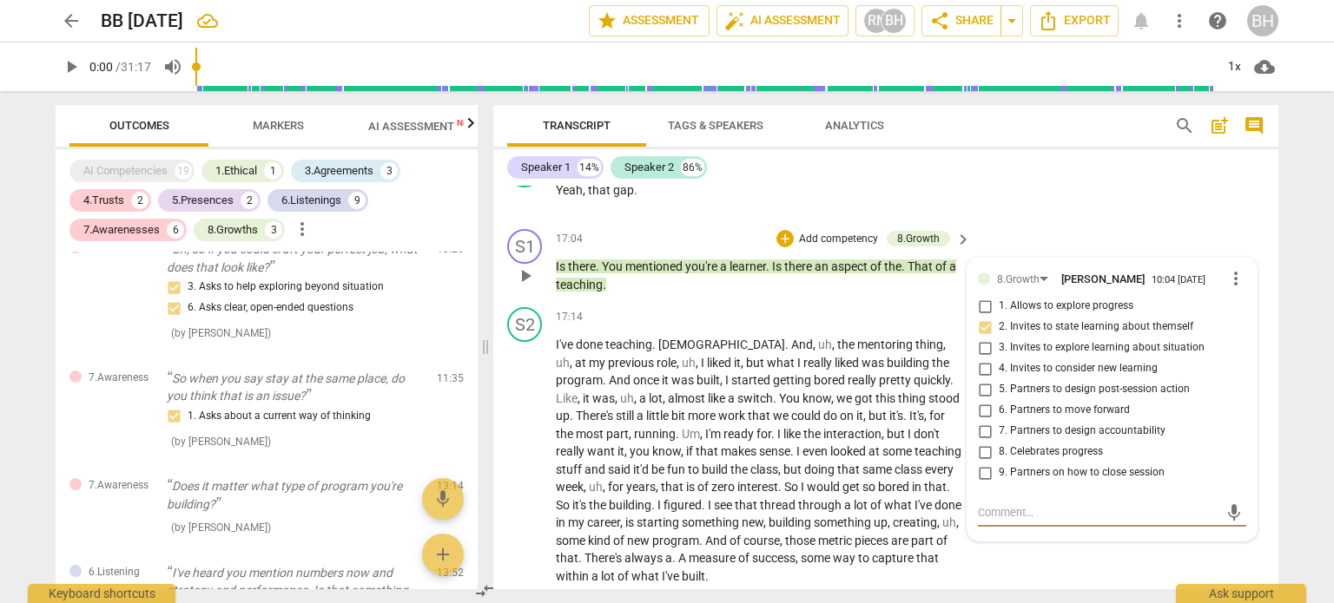
click at [979, 329] on input "2. Invites to state learning about themself" at bounding box center [985, 327] width 28 height 21
checkbox input "false"
click at [917, 242] on div "8.Growth" at bounding box center [918, 239] width 43 height 16
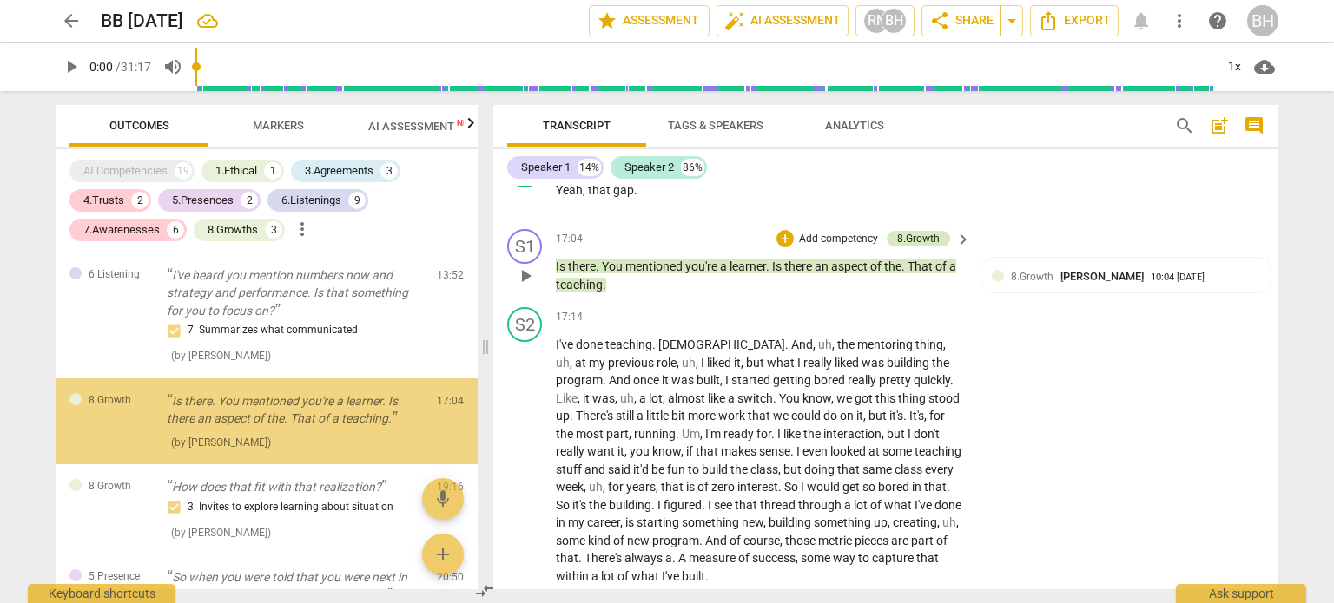
scroll to position [2008, 0]
click at [919, 242] on div "8.Growth" at bounding box center [918, 239] width 43 height 16
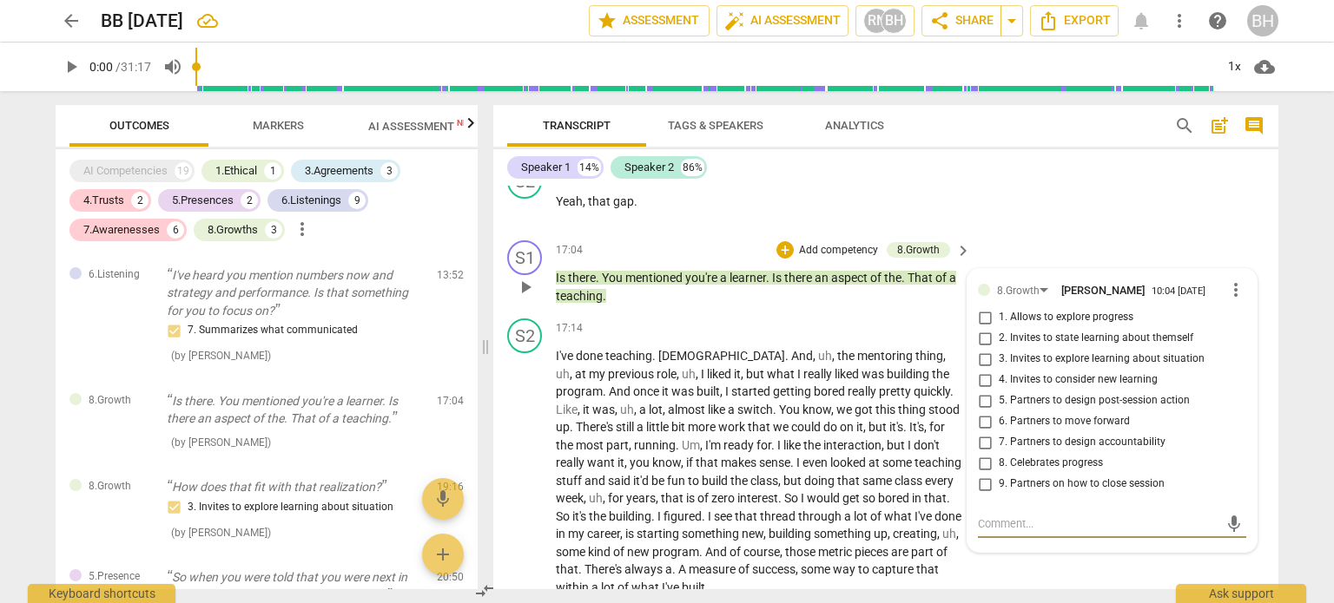
scroll to position [5363, 0]
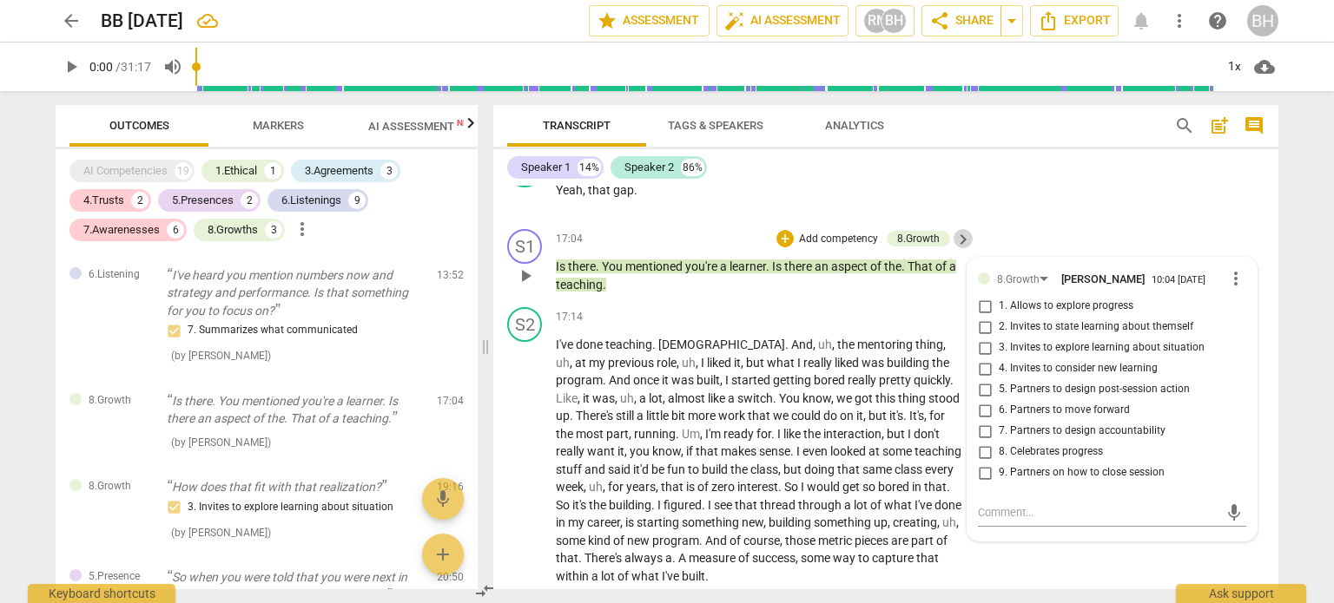
click at [957, 246] on span "keyboard_arrow_right" at bounding box center [963, 239] width 21 height 21
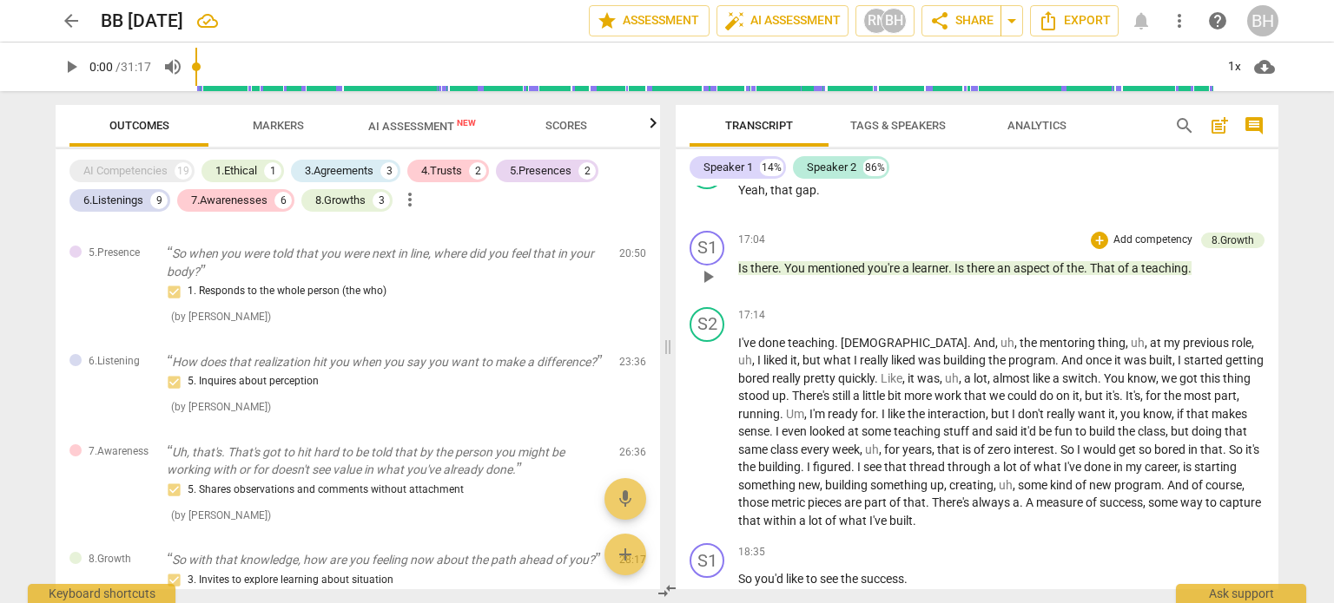
scroll to position [1731, 0]
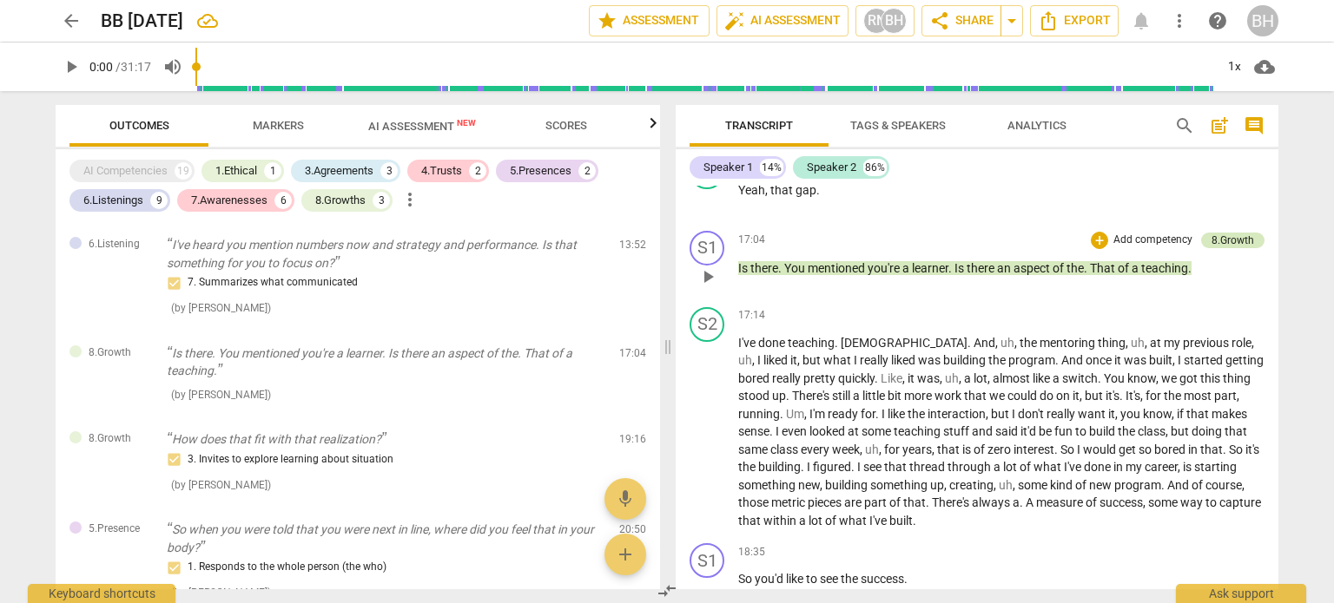
click at [1221, 242] on div "8.Growth" at bounding box center [1232, 241] width 43 height 16
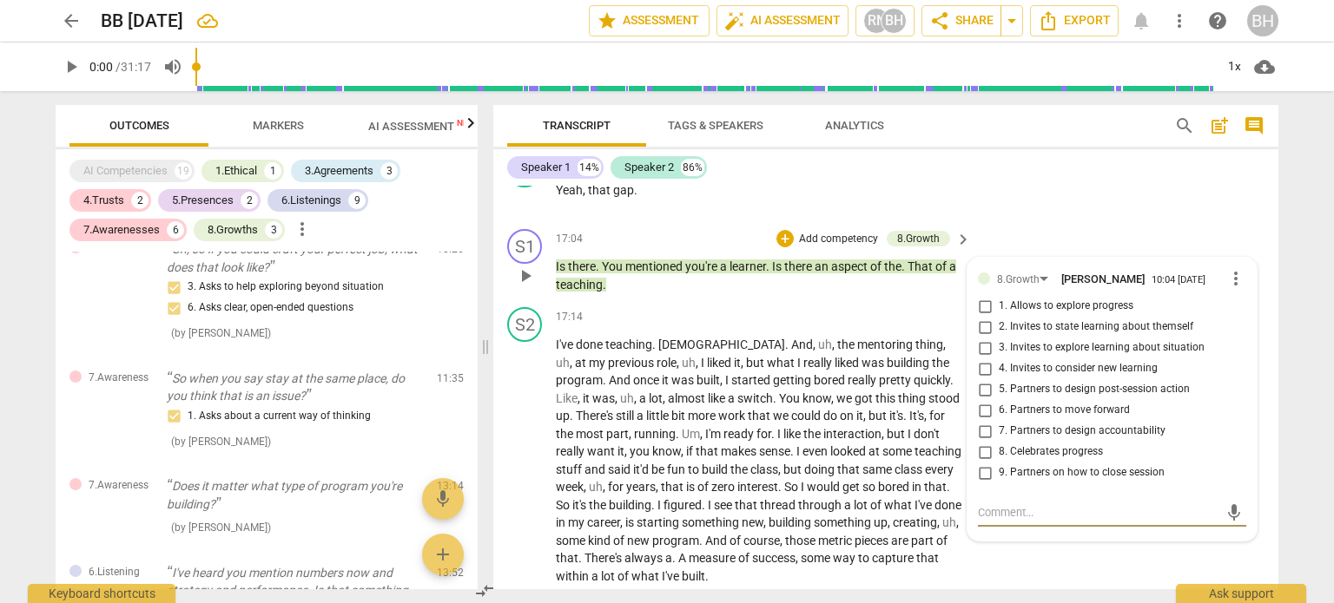
scroll to position [1698, 0]
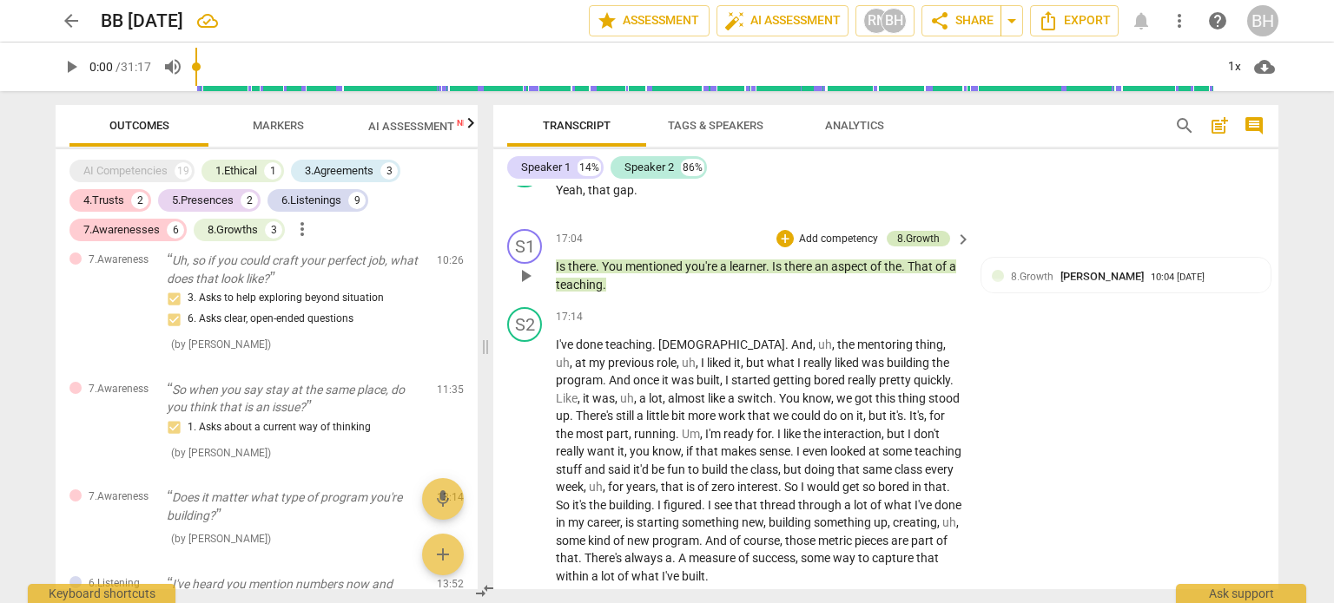
click at [915, 239] on div "8.Growth" at bounding box center [918, 239] width 43 height 16
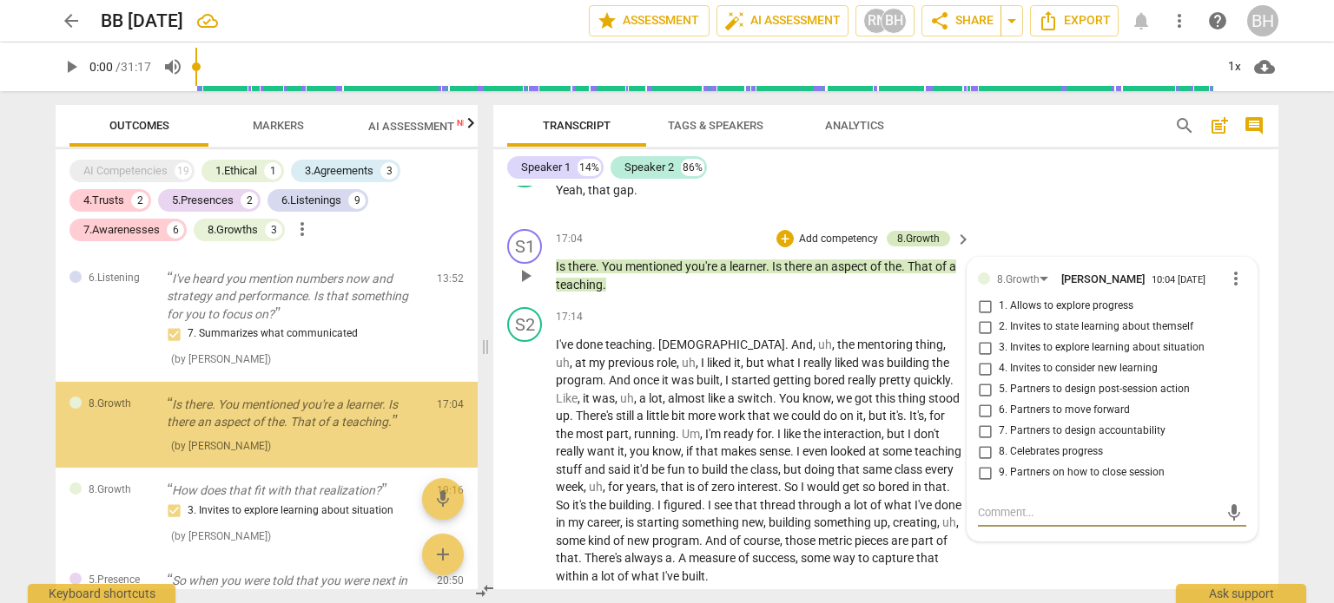
scroll to position [2008, 0]
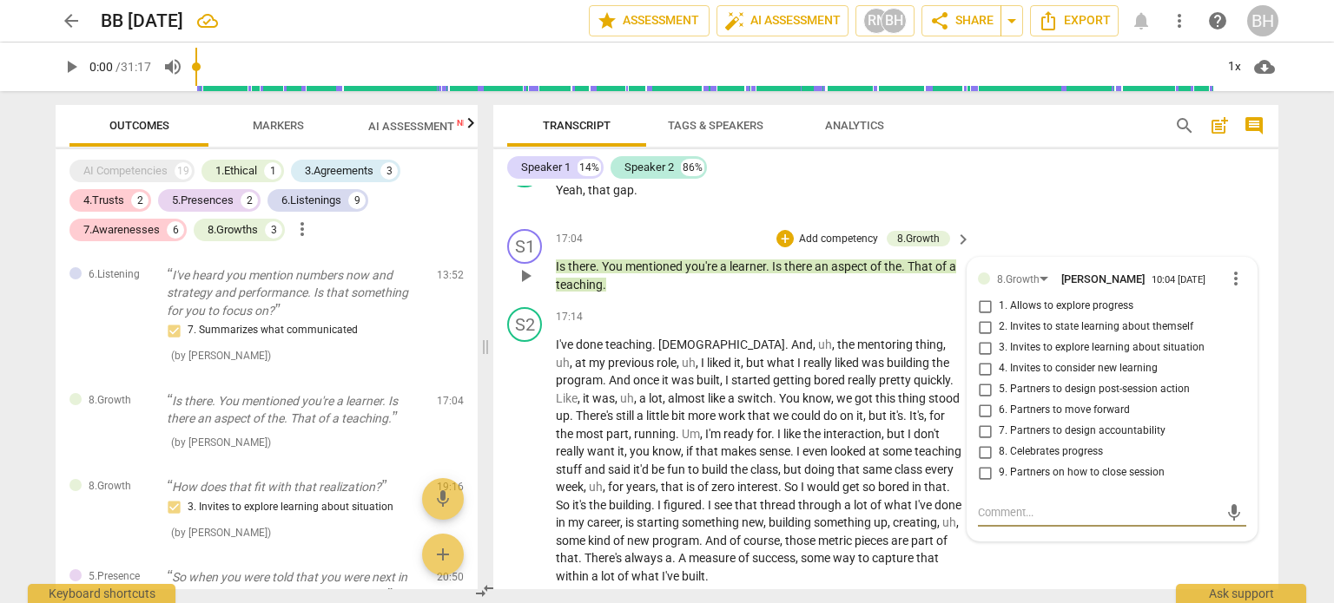
click at [1230, 280] on span "more_vert" at bounding box center [1235, 278] width 21 height 21
click at [1249, 313] on li "Delete" at bounding box center [1250, 316] width 60 height 33
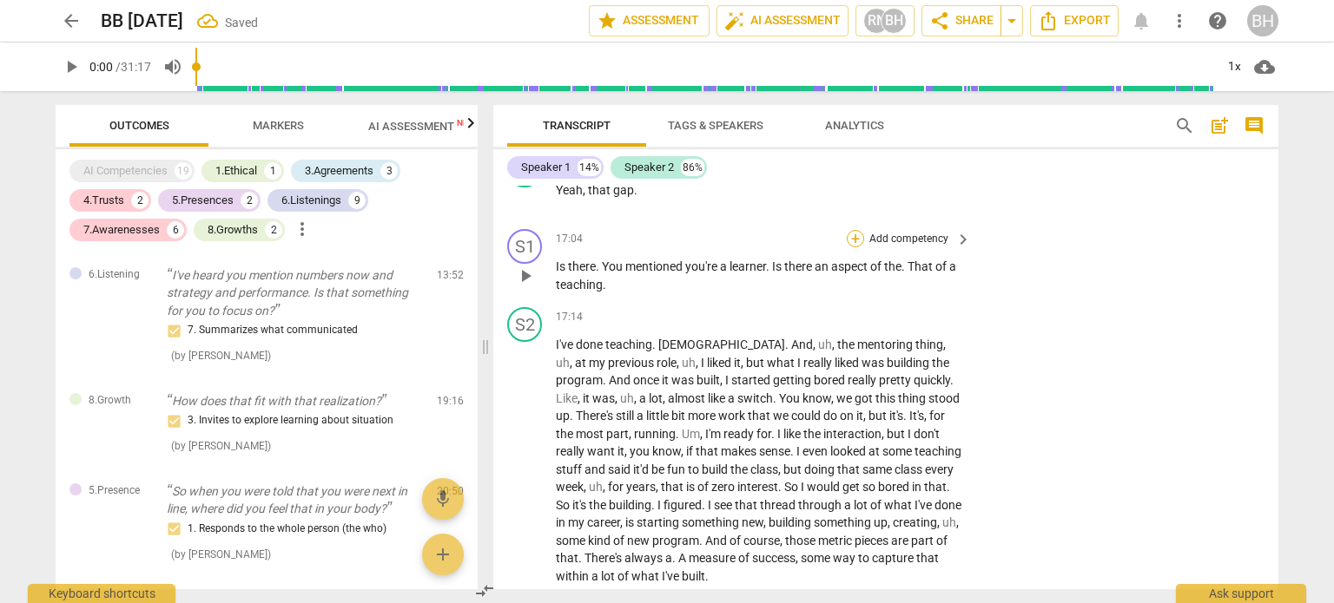
click at [853, 239] on div "+" at bounding box center [855, 238] width 17 height 17
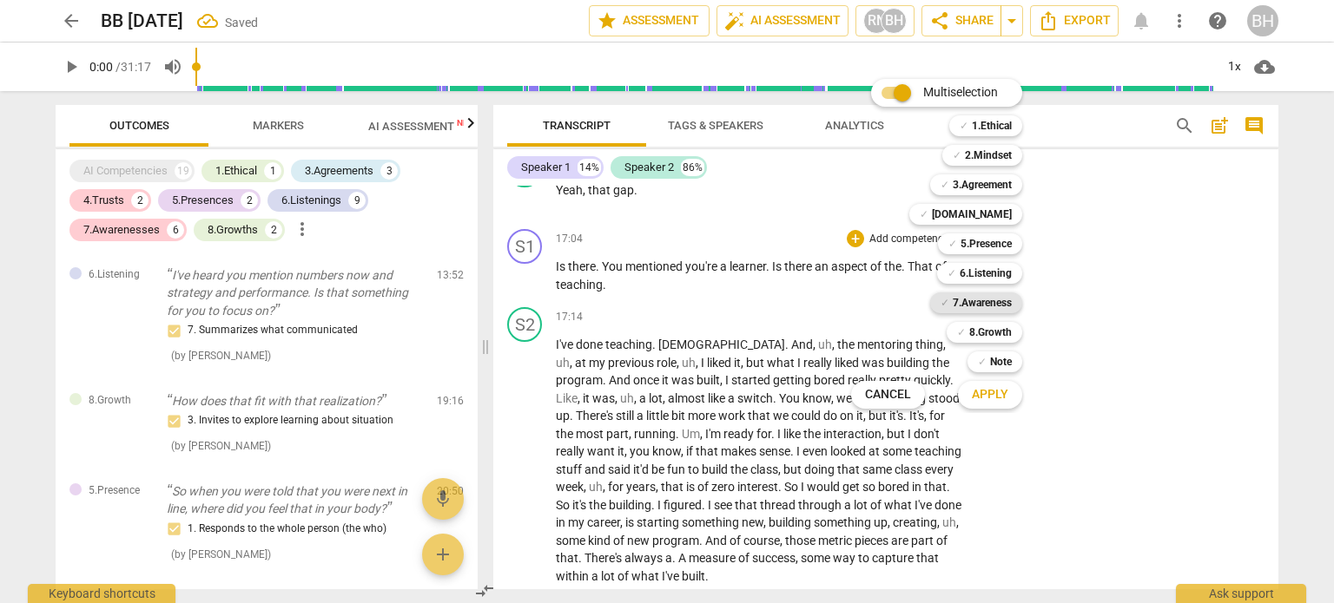
click at [975, 300] on b "7.Awareness" at bounding box center [982, 303] width 59 height 21
click at [984, 395] on span "Apply" at bounding box center [990, 394] width 36 height 17
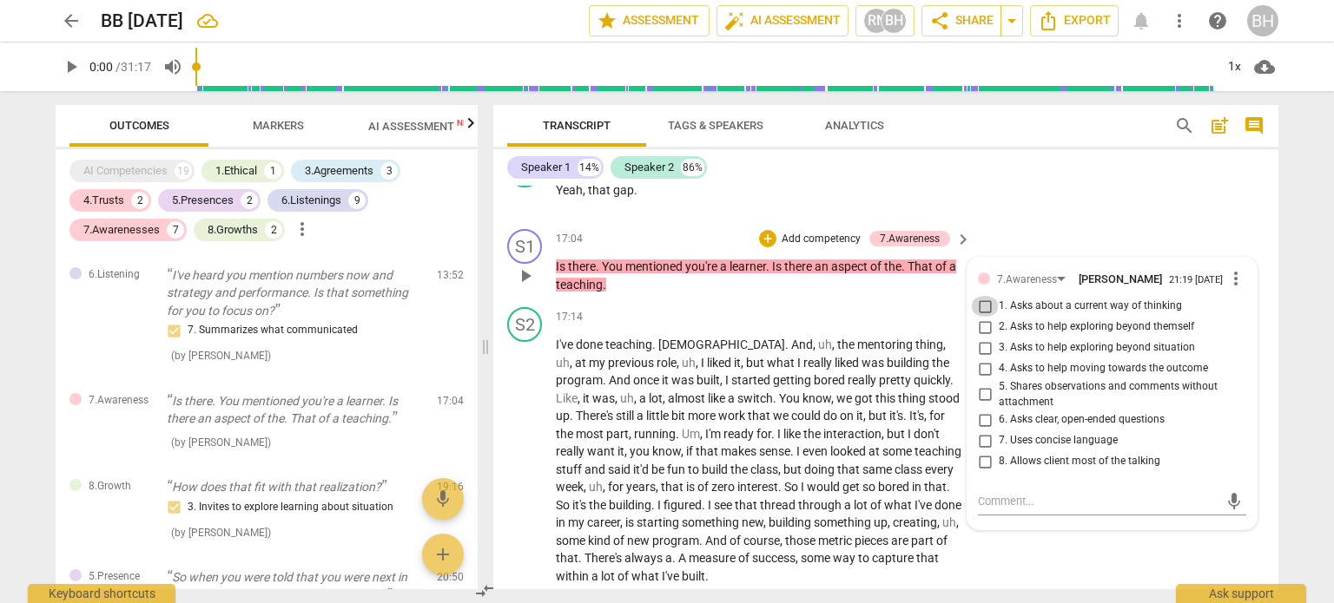
click at [985, 308] on input "1. Asks about a current way of thinking" at bounding box center [985, 306] width 28 height 21
checkbox input "true"
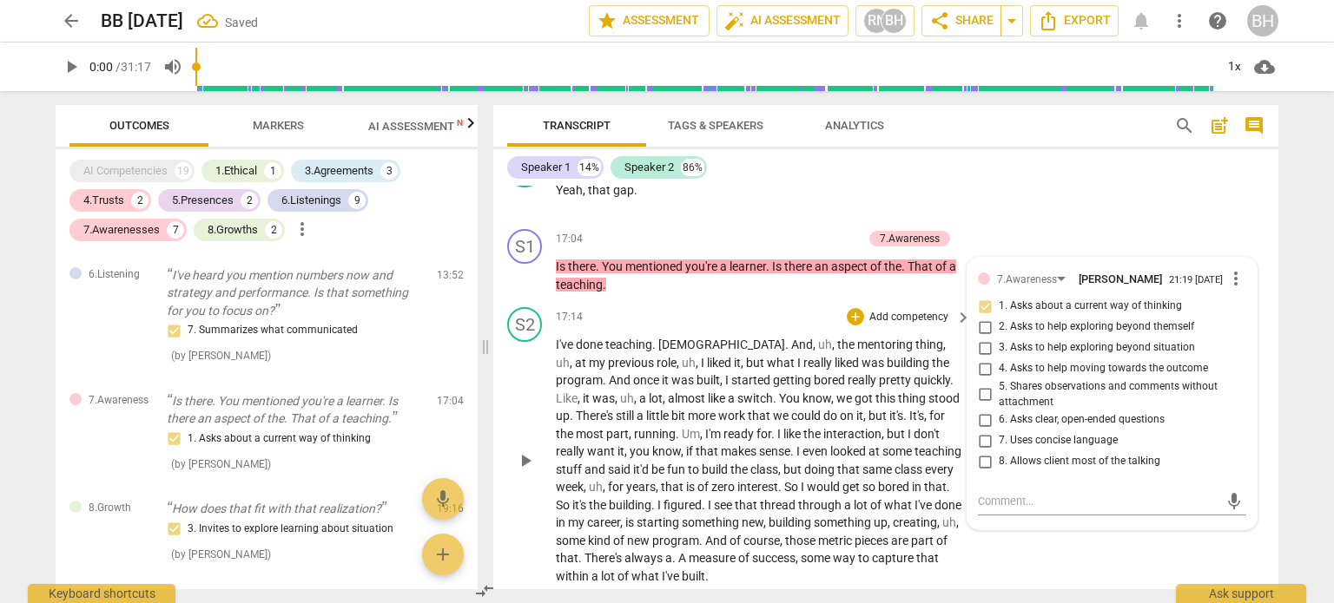
click at [750, 315] on div "17:14 + Add competency keyboard_arrow_right" at bounding box center [764, 316] width 417 height 19
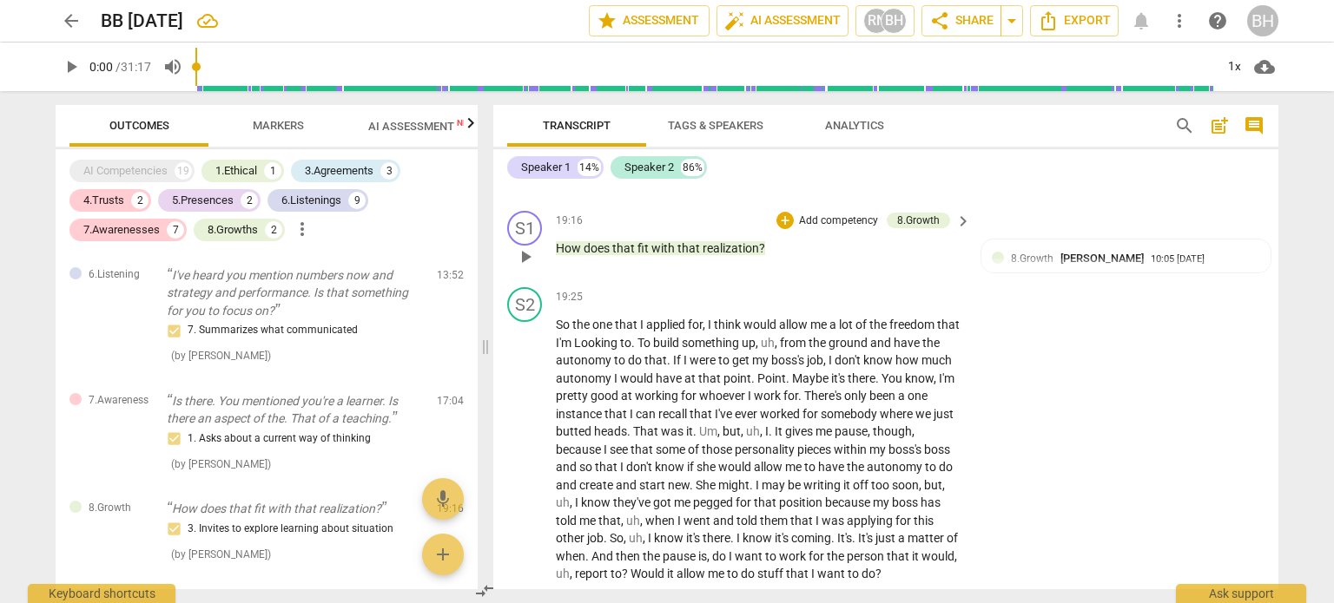
scroll to position [6144, 0]
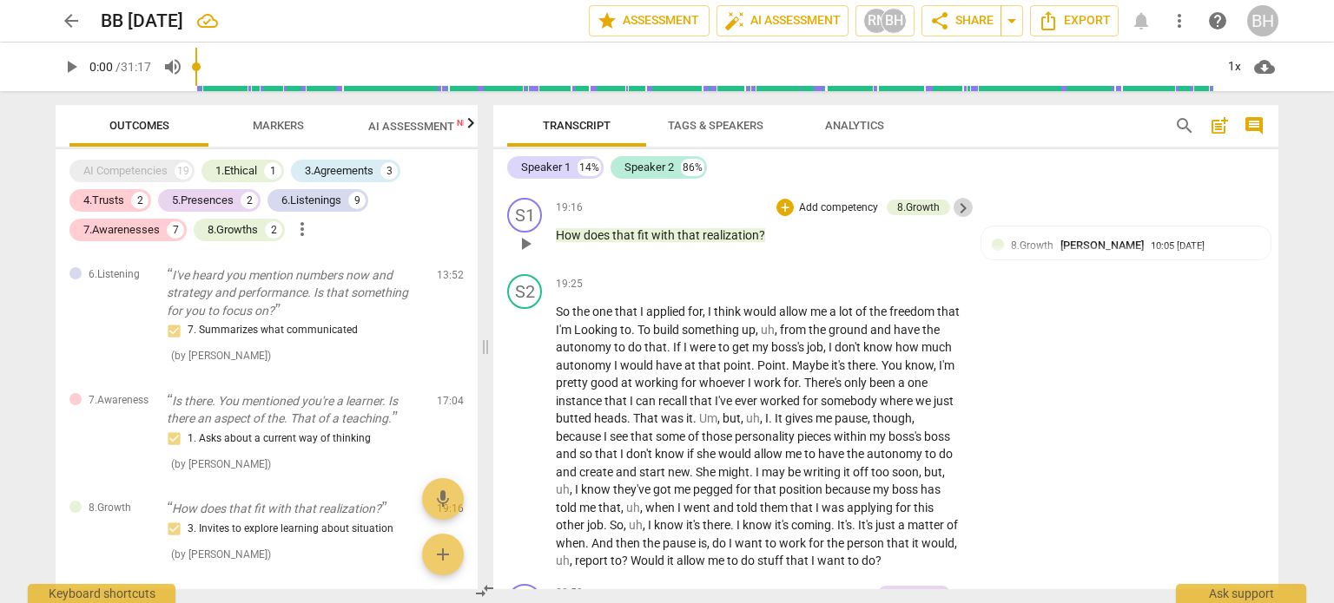
click at [956, 211] on span "keyboard_arrow_right" at bounding box center [963, 208] width 21 height 21
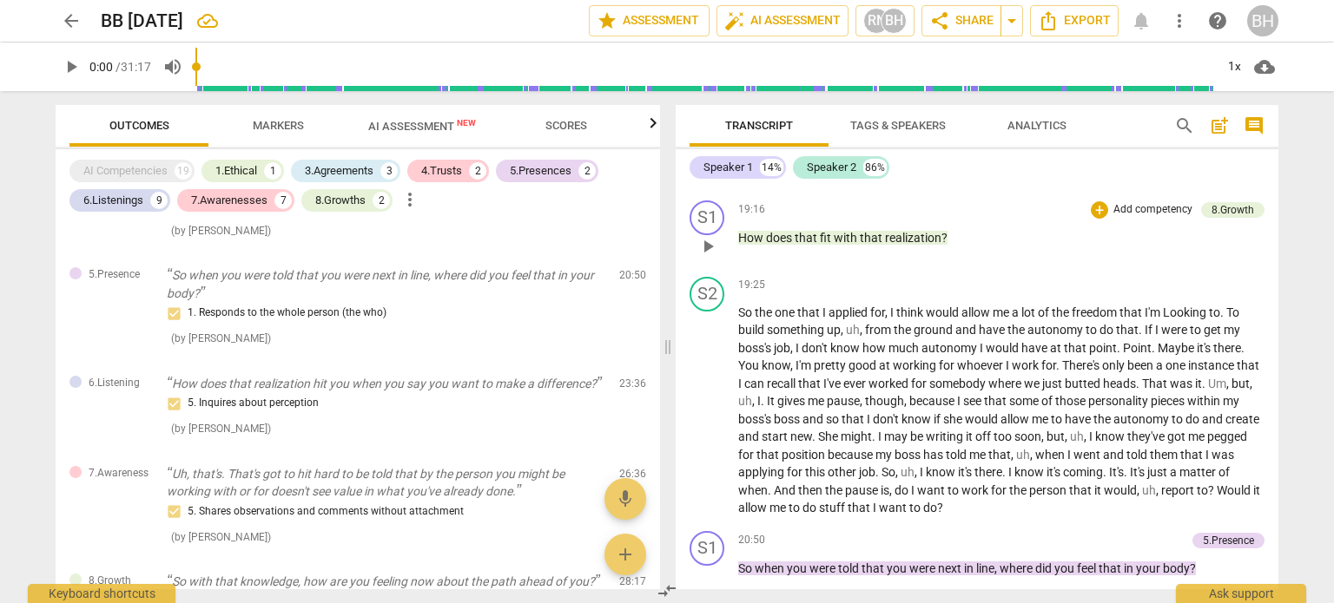
scroll to position [1731, 0]
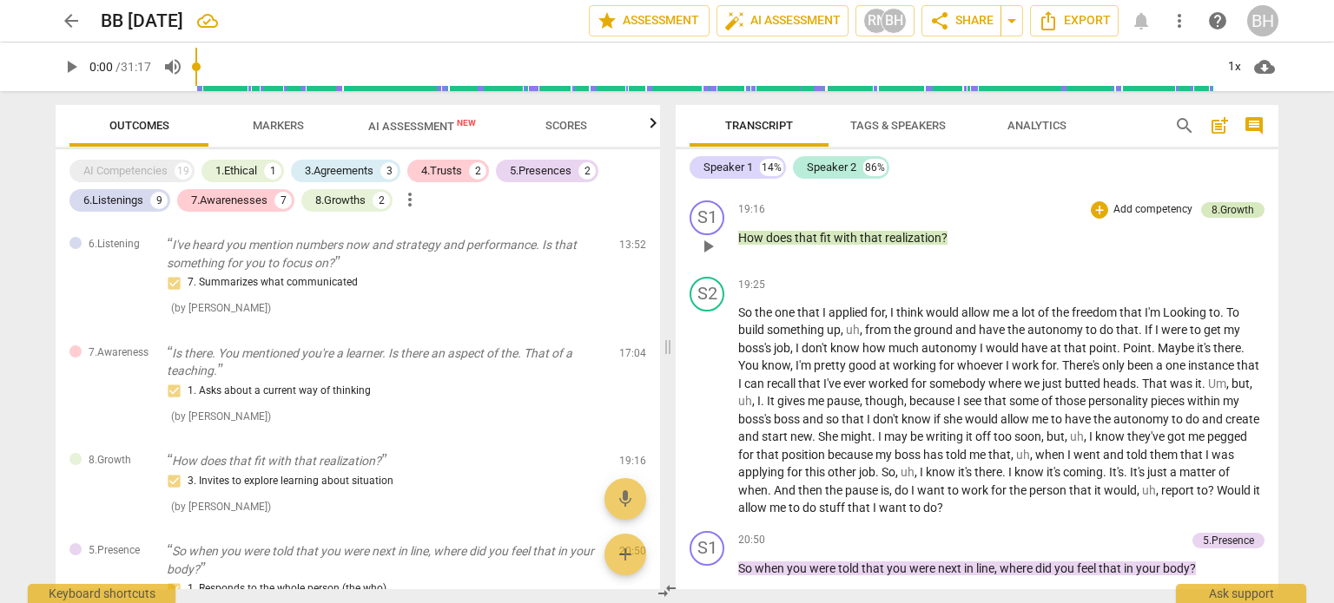
click at [1225, 213] on div "8.Growth" at bounding box center [1232, 210] width 43 height 16
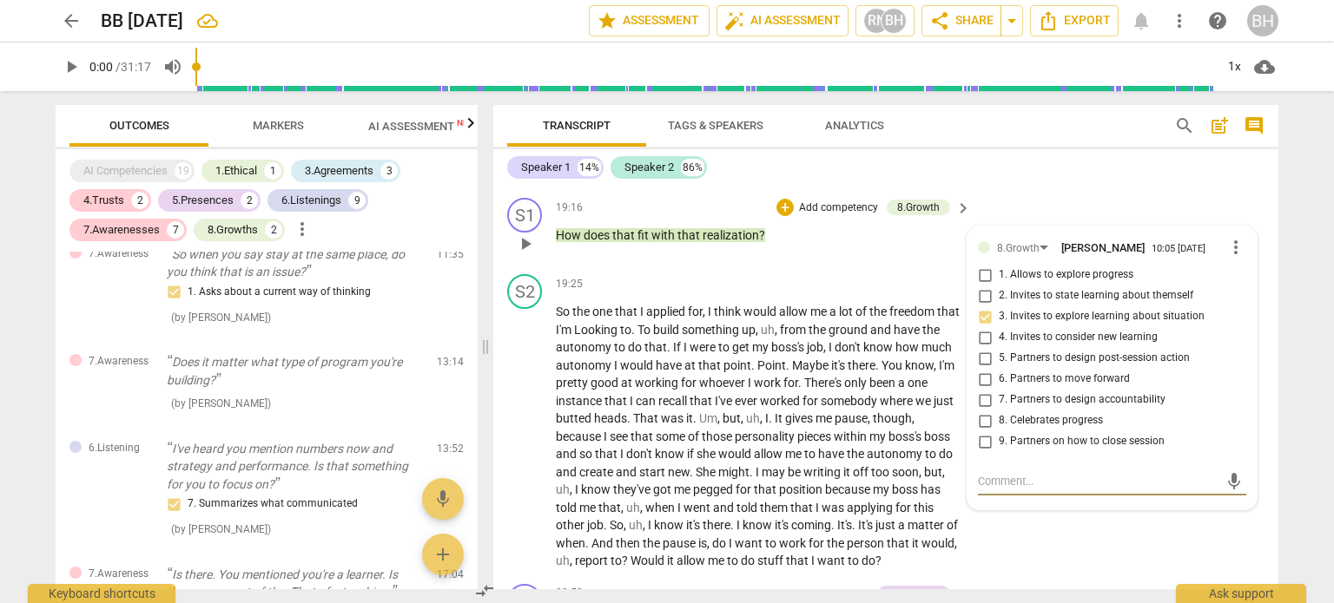
scroll to position [1810, 0]
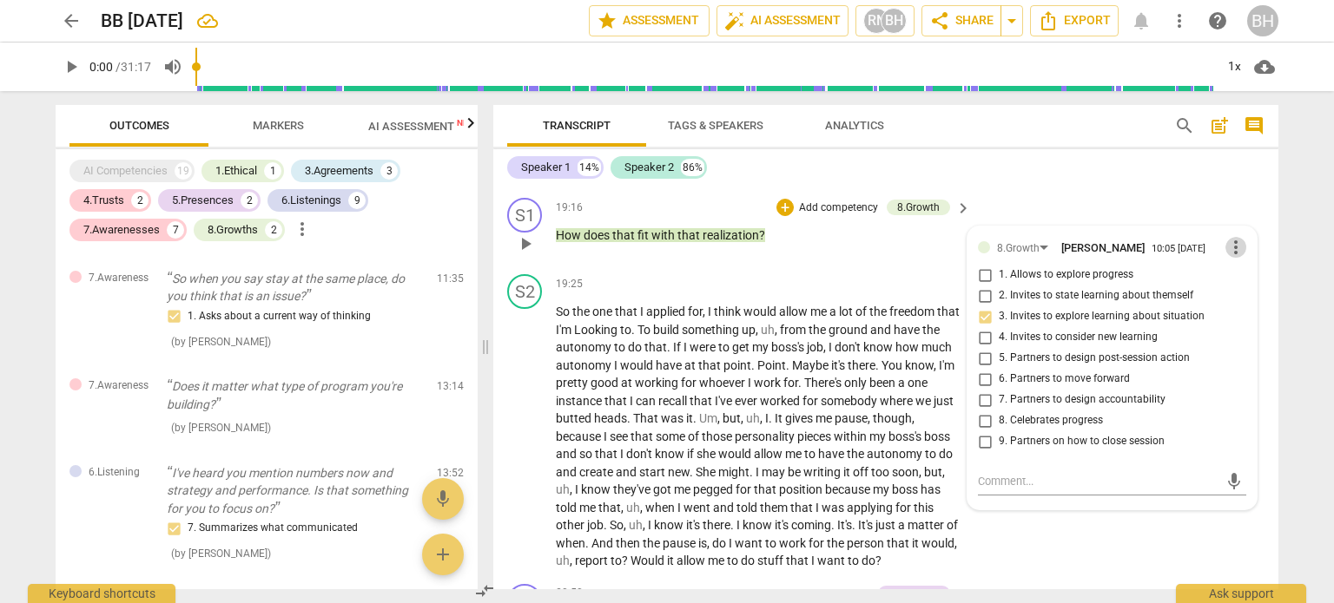
click at [1232, 249] on span "more_vert" at bounding box center [1235, 247] width 21 height 21
click at [1252, 282] on li "Delete" at bounding box center [1250, 283] width 60 height 33
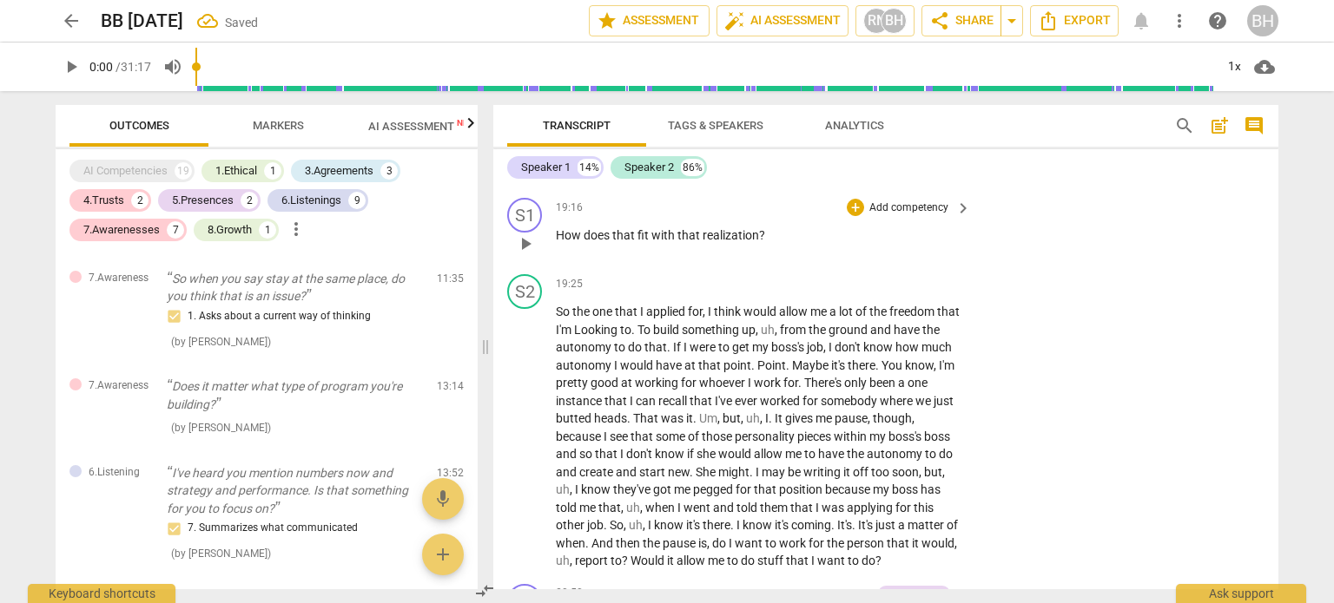
click at [910, 213] on p "Add competency" at bounding box center [908, 209] width 82 height 16
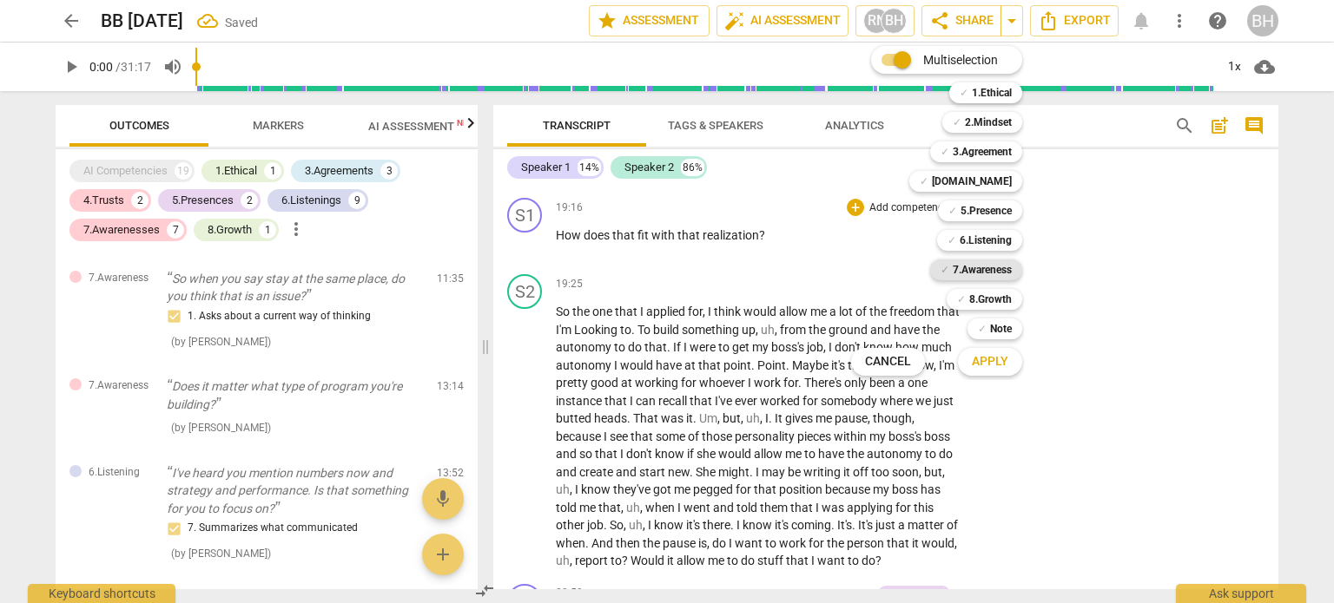
click at [990, 261] on b "7.Awareness" at bounding box center [982, 270] width 59 height 21
click at [993, 366] on span "Apply" at bounding box center [990, 361] width 36 height 17
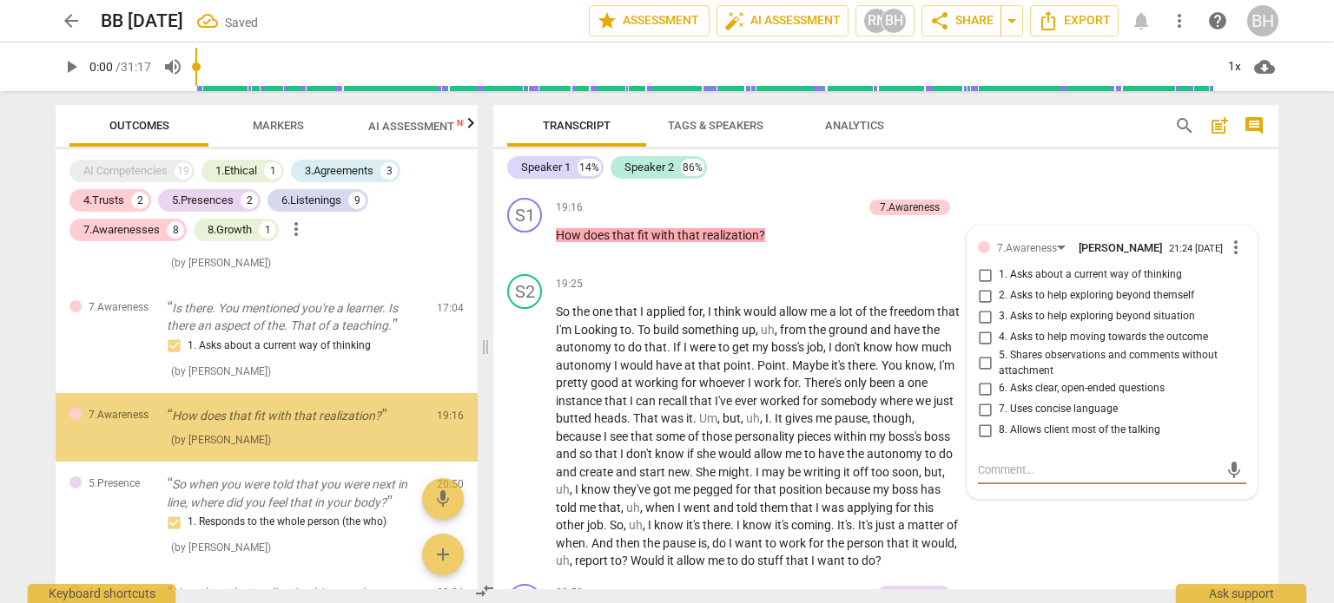
scroll to position [2107, 0]
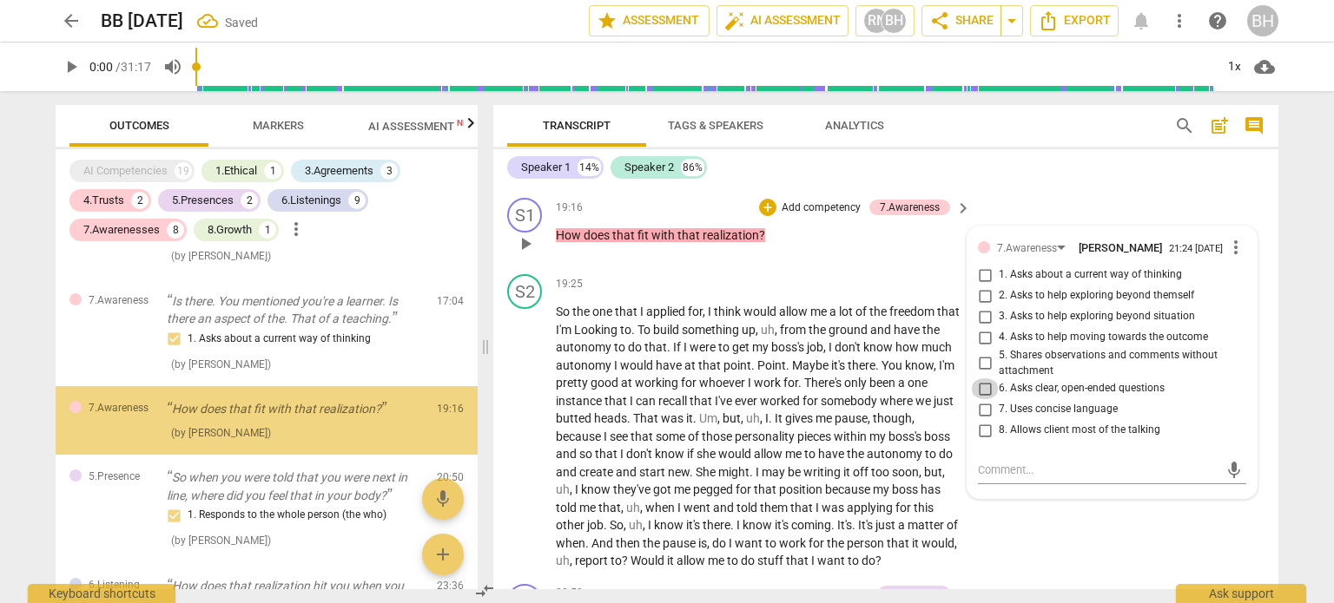
click at [983, 392] on input "6. Asks clear, open-ended questions" at bounding box center [985, 389] width 28 height 21
checkbox input "true"
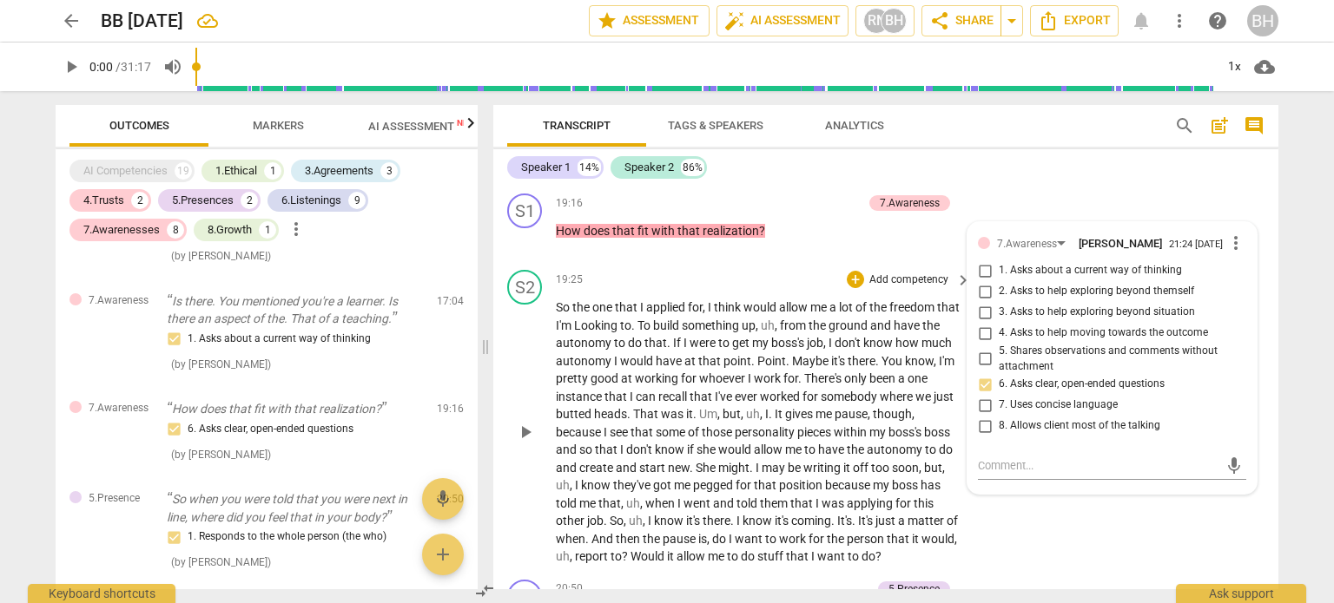
scroll to position [6144, 0]
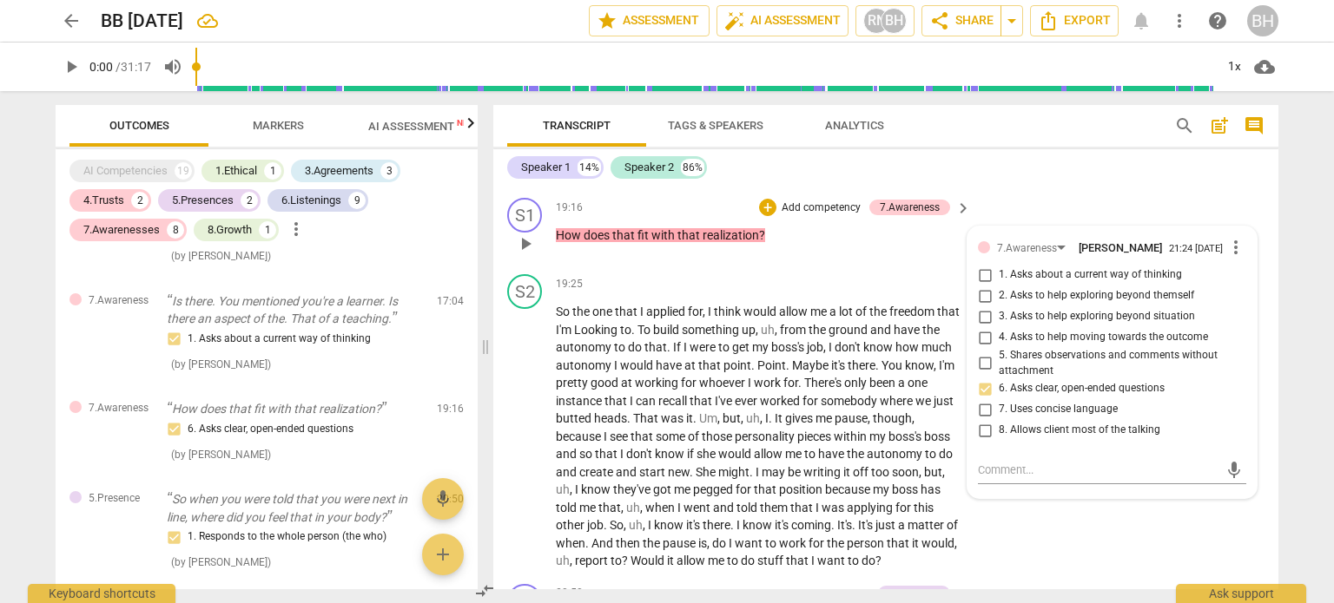
click at [960, 207] on span "keyboard_arrow_right" at bounding box center [963, 208] width 21 height 21
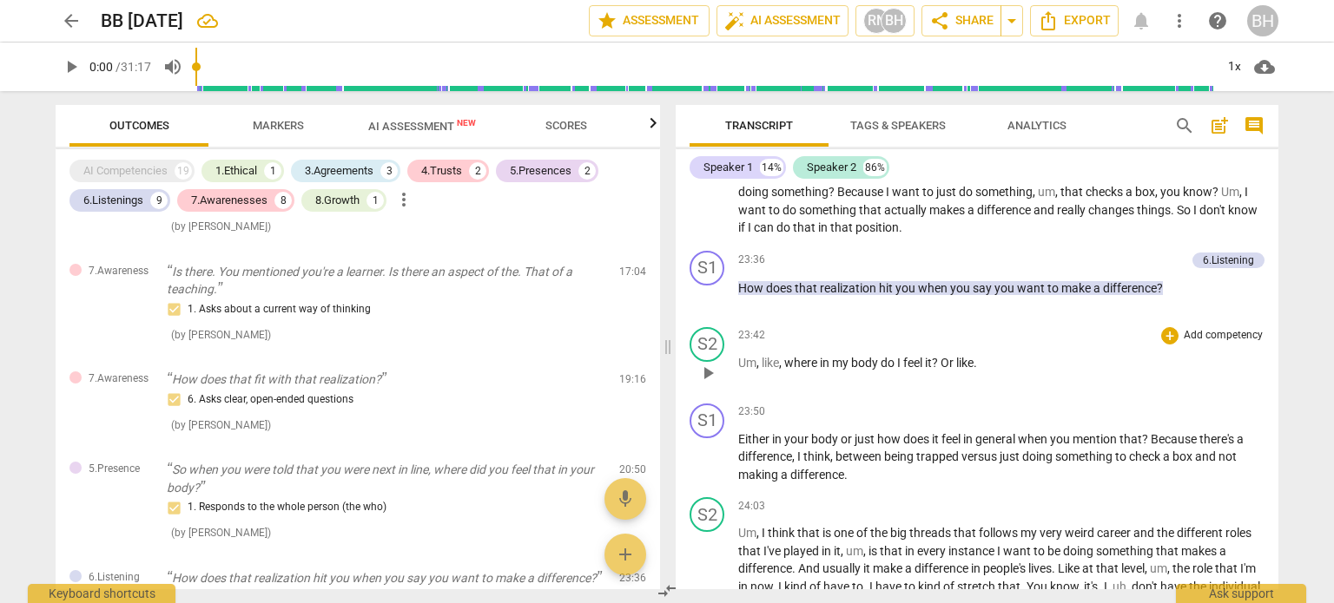
scroll to position [6432, 0]
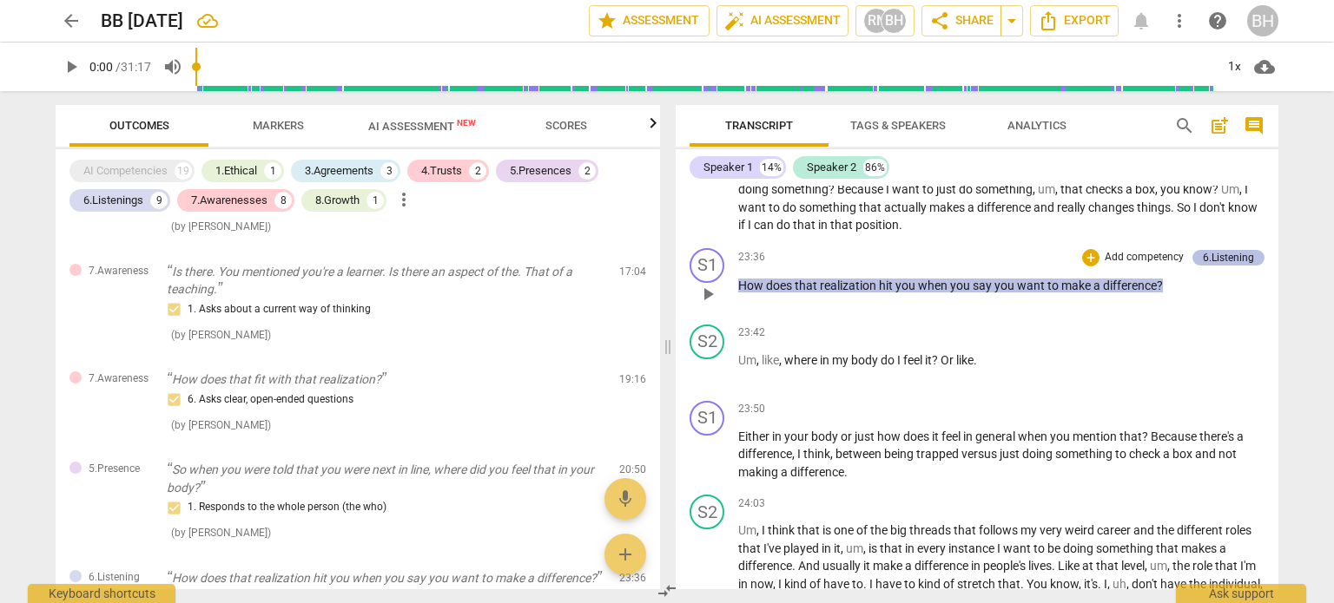
click at [1218, 254] on div "6.Listening" at bounding box center [1228, 258] width 51 height 16
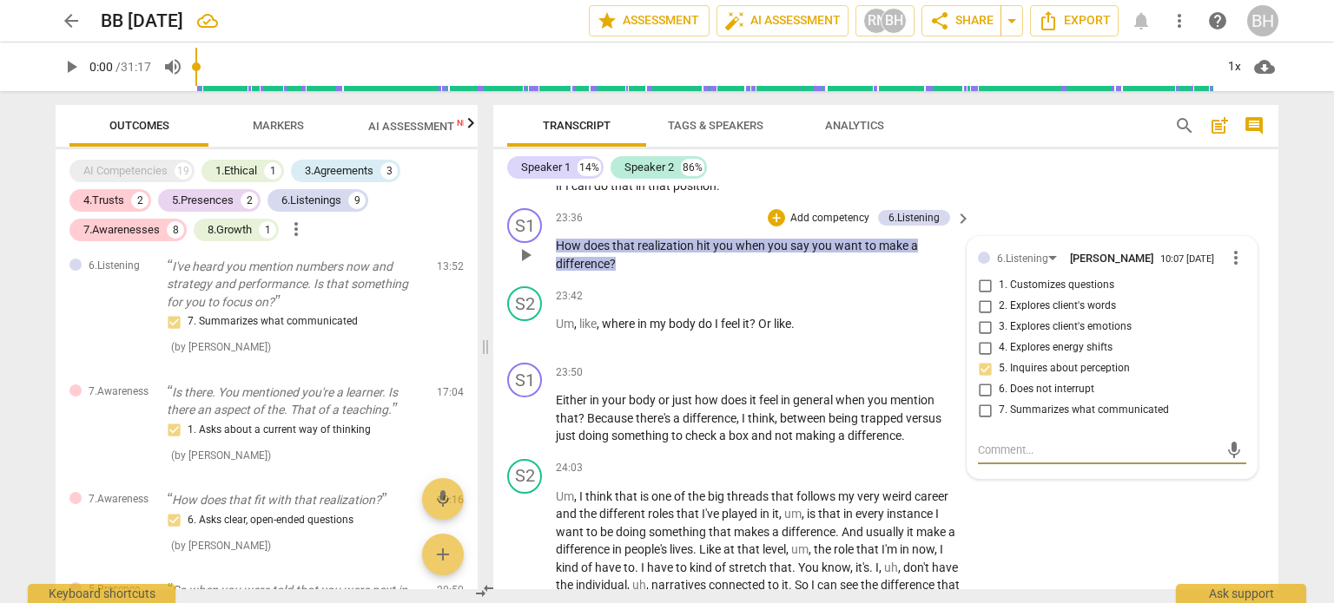
scroll to position [7283, 0]
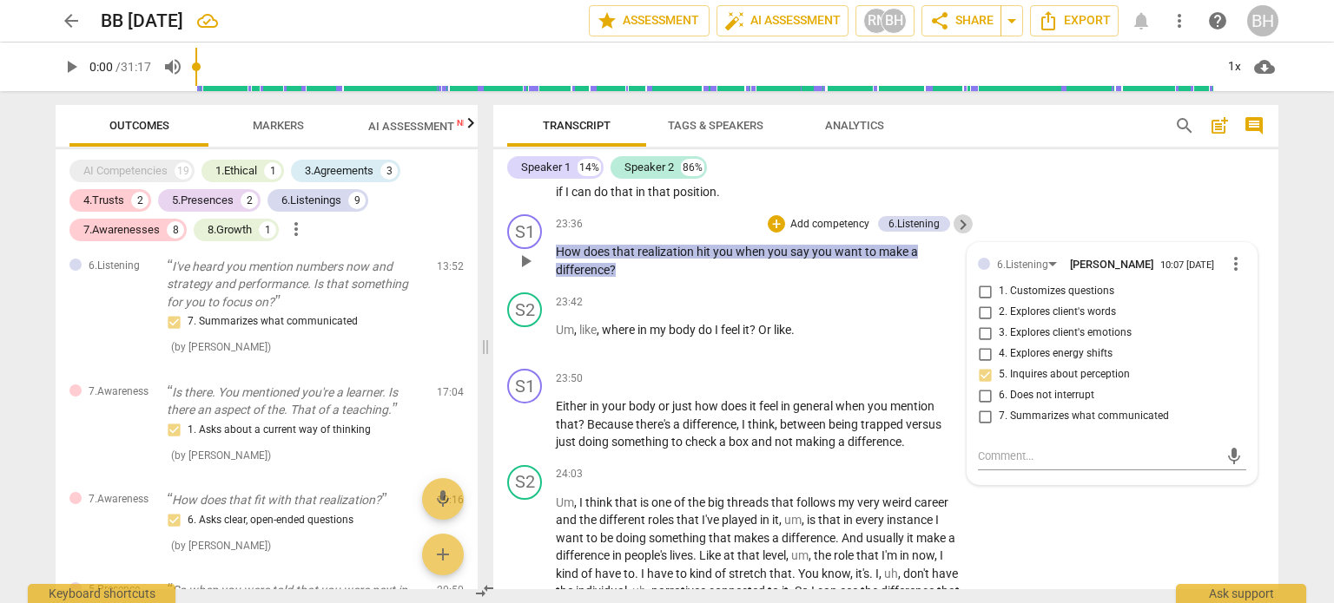
click at [958, 225] on span "keyboard_arrow_right" at bounding box center [963, 224] width 21 height 21
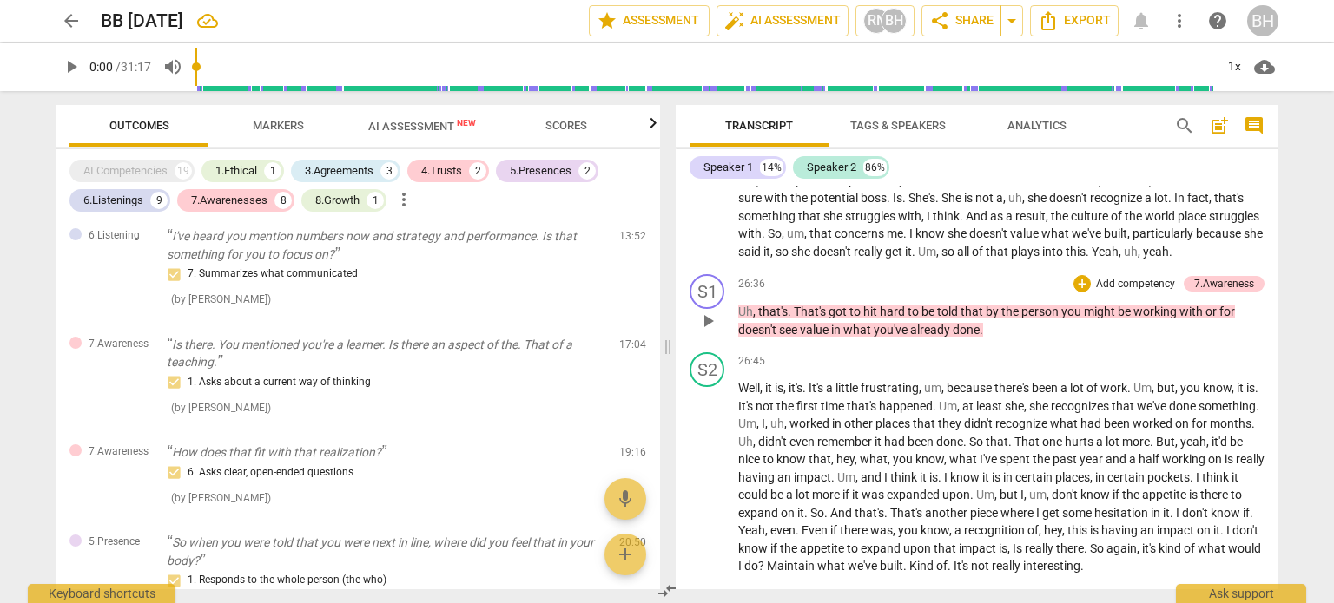
scroll to position [7021, 0]
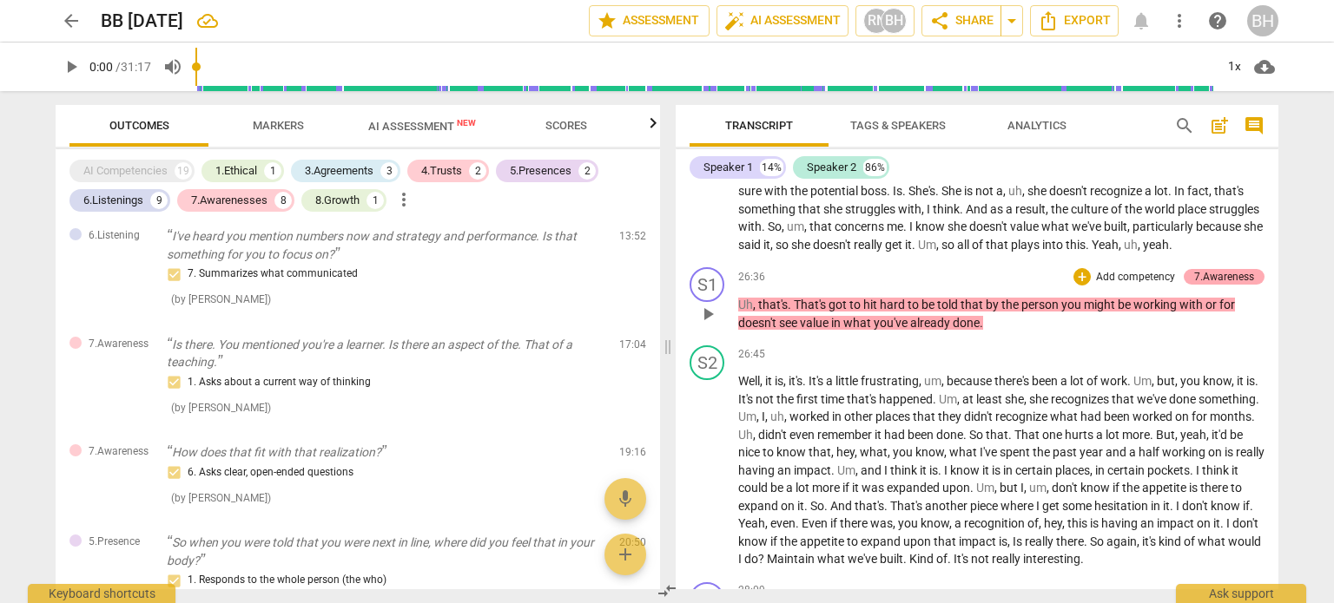
click at [1225, 285] on div "7.Awareness" at bounding box center [1224, 277] width 60 height 16
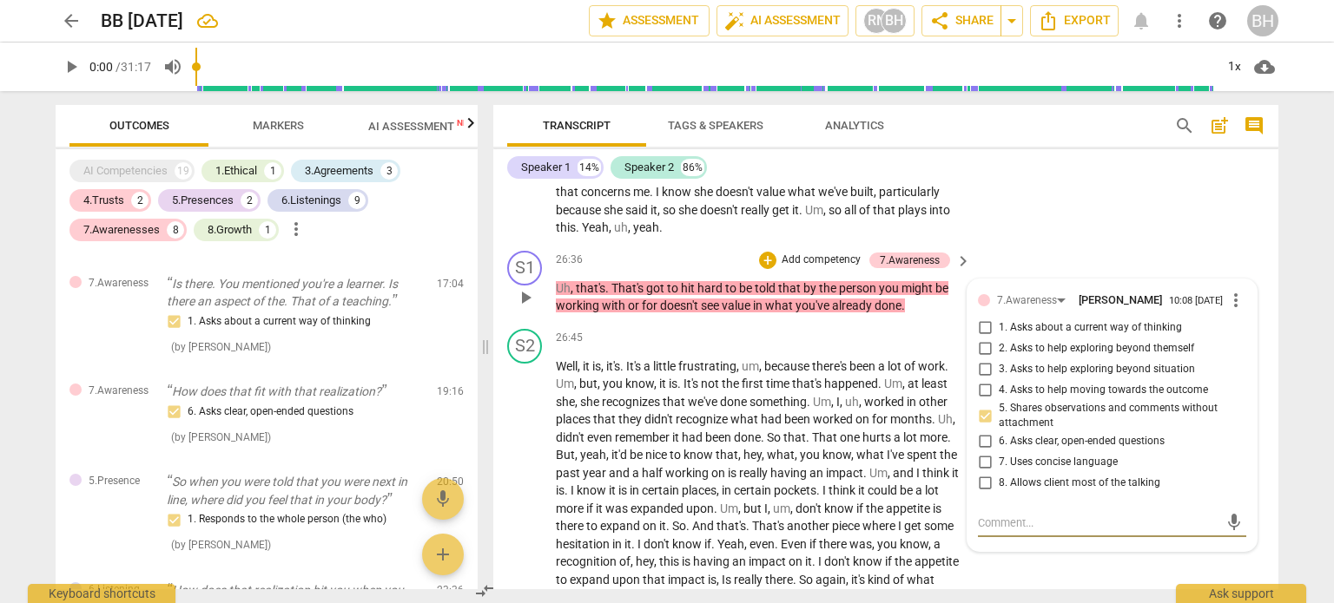
scroll to position [7964, 0]
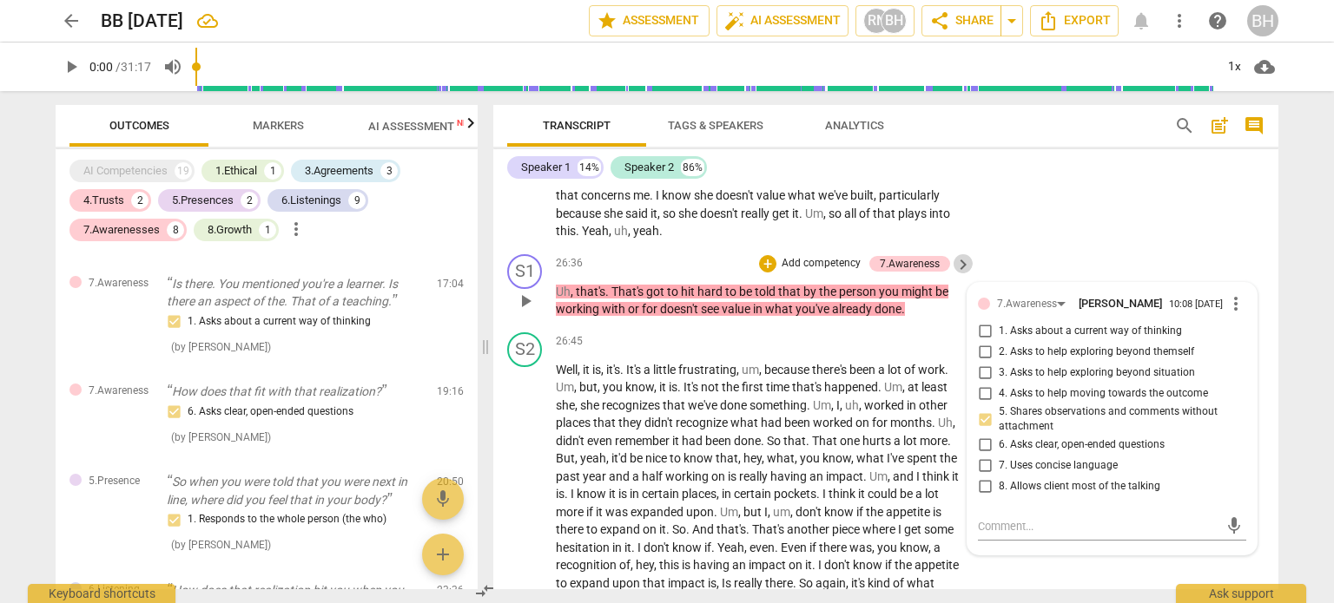
click at [954, 268] on span "keyboard_arrow_right" at bounding box center [963, 264] width 21 height 21
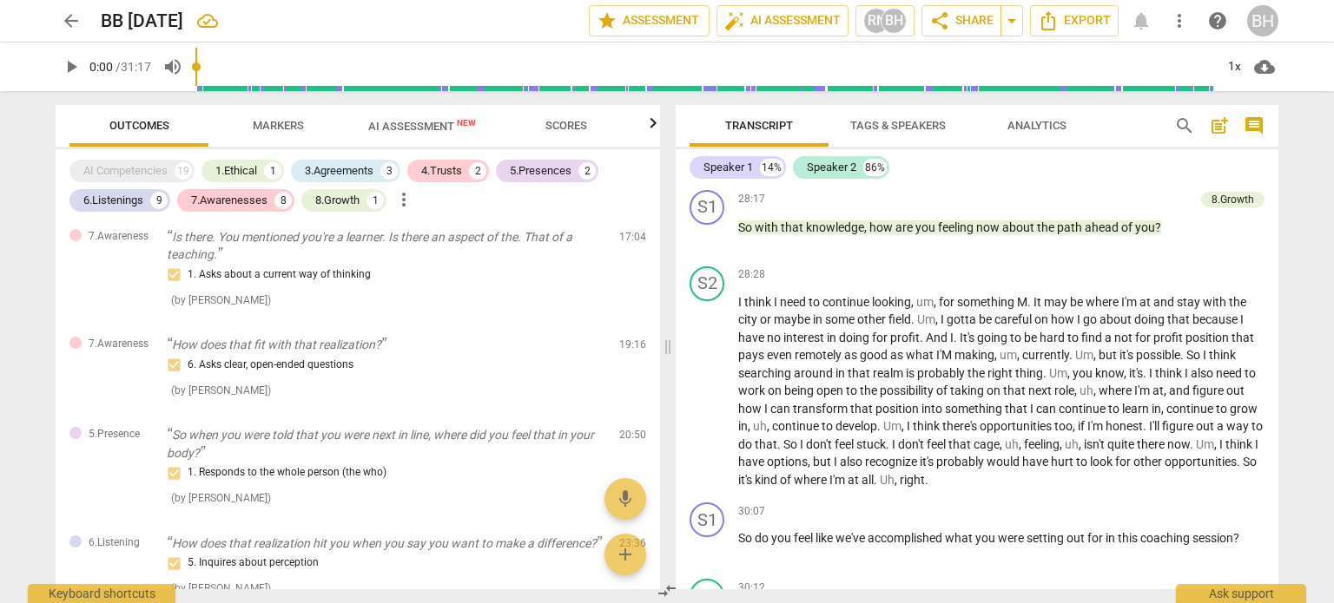
scroll to position [7573, 0]
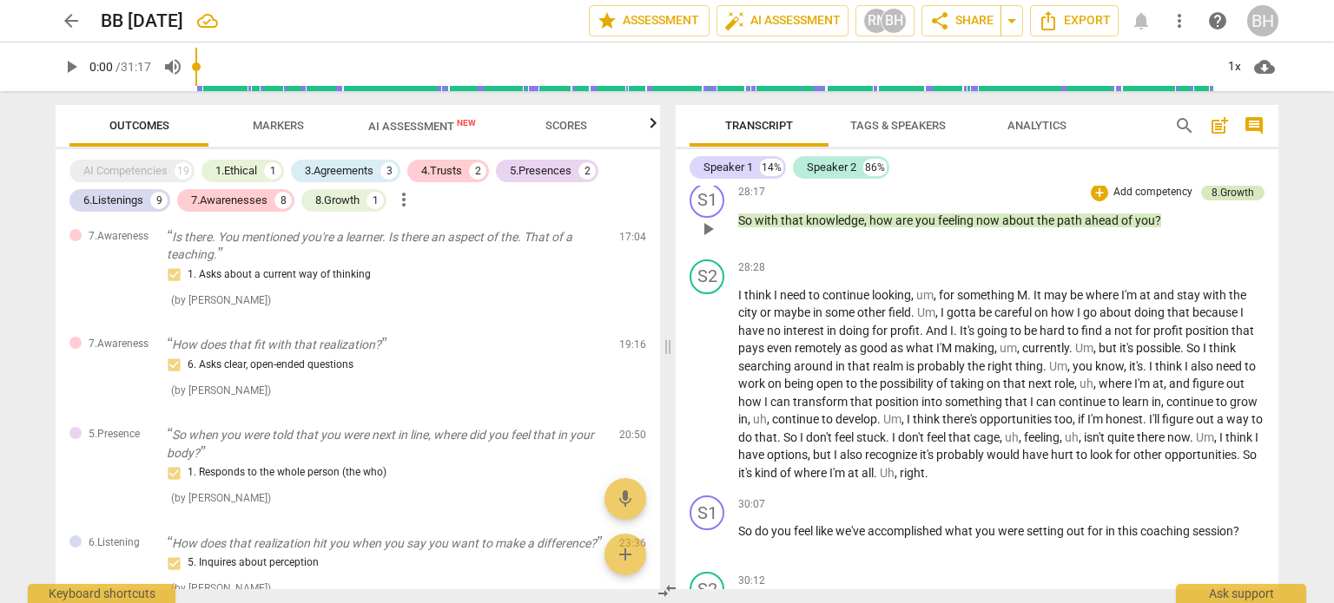
click at [1217, 201] on div "8.Growth" at bounding box center [1232, 193] width 43 height 16
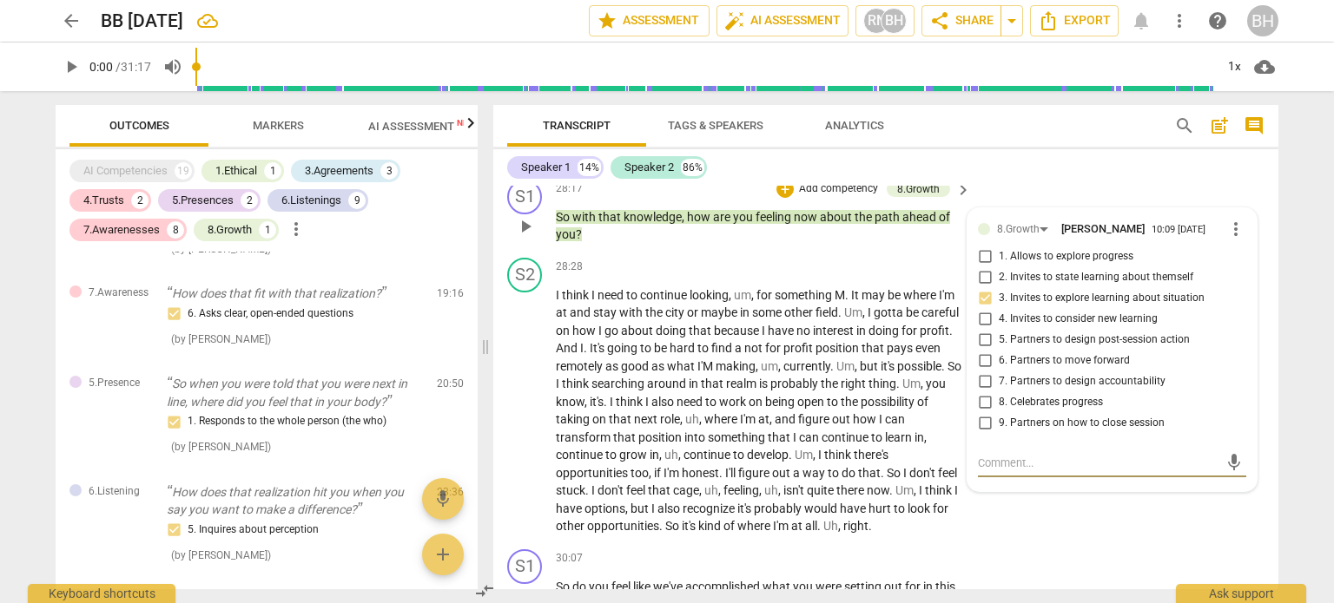
scroll to position [2223, 0]
click at [1230, 240] on span "more_vert" at bounding box center [1235, 229] width 21 height 21
click at [1237, 280] on li "Delete" at bounding box center [1250, 278] width 60 height 33
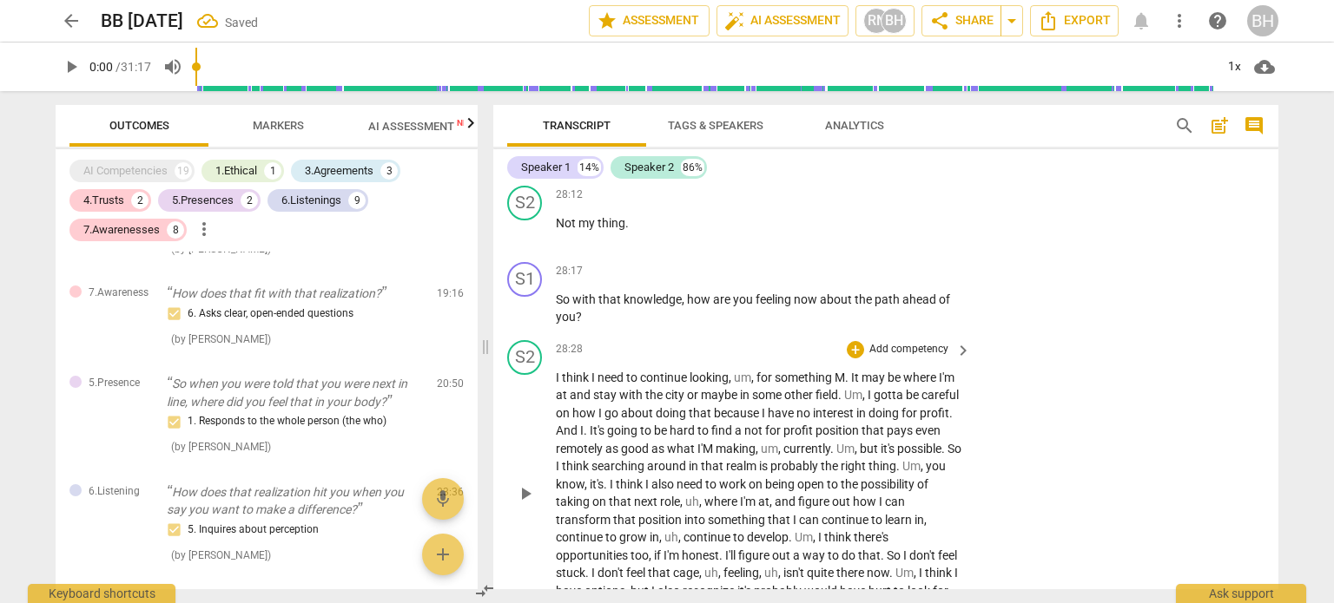
scroll to position [8475, 0]
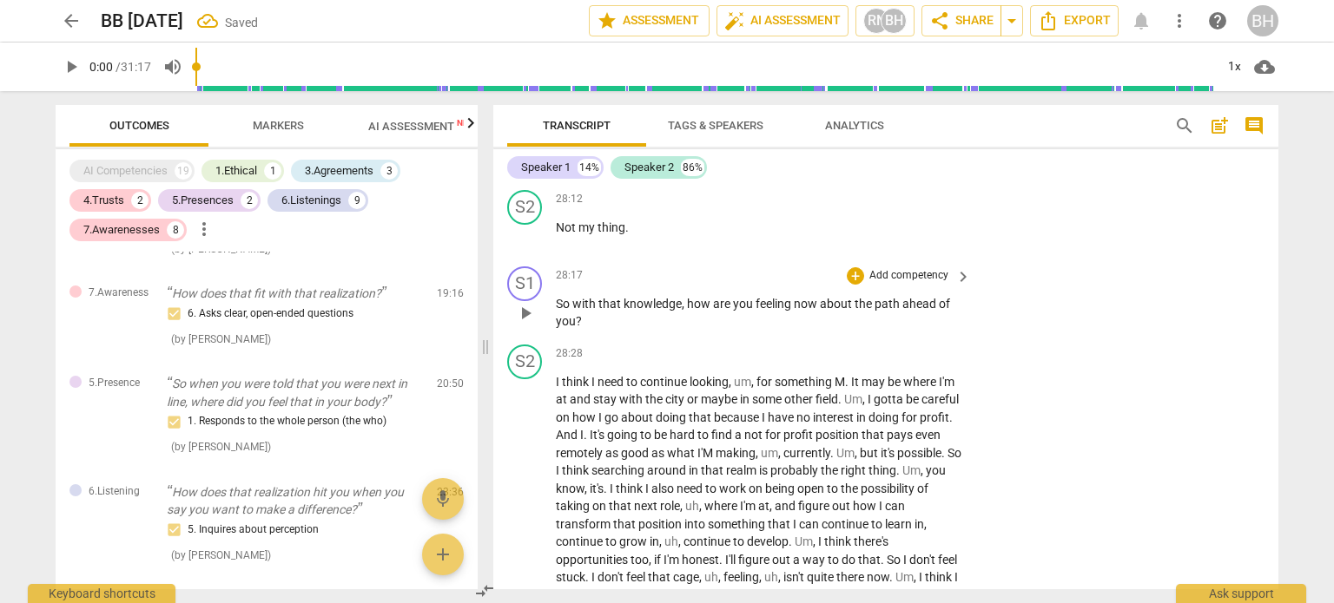
click at [931, 284] on p "Add competency" at bounding box center [908, 276] width 82 height 16
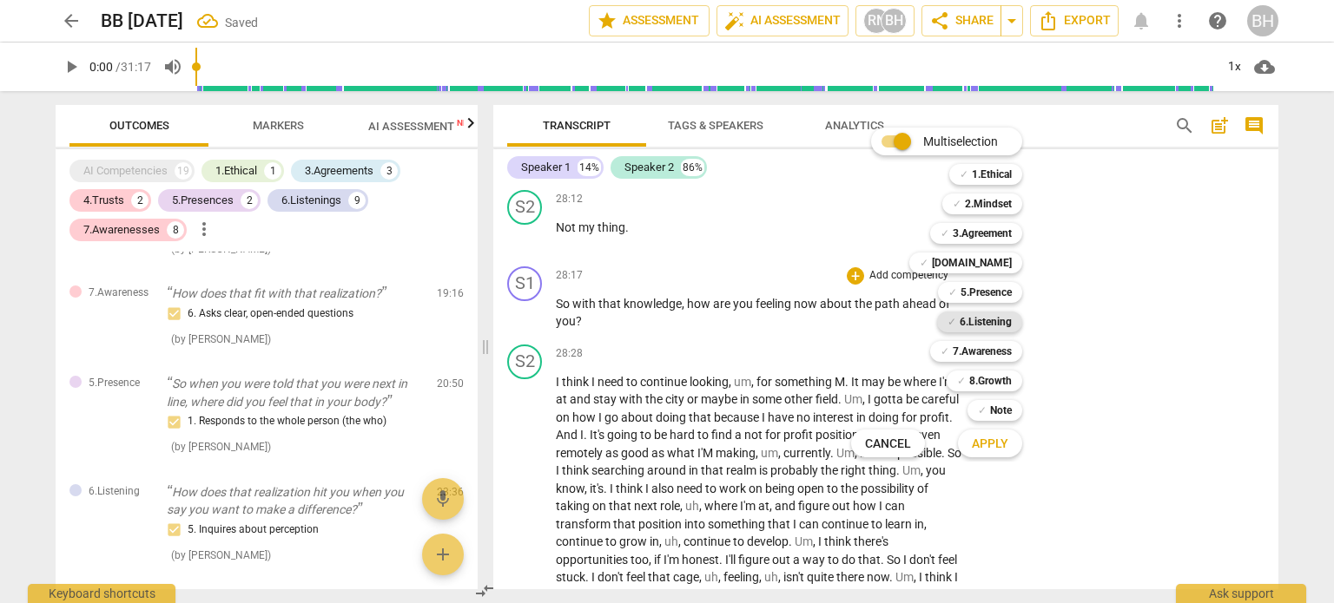
click at [1007, 319] on b "6.Listening" at bounding box center [985, 322] width 52 height 21
click at [1003, 440] on span "Apply" at bounding box center [990, 444] width 36 height 17
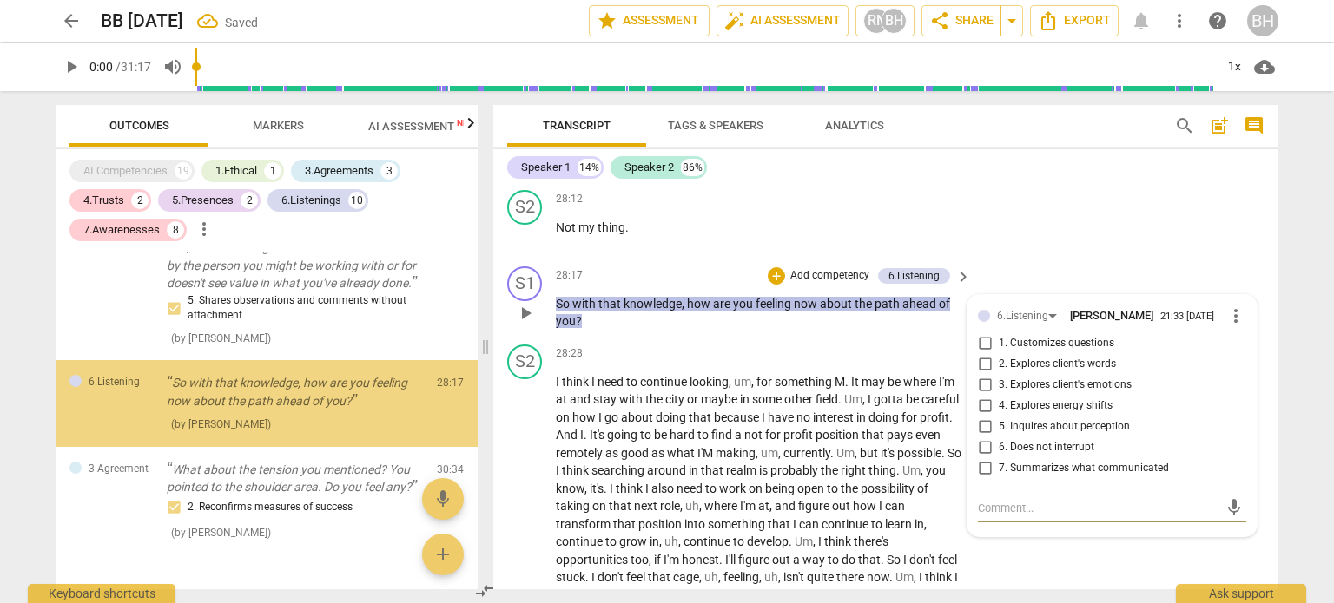
scroll to position [2576, 0]
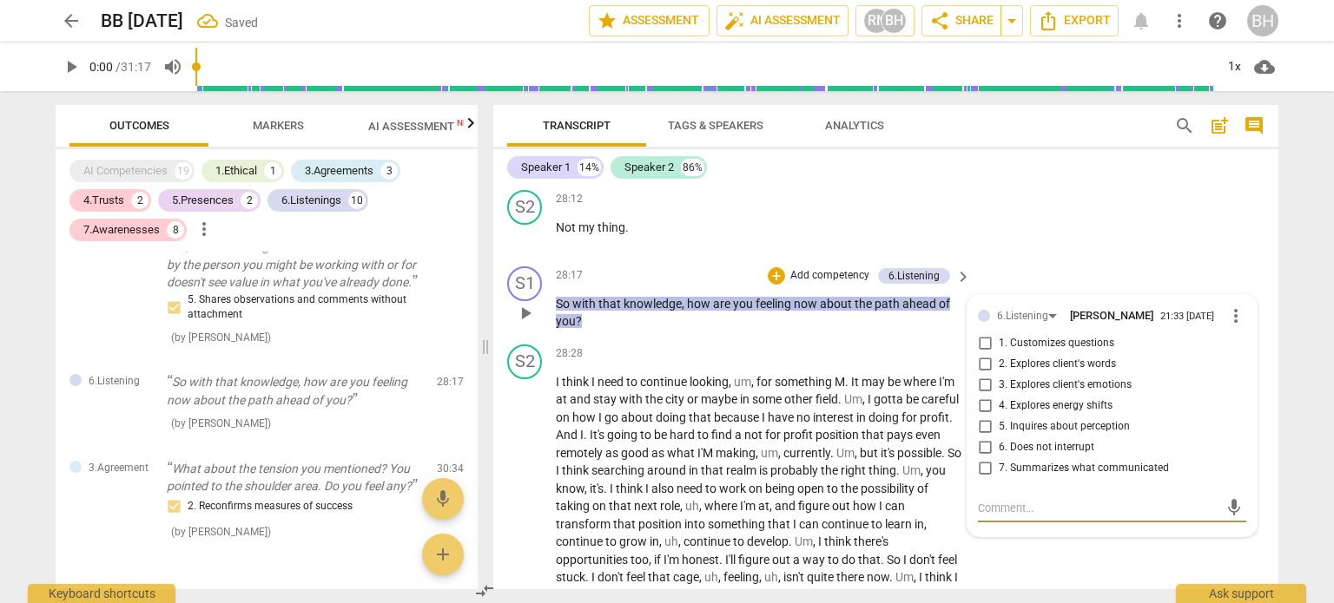
click at [1003, 435] on span "5. Inquires about perception" at bounding box center [1064, 427] width 131 height 16
click at [999, 438] on input "5. Inquires about perception" at bounding box center [985, 427] width 28 height 21
checkbox input "true"
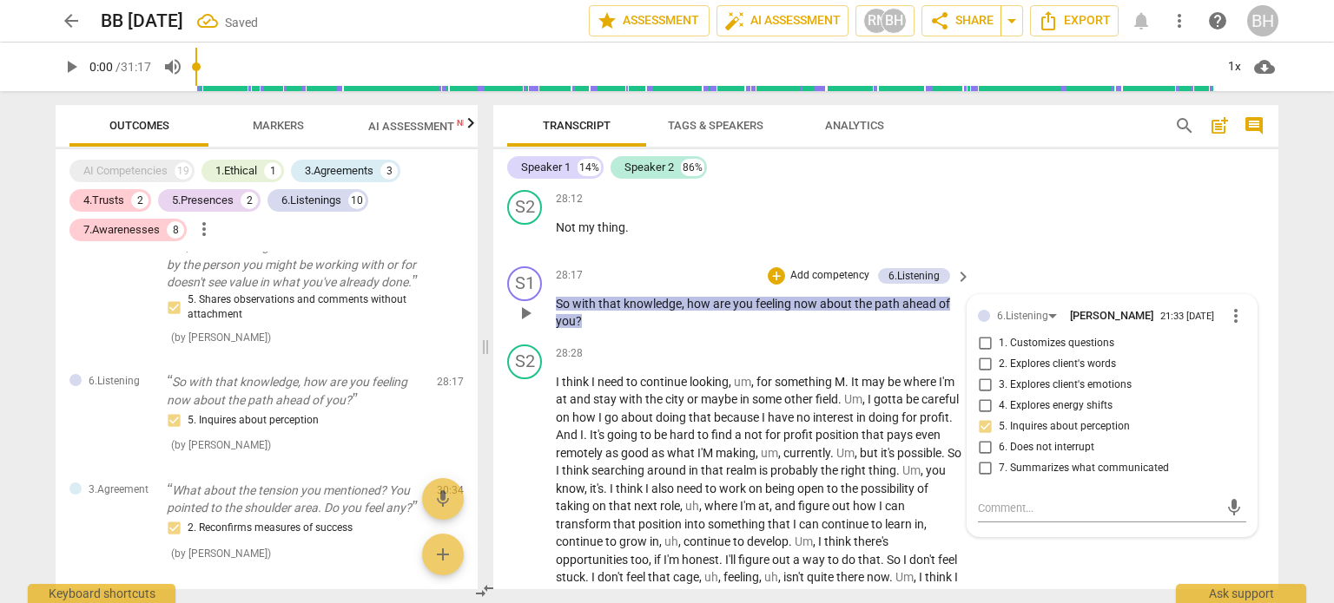
click at [958, 287] on span "keyboard_arrow_right" at bounding box center [963, 277] width 21 height 21
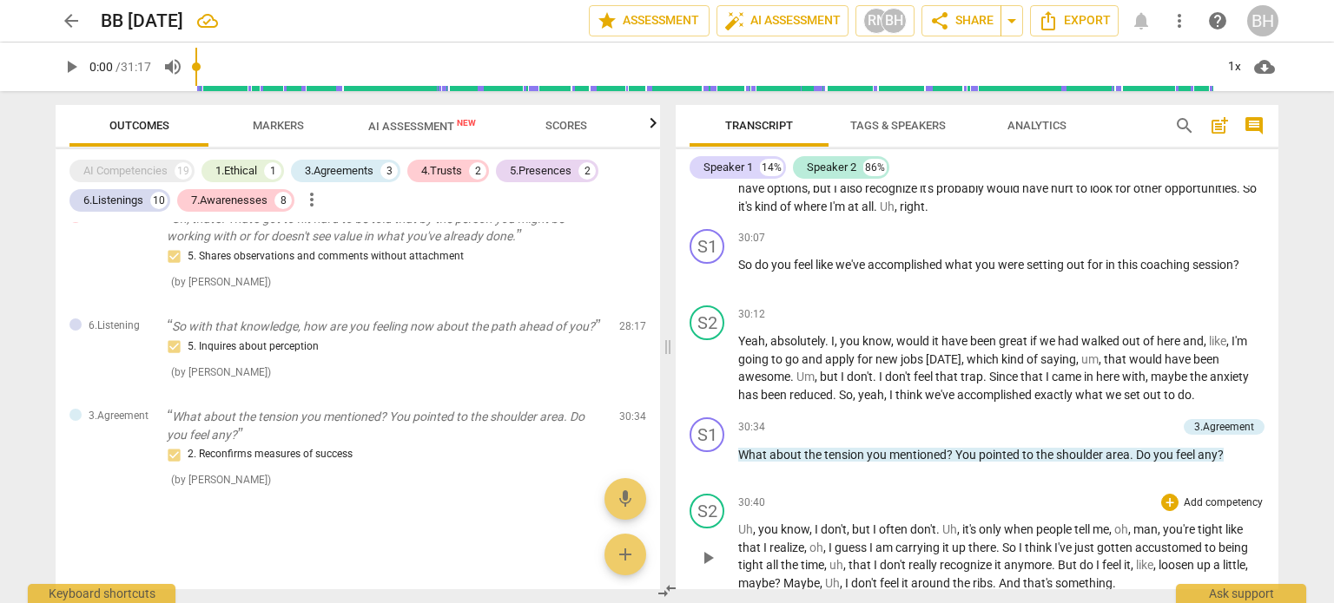
scroll to position [7834, 0]
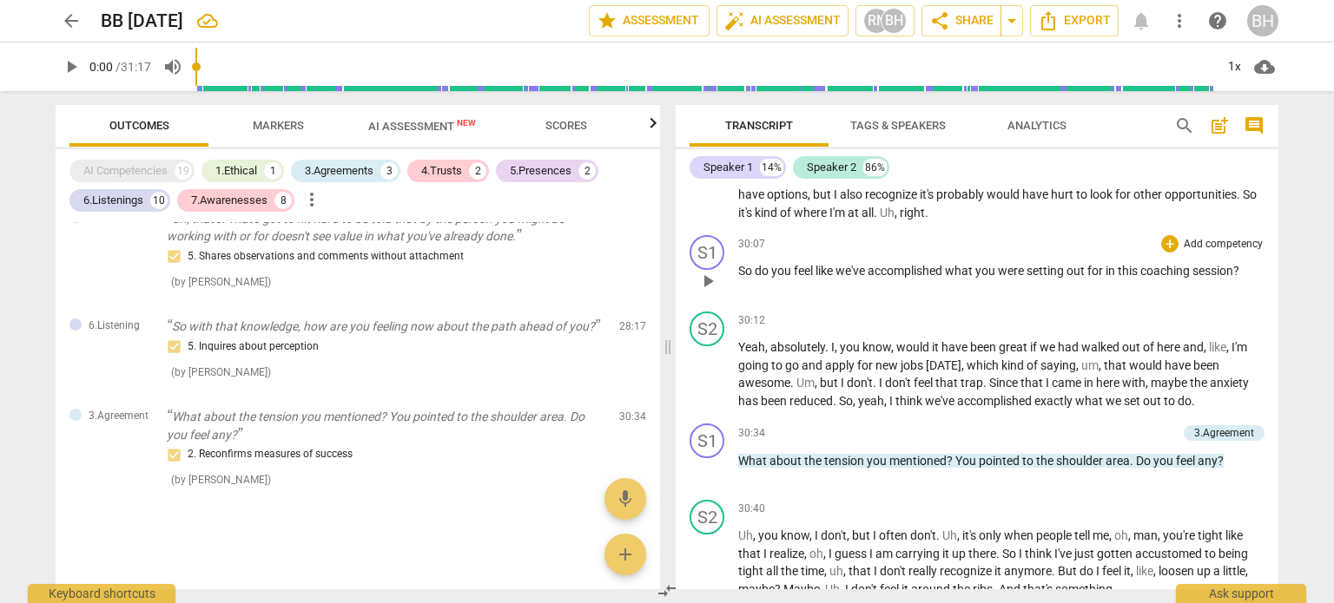
click at [1182, 253] on p "Add competency" at bounding box center [1223, 245] width 82 height 16
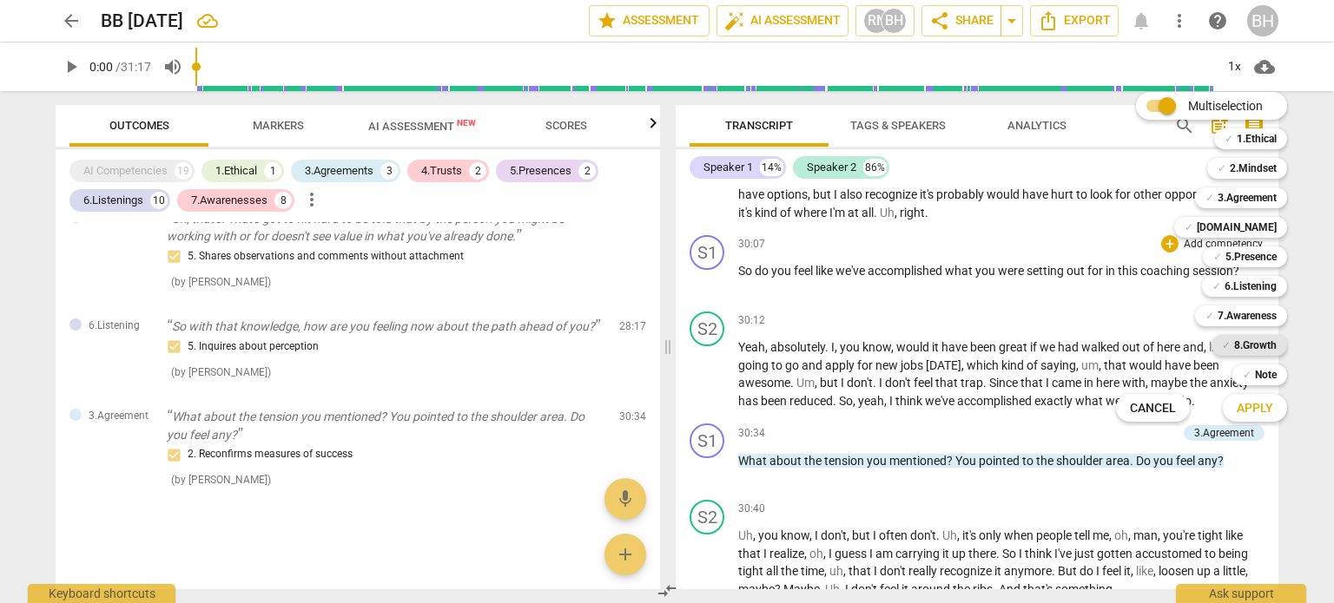
click at [1254, 346] on b "8.Growth" at bounding box center [1255, 345] width 43 height 21
click at [1258, 405] on span "Apply" at bounding box center [1254, 408] width 36 height 17
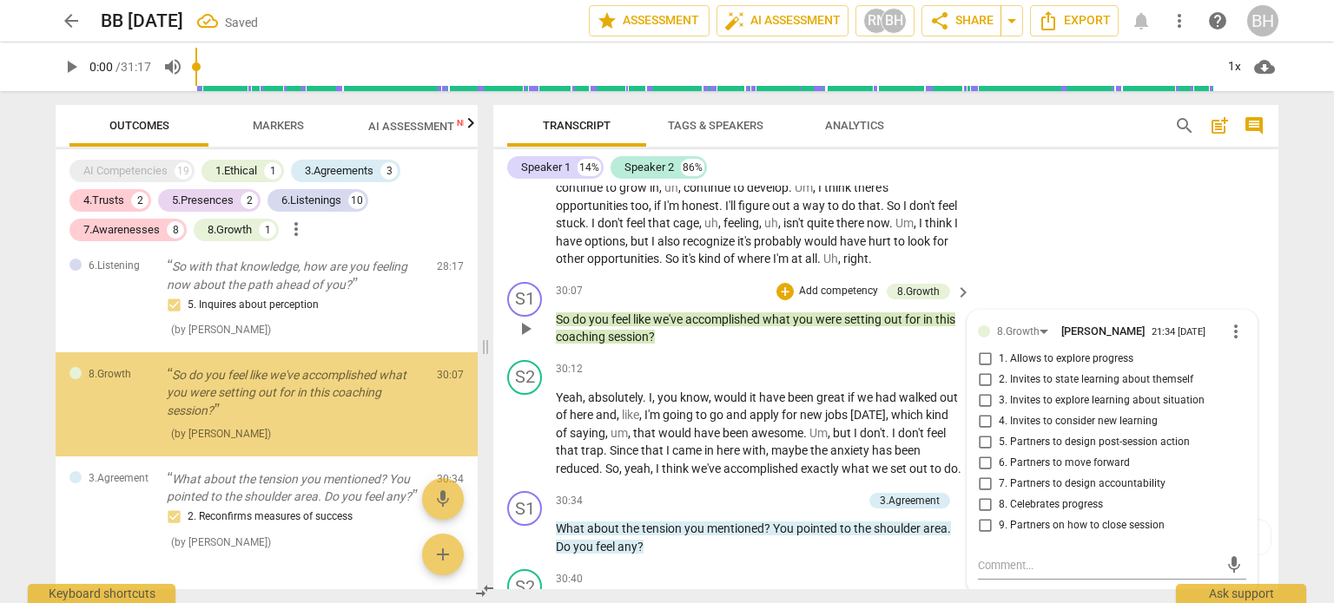
scroll to position [2693, 0]
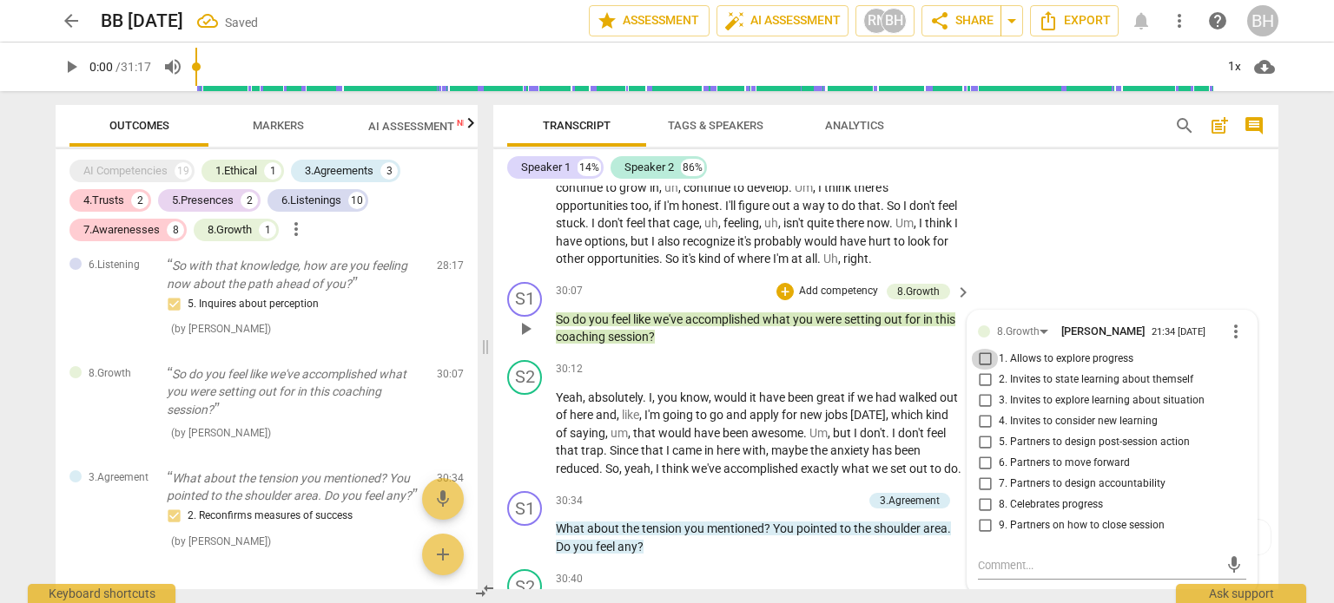
click at [986, 370] on input "1. Allows to explore progress" at bounding box center [985, 359] width 28 height 21
checkbox input "true"
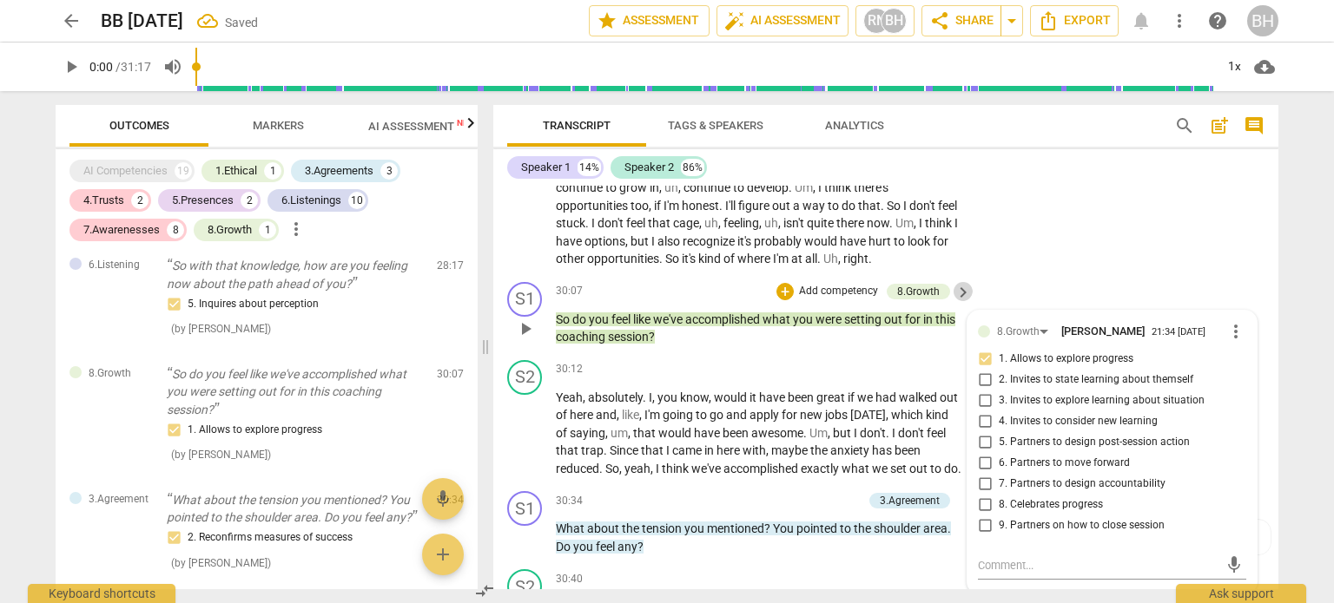
click at [959, 303] on span "keyboard_arrow_right" at bounding box center [963, 292] width 21 height 21
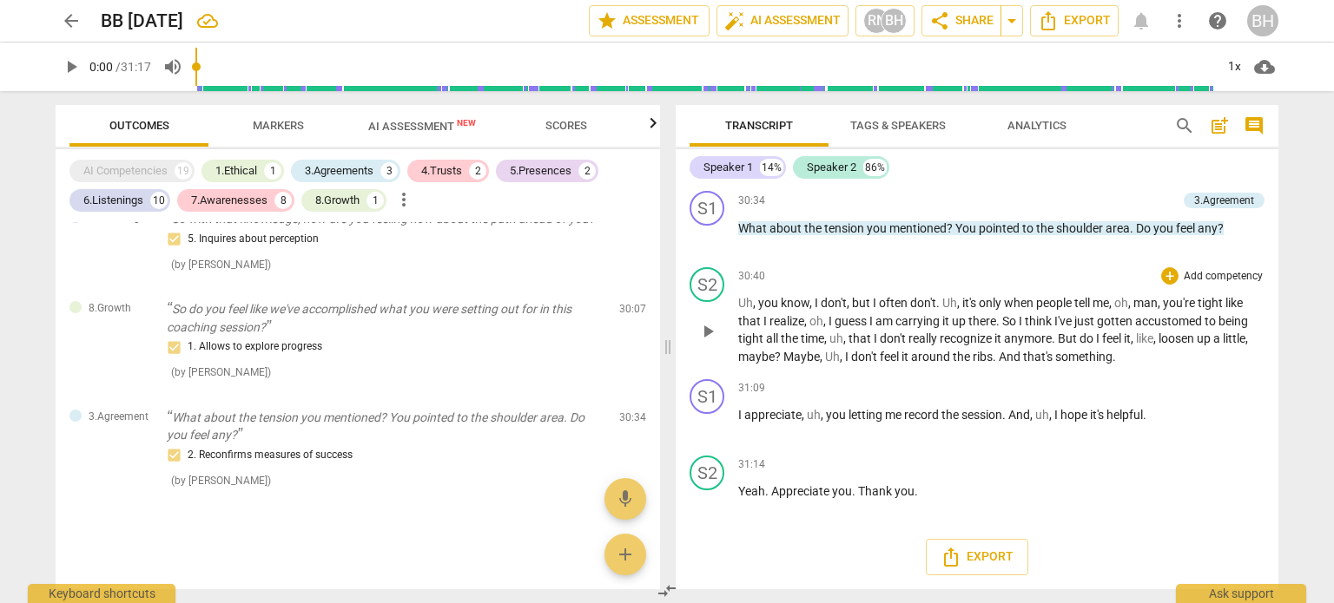
scroll to position [8077, 0]
click at [1066, 19] on span "Export" at bounding box center [1074, 20] width 73 height 21
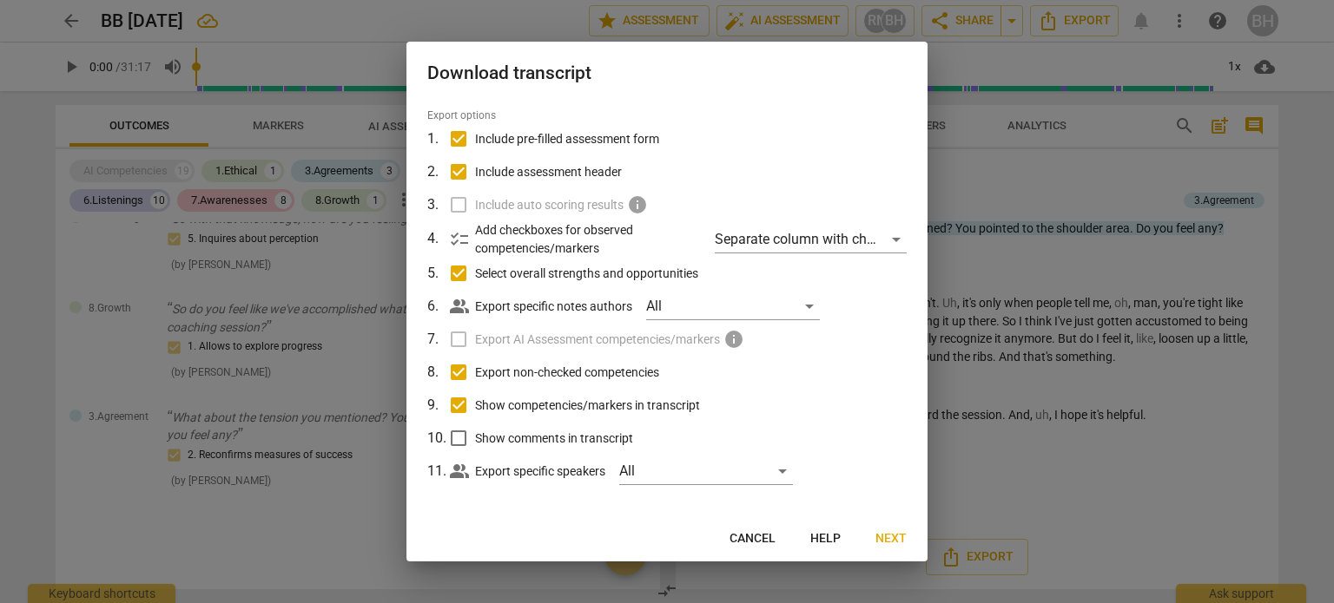
scroll to position [55, 0]
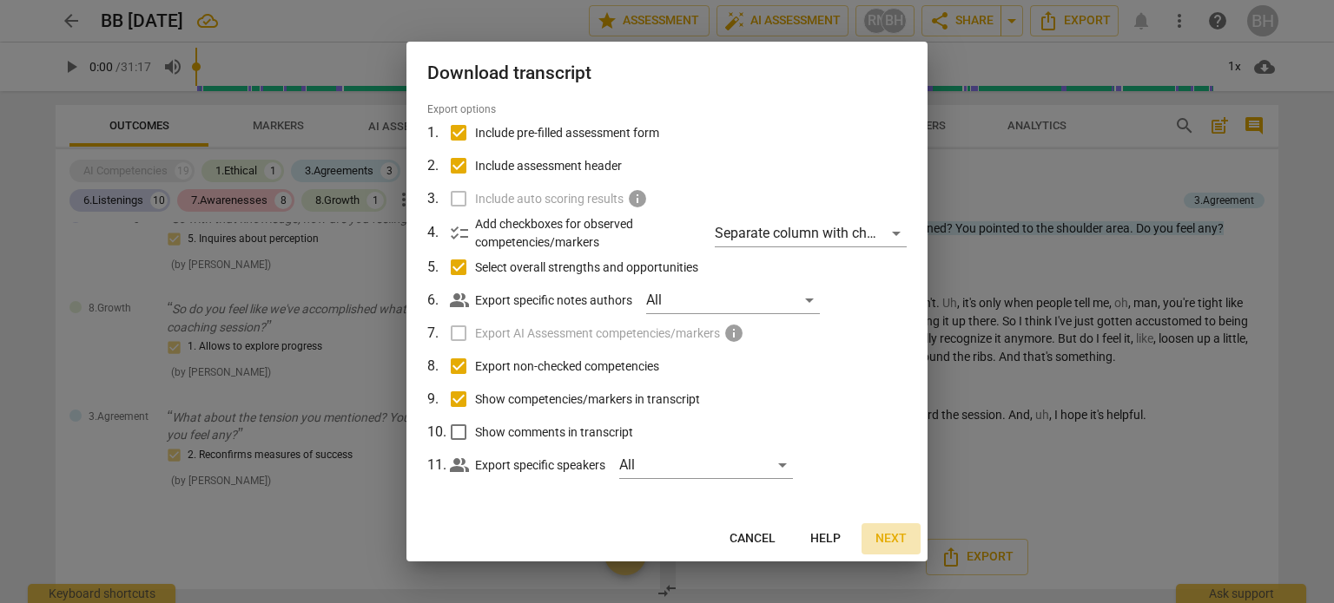
click at [896, 537] on span "Next" at bounding box center [890, 539] width 31 height 17
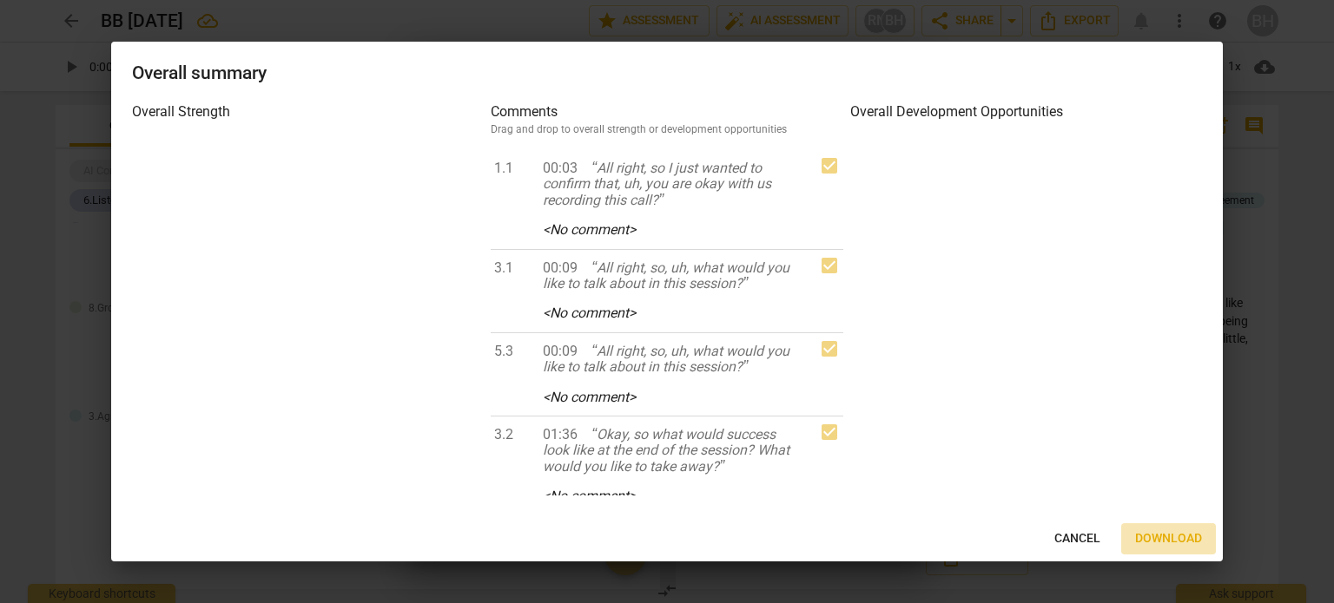
click at [1170, 539] on span "Download" at bounding box center [1168, 539] width 67 height 17
